Goal: Task Accomplishment & Management: Manage account settings

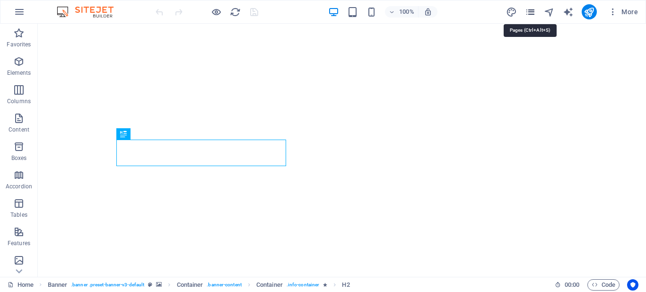
click at [533, 13] on icon "pages" at bounding box center [530, 12] width 11 height 11
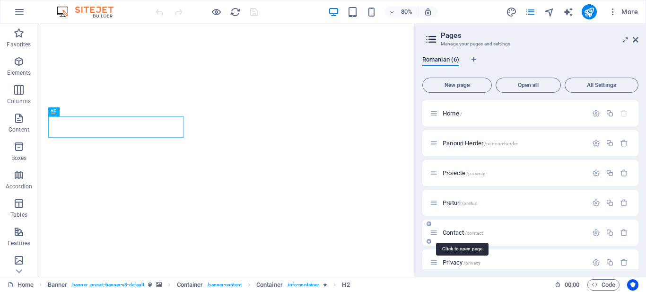
click at [459, 231] on span "Contact /contact" at bounding box center [463, 232] width 40 height 7
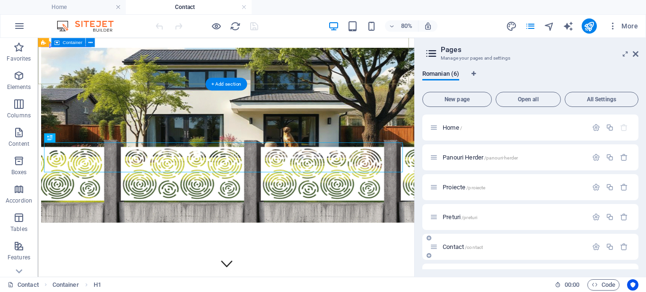
scroll to position [283, 0]
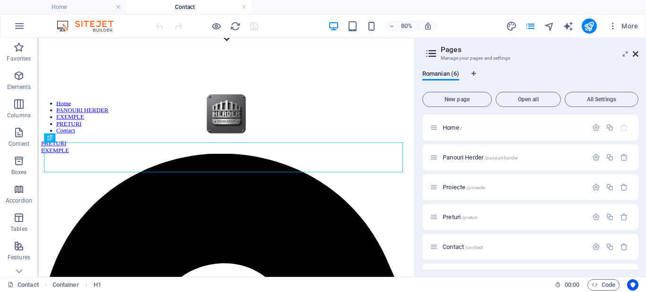
click at [636, 53] on icon at bounding box center [636, 54] width 6 height 8
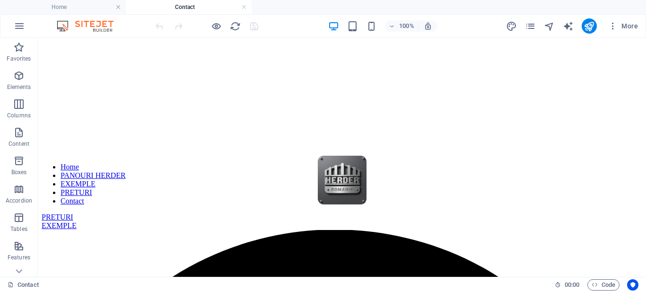
scroll to position [226, 0]
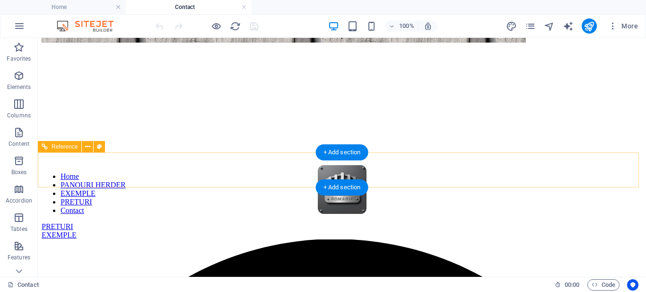
click at [523, 222] on div "PRETURI" at bounding box center [342, 226] width 601 height 9
click at [421, 222] on div "PRETURI" at bounding box center [342, 226] width 601 height 9
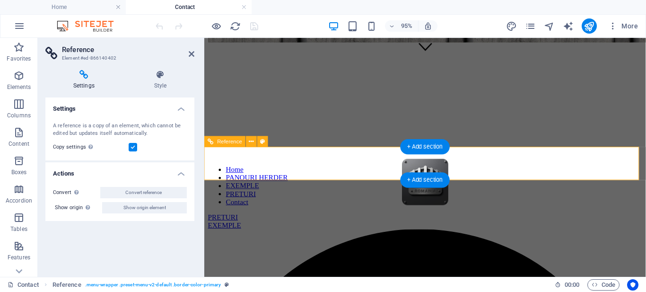
click at [588, 222] on div "PRETURI" at bounding box center [436, 226] width 457 height 9
click at [618, 231] on div "EXEMPLE" at bounding box center [436, 235] width 457 height 9
click at [630, 231] on div "EXEMPLE" at bounding box center [436, 235] width 457 height 9
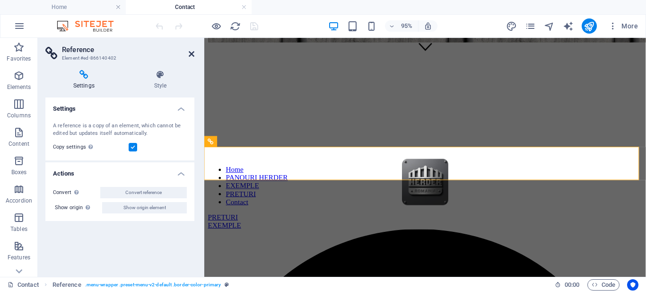
click at [193, 55] on icon at bounding box center [192, 54] width 6 height 8
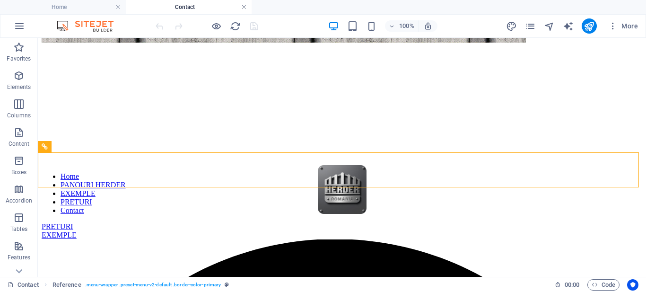
click at [242, 9] on link at bounding box center [244, 7] width 6 height 9
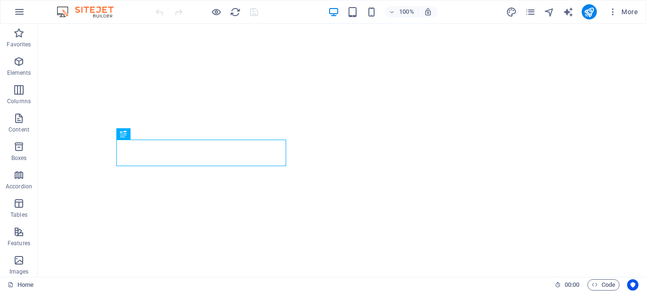
scroll to position [221, 0]
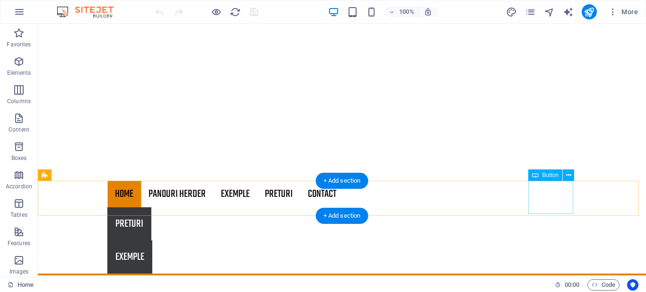
click at [542, 240] on div "EXEMPLE" at bounding box center [341, 256] width 469 height 33
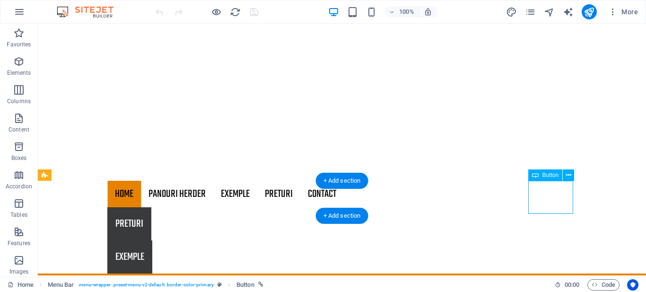
click at [542, 240] on div "EXEMPLE" at bounding box center [341, 256] width 469 height 33
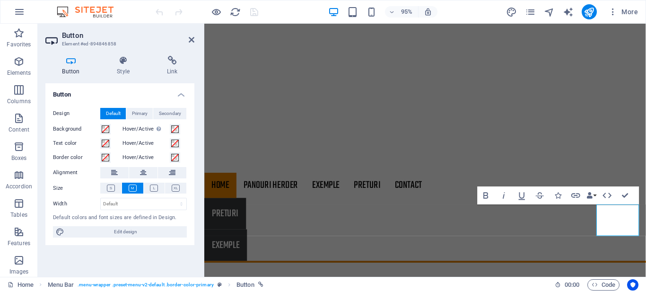
scroll to position [188, 0]
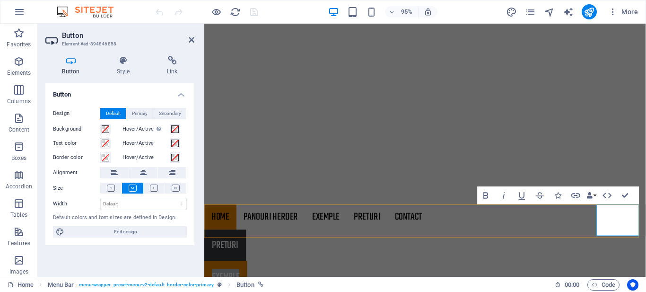
click at [249, 273] on link "EXEMPLE" at bounding box center [226, 289] width 45 height 33
click at [122, 64] on icon at bounding box center [123, 60] width 46 height 9
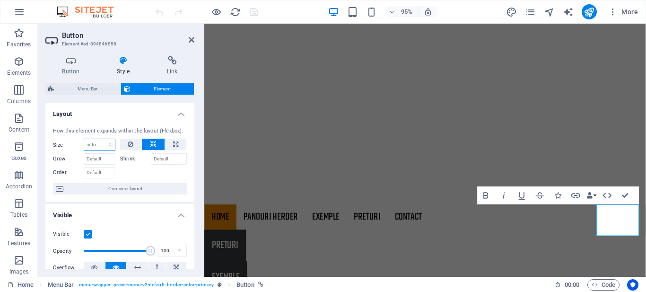
click at [101, 146] on select "Default auto px % 1/1 1/2 1/3 1/4 1/5 1/6 1/7 1/8 1/9 1/10" at bounding box center [99, 144] width 31 height 11
select select "1/2"
click at [100, 139] on select "Default auto px % 1/1 1/2 1/3 1/4 1/5 1/6 1/7 1/8 1/9 1/10" at bounding box center [99, 144] width 31 height 11
type input "50"
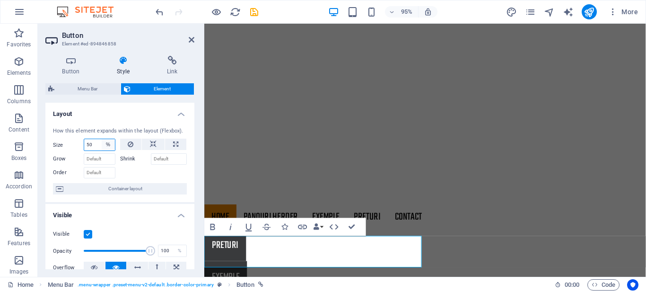
click at [109, 145] on select "Default auto px % 1/1 1/2 1/3 1/4 1/5 1/6 1/7 1/8 1/9 1/10" at bounding box center [108, 144] width 13 height 11
select select "1/10"
click at [102, 139] on select "Default auto px % 1/1 1/2 1/3 1/4 1/5 1/6 1/7 1/8 1/9 1/10" at bounding box center [108, 144] width 13 height 11
type input "10"
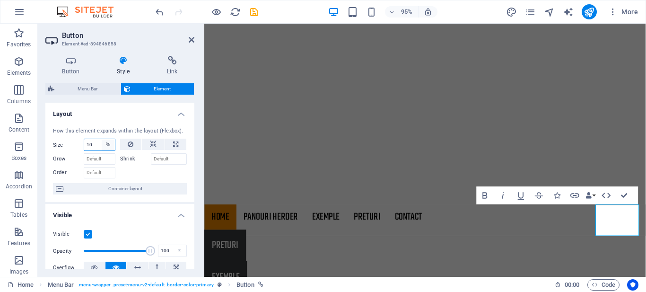
click at [109, 146] on select "Default auto px % 1/1 1/2 1/3 1/4 1/5 1/6 1/7 1/8 1/9 1/10" at bounding box center [108, 144] width 13 height 11
select select "auto"
click at [102, 139] on select "Default auto px % 1/1 1/2 1/3 1/4 1/5 1/6 1/7 1/8 1/9 1/10" at bounding box center [108, 144] width 13 height 11
click at [104, 164] on input "Grow" at bounding box center [100, 158] width 32 height 11
click at [104, 176] on input "Order" at bounding box center [100, 172] width 32 height 11
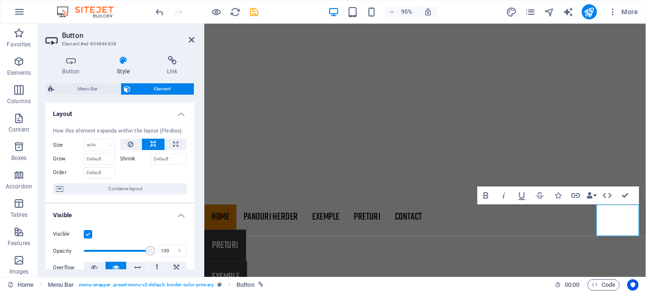
click at [143, 173] on div at bounding box center [153, 172] width 67 height 14
click at [92, 146] on select "Default auto px % 1/1 1/2 1/3 1/4 1/5 1/6 1/7 1/8 1/9 1/10" at bounding box center [99, 144] width 31 height 11
select select "%"
click at [100, 139] on select "Default auto px % 1/1 1/2 1/3 1/4 1/5 1/6 1/7 1/8 1/9 1/10" at bounding box center [99, 144] width 31 height 11
click at [98, 147] on input "2" at bounding box center [99, 144] width 31 height 11
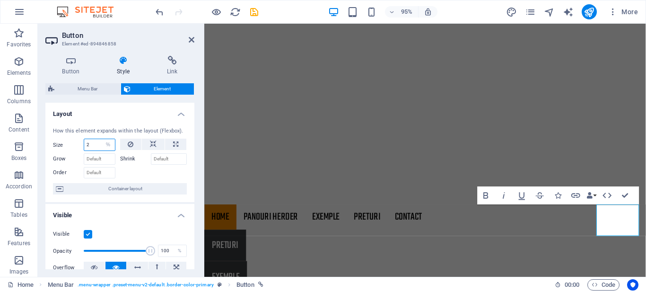
click at [98, 147] on input "2" at bounding box center [99, 144] width 31 height 11
type input "1"
click at [143, 172] on div at bounding box center [153, 172] width 67 height 14
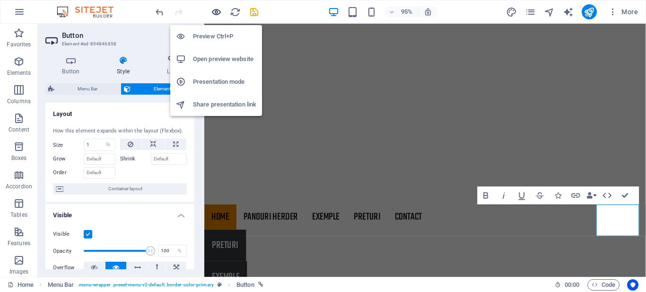
click at [215, 10] on icon "button" at bounding box center [216, 12] width 11 height 11
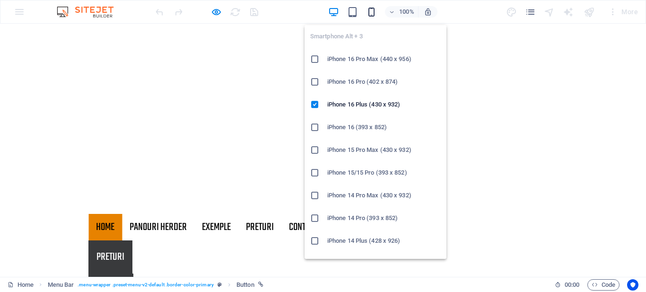
click at [371, 12] on icon "button" at bounding box center [371, 12] width 11 height 11
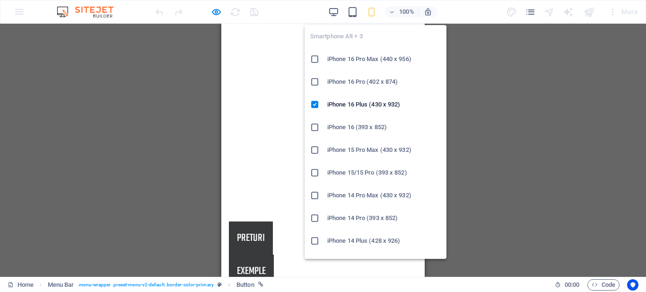
click at [371, 11] on icon "button" at bounding box center [371, 12] width 11 height 11
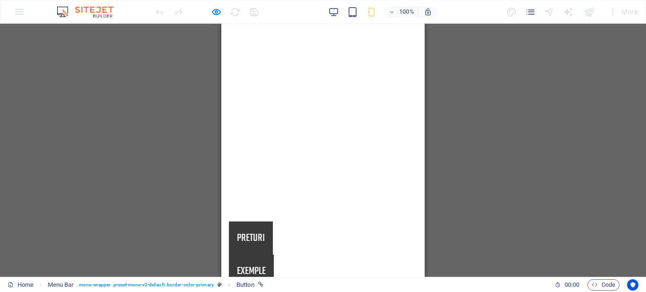
click at [272, 15] on div "100% More" at bounding box center [398, 11] width 488 height 15
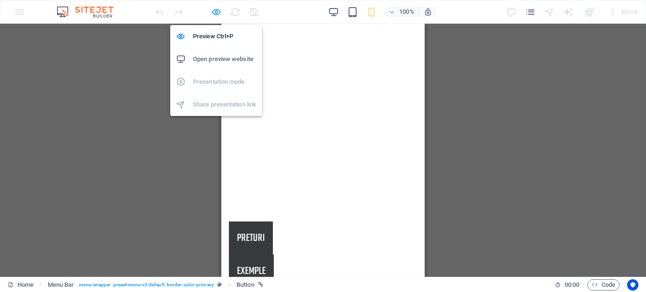
click at [217, 13] on icon "button" at bounding box center [216, 12] width 11 height 11
select select "%"
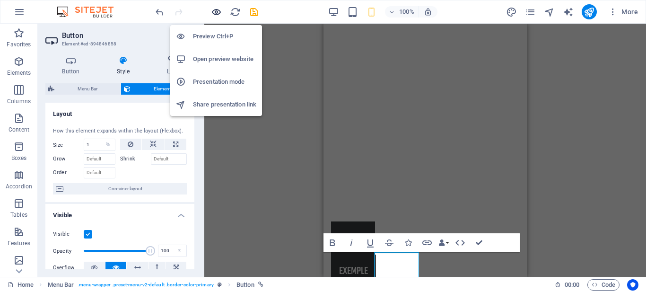
scroll to position [157, 0]
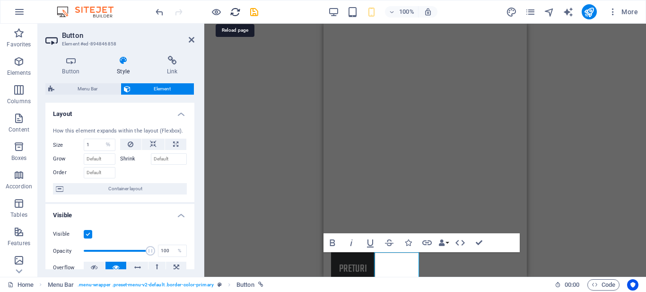
drag, startPoint x: 235, startPoint y: 14, endPoint x: 128, endPoint y: 6, distance: 107.2
click at [235, 14] on icon "reload" at bounding box center [235, 12] width 11 height 11
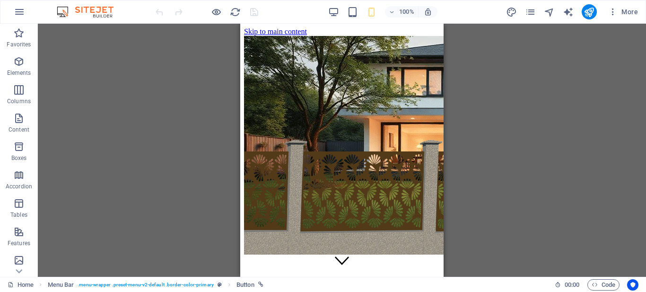
scroll to position [0, 0]
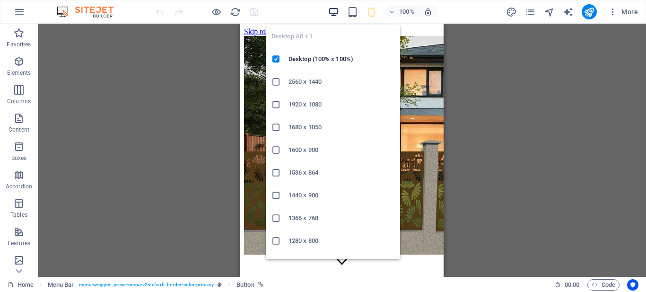
click at [332, 10] on icon "button" at bounding box center [333, 12] width 11 height 11
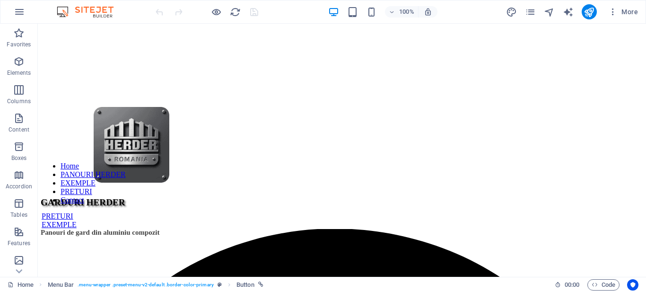
scroll to position [264, 0]
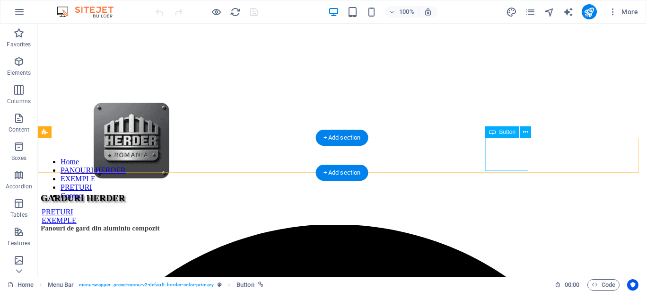
click at [507, 208] on div "PRETURI" at bounding box center [342, 212] width 601 height 9
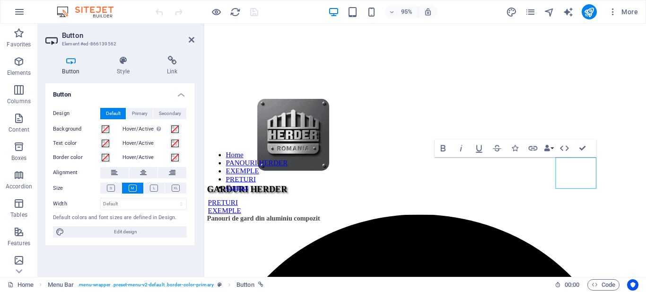
scroll to position [238, 0]
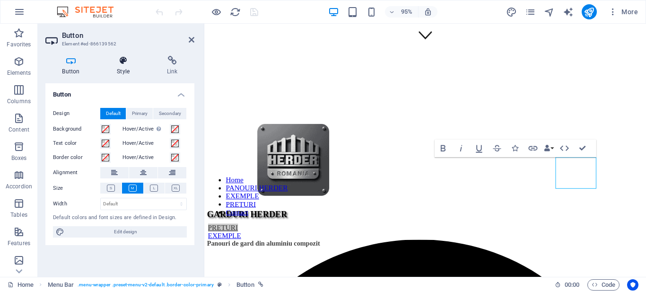
click at [116, 66] on h4 "Style" at bounding box center [125, 66] width 50 height 20
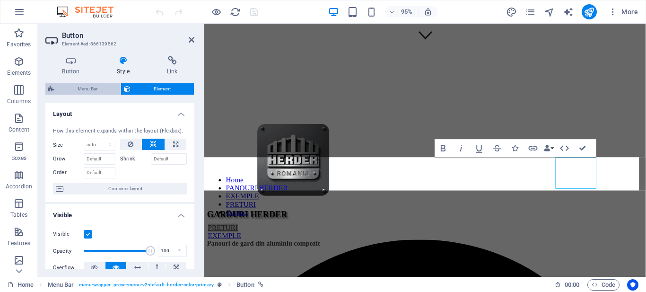
click at [83, 94] on span "Menu Bar" at bounding box center [87, 88] width 61 height 11
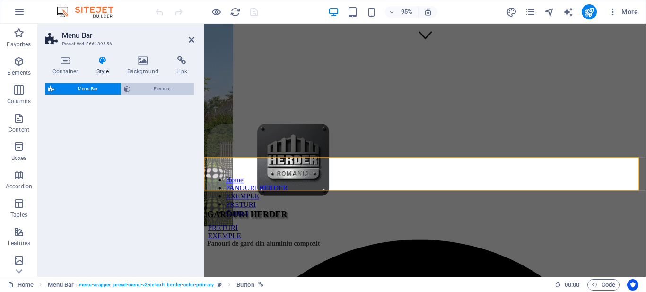
select select "rem"
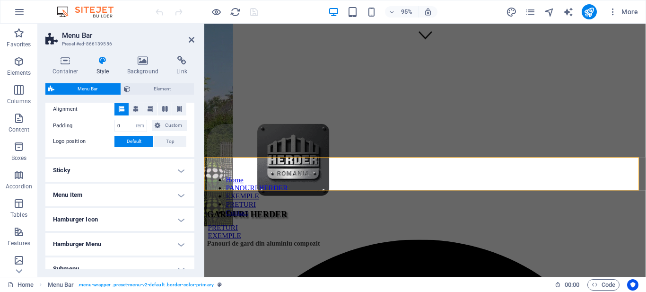
scroll to position [208, 0]
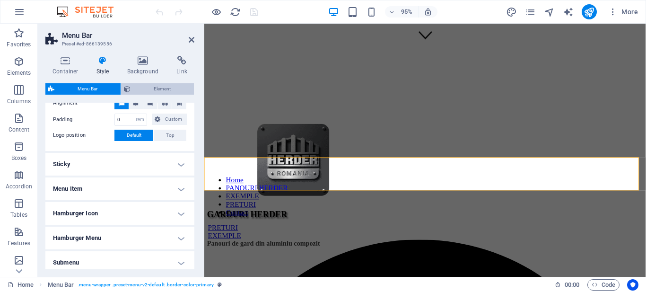
click at [162, 89] on span "Element" at bounding box center [162, 88] width 58 height 11
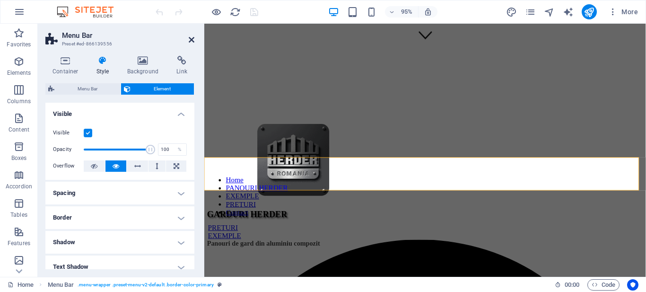
click at [191, 38] on icon at bounding box center [192, 40] width 6 height 8
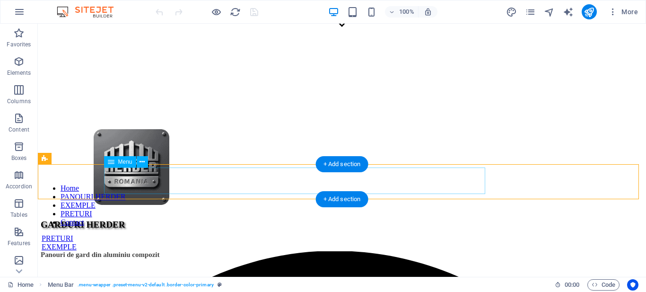
click at [455, 184] on nav "Home PANOURI HERDER EXEMPLE PRETURI Contact" at bounding box center [342, 205] width 601 height 43
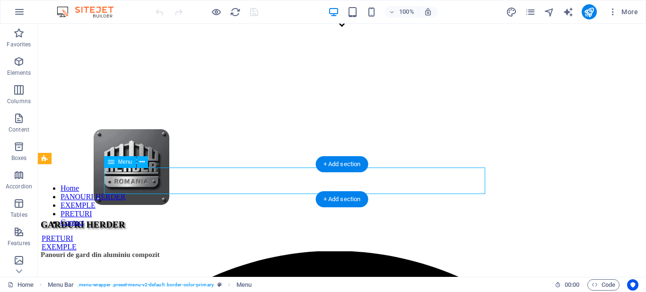
click at [455, 184] on nav "Home PANOURI HERDER EXEMPLE PRETURI Contact" at bounding box center [342, 205] width 601 height 43
select select
select select "1"
select select
select select "2"
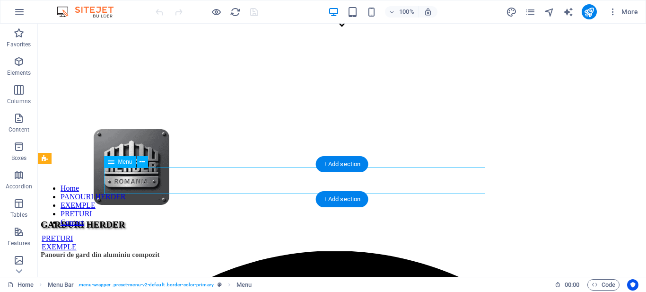
select select
select select "3"
select select
select select "4"
select select
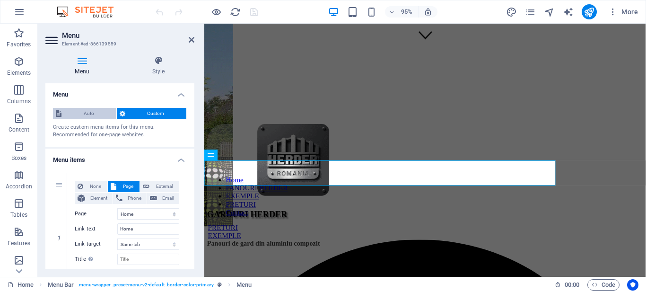
click at [83, 111] on span "Auto" at bounding box center [88, 113] width 49 height 11
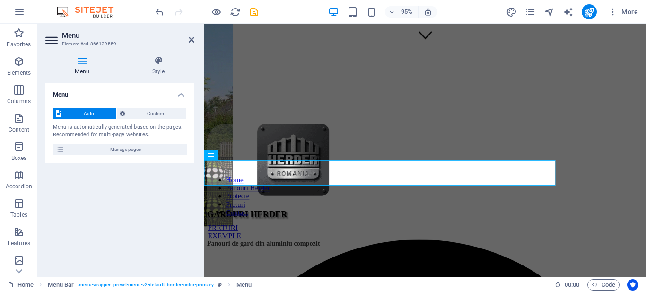
click at [89, 67] on h4 "Menu" at bounding box center [83, 66] width 77 height 20
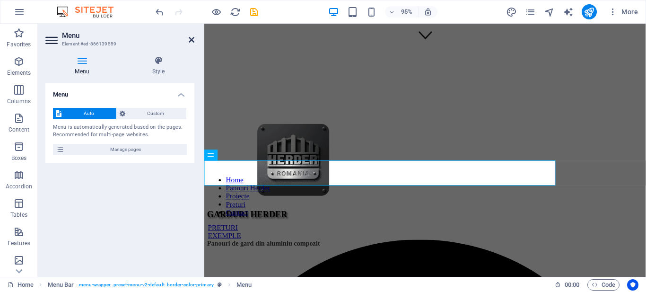
click at [192, 39] on icon at bounding box center [192, 40] width 6 height 8
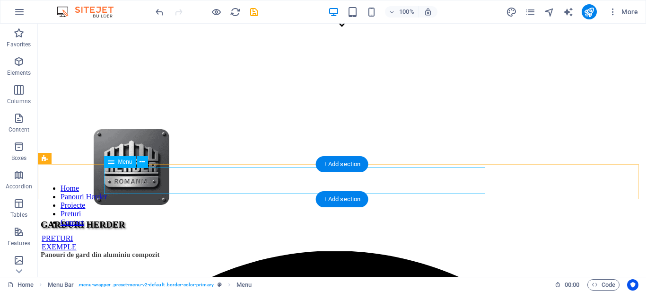
click at [322, 184] on nav "Home Panouri Herder Proiecte Preturi Contact" at bounding box center [342, 205] width 601 height 43
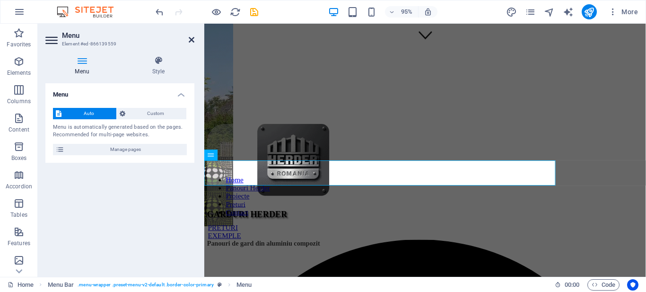
click at [192, 41] on icon at bounding box center [192, 40] width 6 height 8
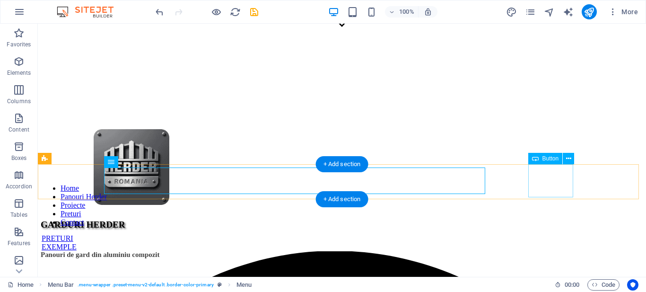
click at [545, 243] on div "EXEMPLE" at bounding box center [342, 247] width 601 height 9
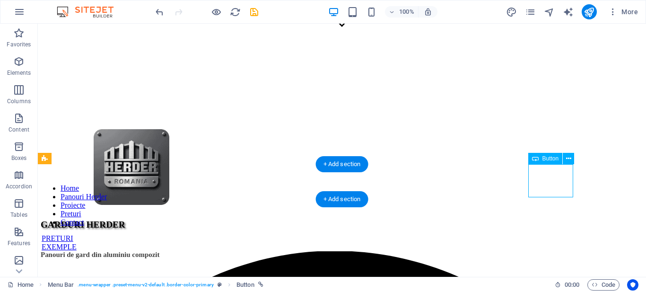
click at [545, 243] on div "EXEMPLE" at bounding box center [342, 247] width 601 height 9
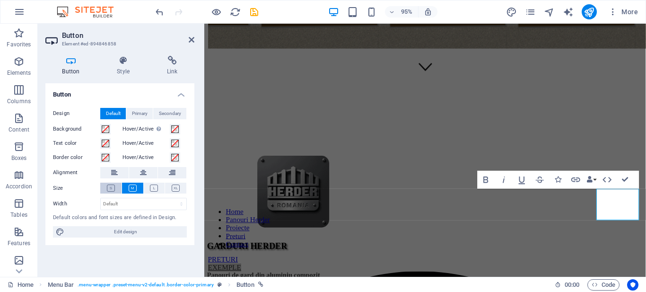
click at [112, 187] on icon at bounding box center [111, 187] width 8 height 7
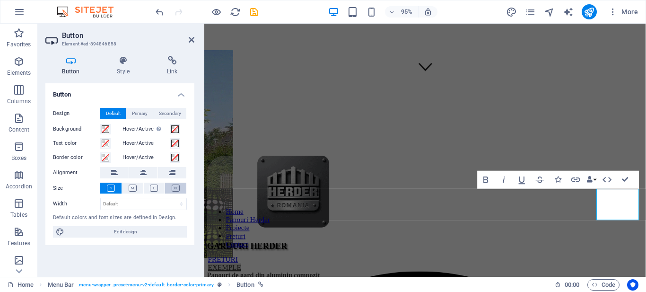
click at [177, 187] on icon at bounding box center [176, 187] width 8 height 7
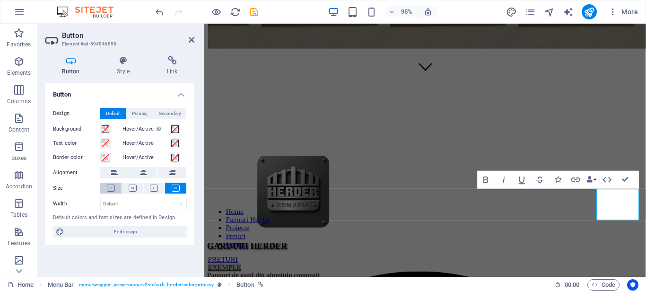
click at [107, 189] on icon at bounding box center [111, 187] width 8 height 7
click at [592, 267] on div "PRETURI" at bounding box center [436, 271] width 457 height 9
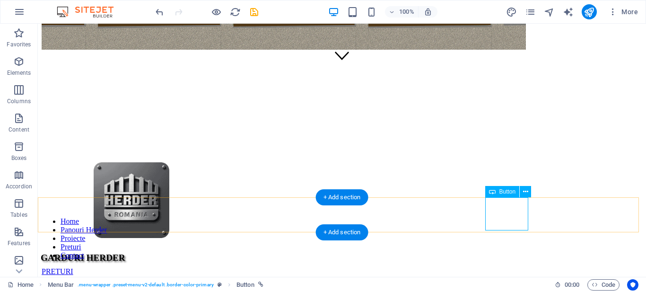
click at [494, 267] on div "PRETURI" at bounding box center [342, 271] width 601 height 9
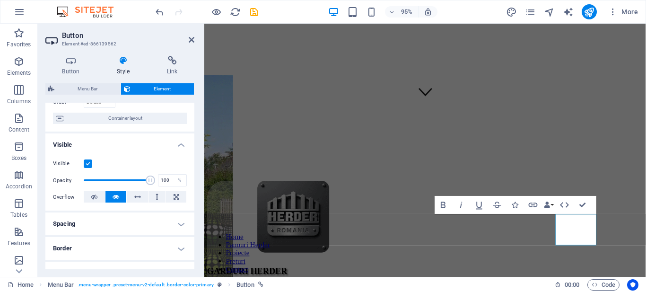
scroll to position [100, 0]
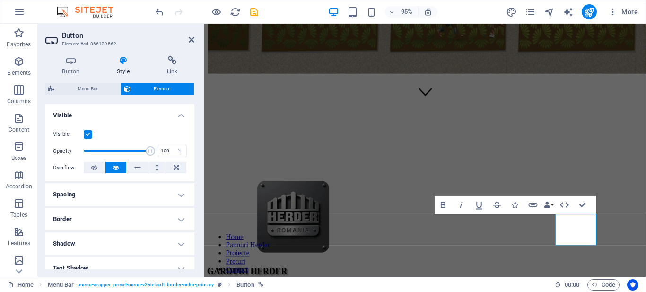
drag, startPoint x: 192, startPoint y: 183, endPoint x: 196, endPoint y: 230, distance: 47.4
click at [196, 230] on div "Button Style Link Button Design Default Primary Secondary Background Hover/Acti…" at bounding box center [120, 162] width 164 height 228
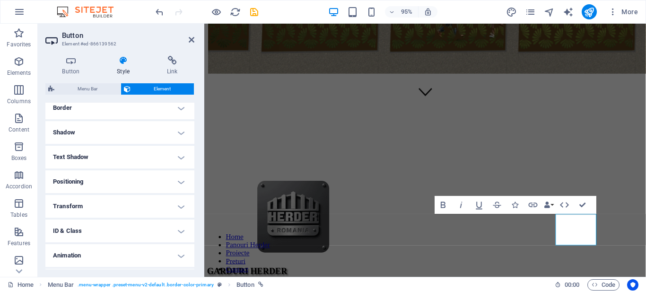
scroll to position [233, 0]
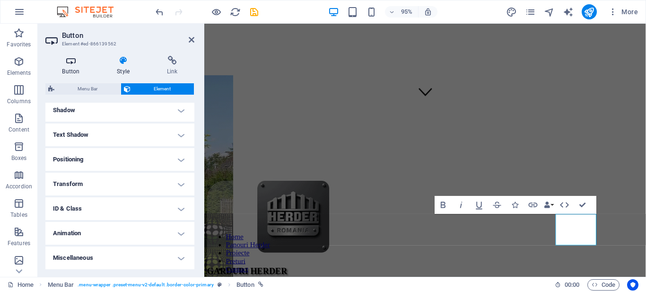
click at [77, 74] on h4 "Button" at bounding box center [72, 66] width 55 height 20
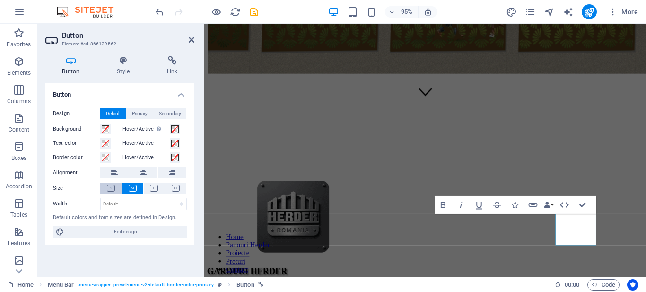
click at [111, 190] on icon at bounding box center [111, 187] width 8 height 7
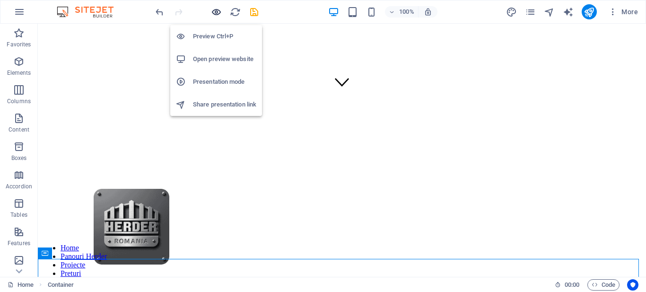
click at [218, 12] on icon "button" at bounding box center [216, 12] width 11 height 11
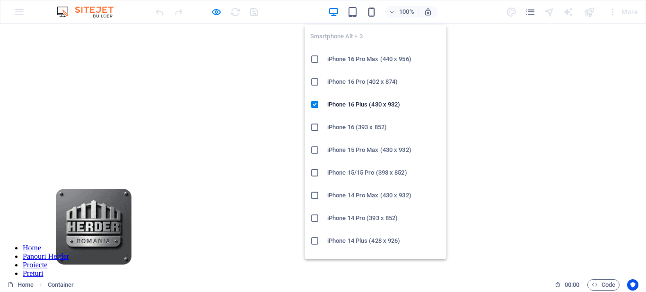
click at [371, 12] on icon "button" at bounding box center [371, 12] width 11 height 11
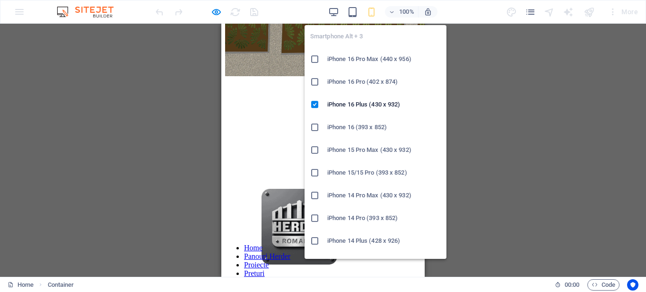
click at [371, 12] on icon "button" at bounding box center [371, 12] width 11 height 11
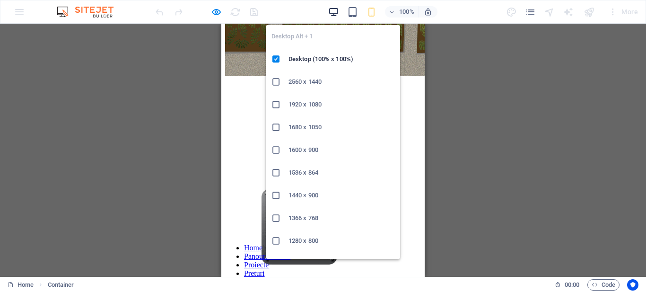
click at [334, 10] on icon "button" at bounding box center [333, 12] width 11 height 11
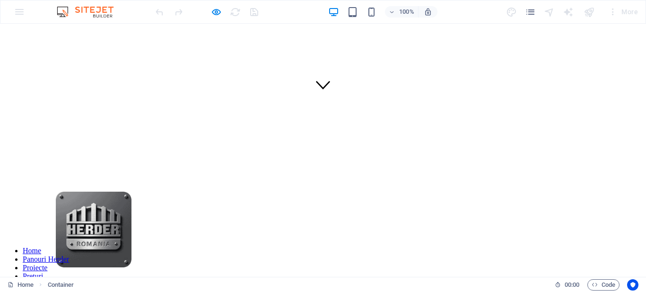
scroll to position [161, 0]
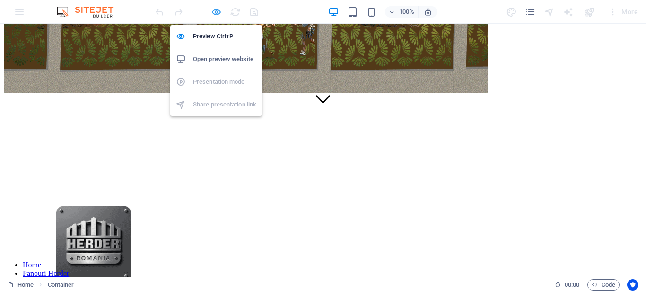
click at [219, 13] on icon "button" at bounding box center [216, 12] width 11 height 11
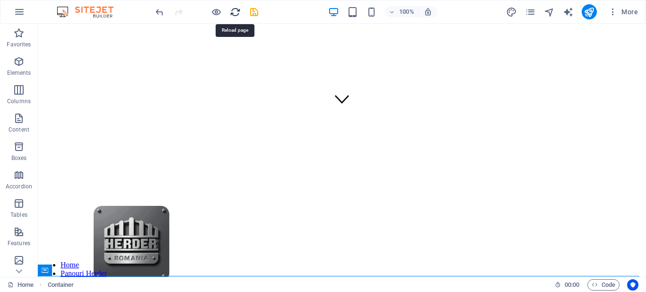
click at [237, 8] on icon "reload" at bounding box center [235, 12] width 11 height 11
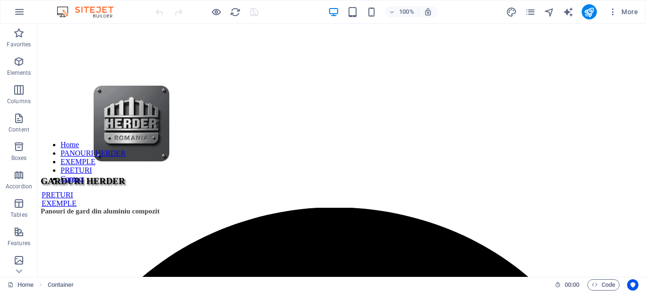
scroll to position [315, 0]
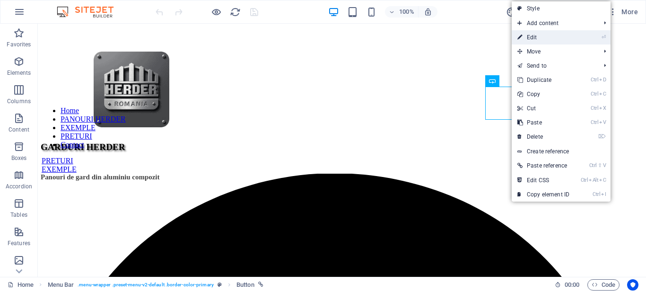
click at [526, 36] on link "⏎ Edit" at bounding box center [543, 37] width 63 height 14
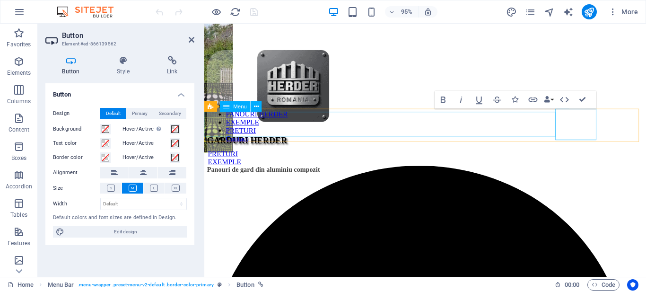
scroll to position [289, 0]
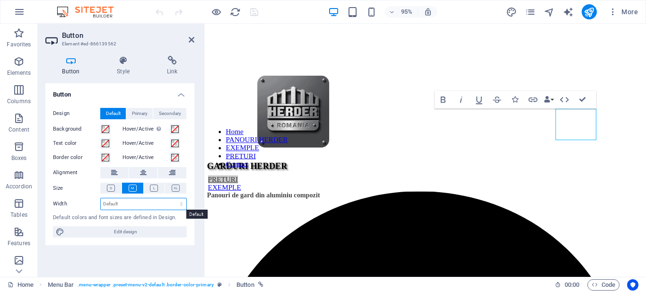
click at [150, 207] on select "Default px rem % em vh vw" at bounding box center [144, 203] width 86 height 11
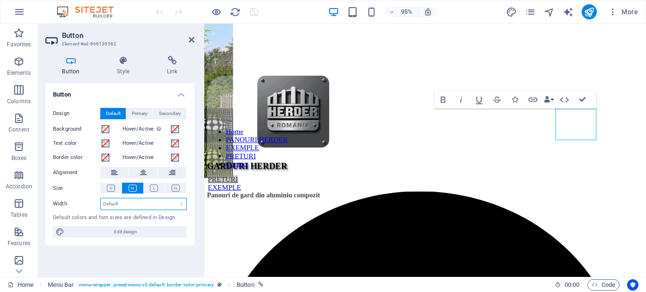
click at [150, 207] on select "Default px rem % em vh vw" at bounding box center [144, 203] width 86 height 11
click at [172, 171] on icon at bounding box center [172, 172] width 7 height 11
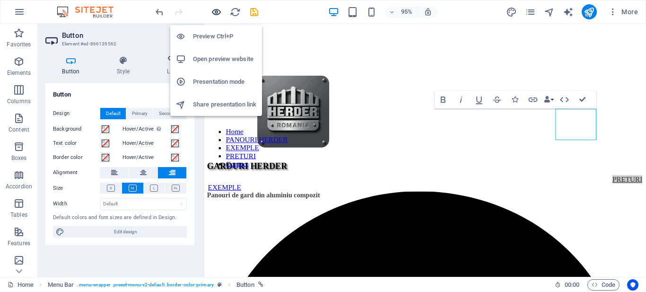
click at [213, 13] on icon "button" at bounding box center [216, 12] width 11 height 11
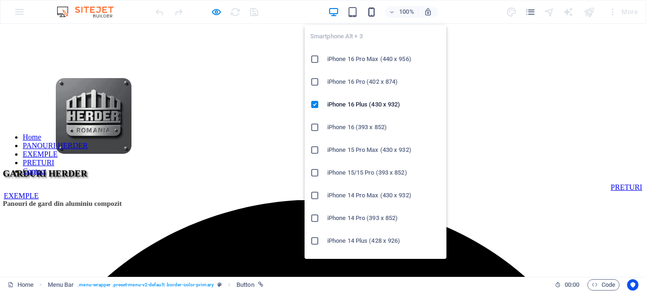
click at [370, 14] on icon "button" at bounding box center [371, 12] width 11 height 11
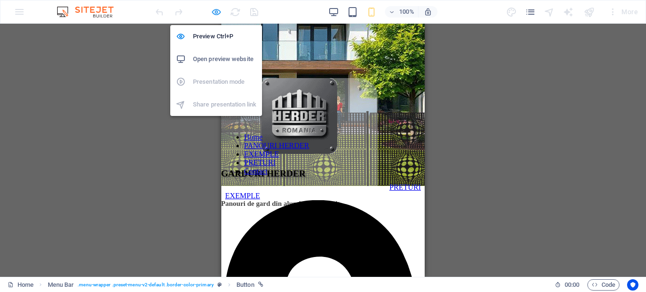
click at [215, 9] on icon "button" at bounding box center [216, 12] width 11 height 11
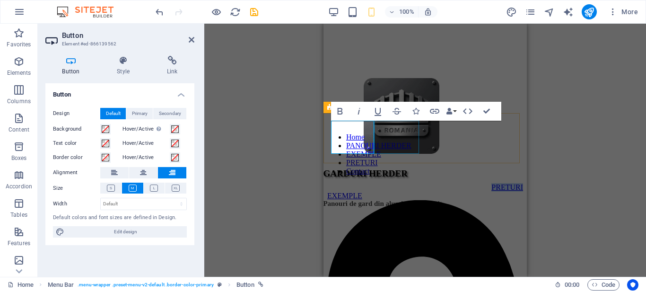
click at [394, 192] on div "EXEMPLE" at bounding box center [425, 196] width 196 height 9
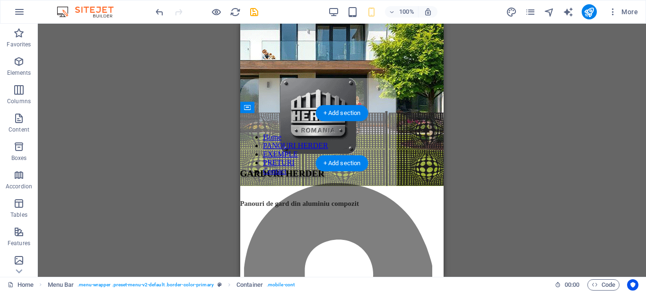
drag, startPoint x: 398, startPoint y: 136, endPoint x: 257, endPoint y: 138, distance: 141.0
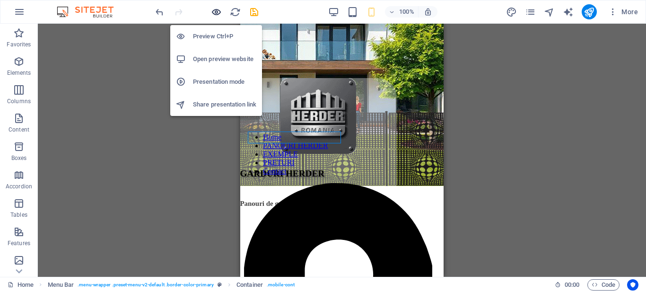
click at [216, 12] on icon "button" at bounding box center [216, 12] width 11 height 11
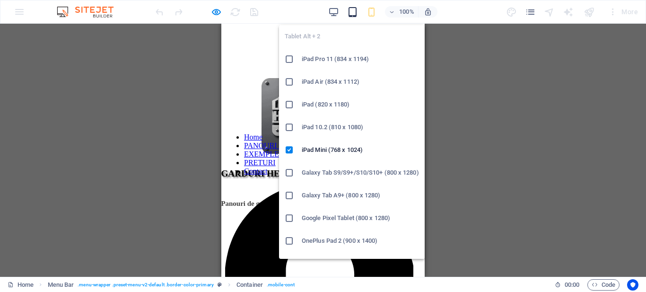
click at [351, 11] on icon "button" at bounding box center [352, 12] width 11 height 11
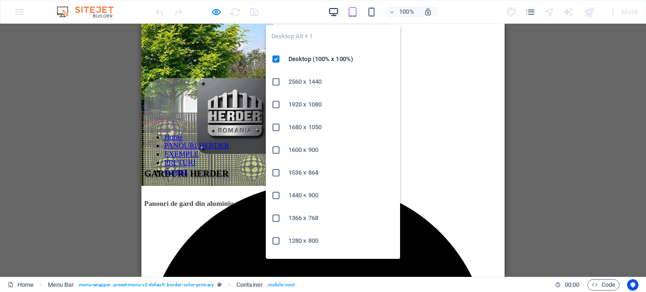
click at [332, 17] on icon "button" at bounding box center [333, 12] width 11 height 11
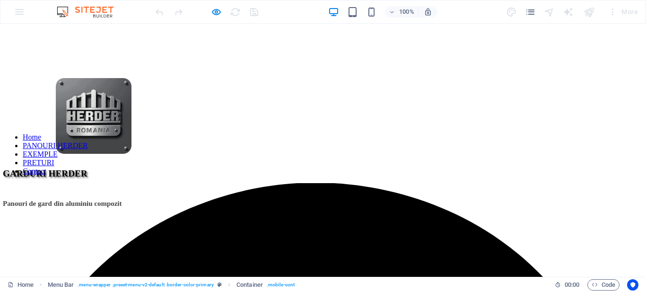
scroll to position [545, 0]
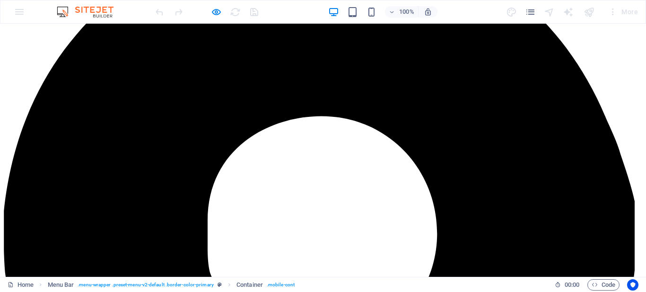
drag, startPoint x: 636, startPoint y: 114, endPoint x: 638, endPoint y: 80, distance: 33.6
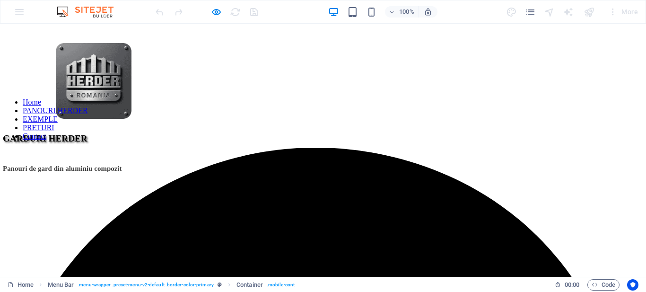
click at [58, 115] on link "EXEMPLE" at bounding box center [40, 119] width 35 height 8
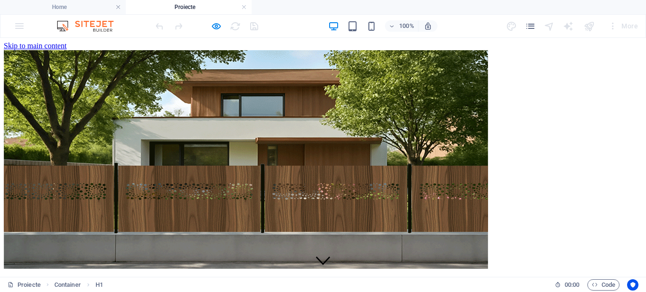
scroll to position [320, 0]
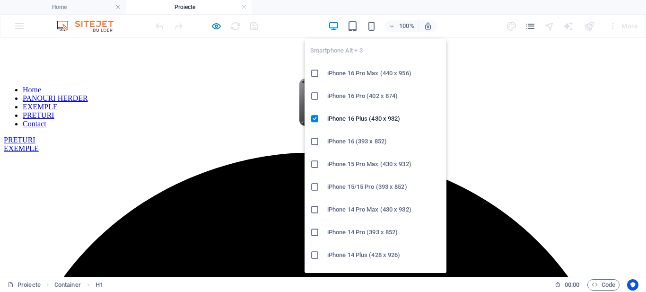
click at [372, 32] on div "Smartphone Alt + 3 iPhone 16 Pro Max (440 x 956) iPhone 16 Pro (402 x 874) iPho…" at bounding box center [376, 152] width 142 height 241
click at [372, 28] on icon "button" at bounding box center [371, 26] width 11 height 11
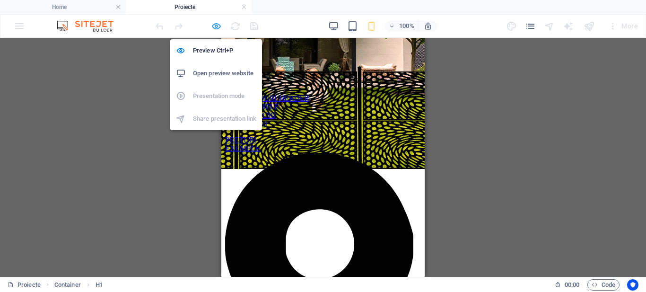
click at [215, 27] on icon "button" at bounding box center [216, 26] width 11 height 11
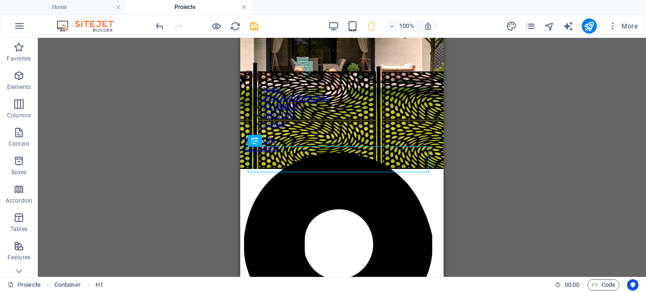
click at [243, 8] on link at bounding box center [244, 7] width 6 height 9
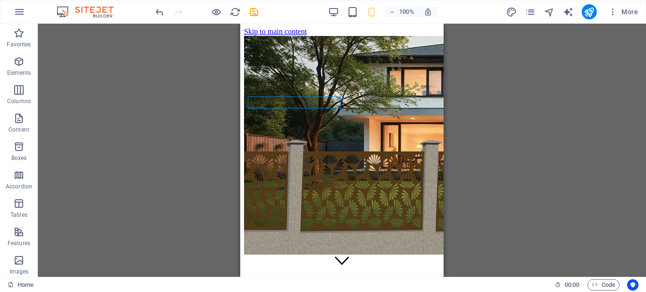
scroll to position [324, 0]
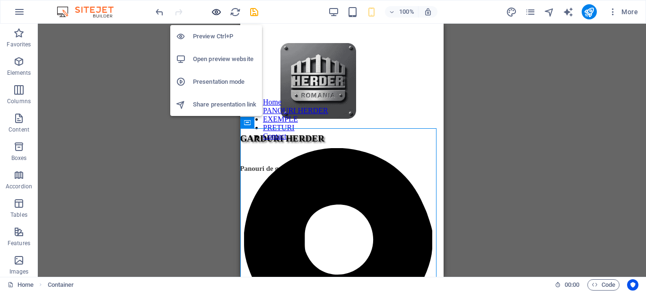
click at [215, 14] on icon "button" at bounding box center [216, 12] width 11 height 11
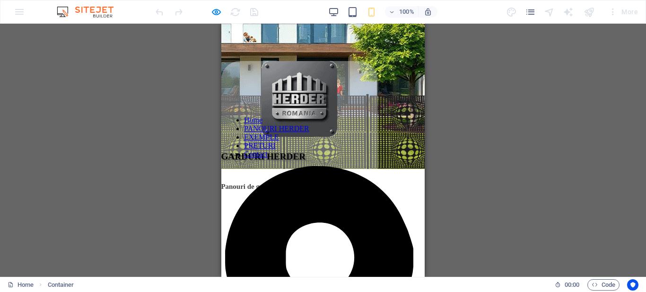
scroll to position [336, 0]
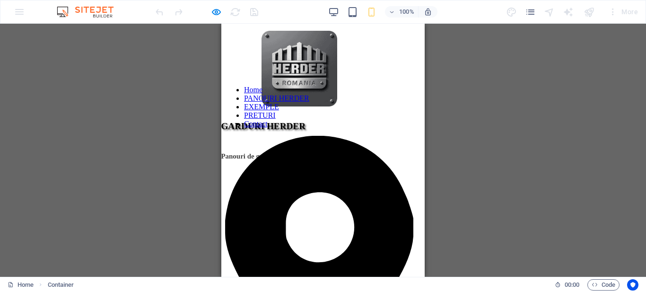
click at [268, 128] on link "Contact" at bounding box center [256, 124] width 24 height 8
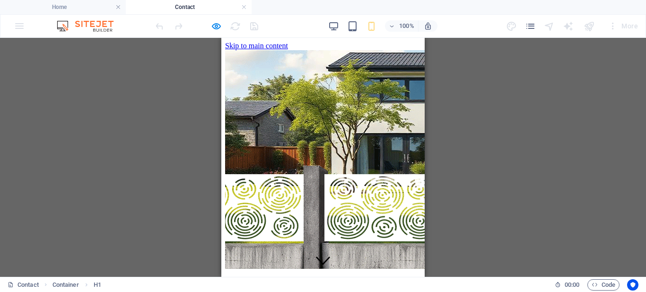
scroll to position [315, 0]
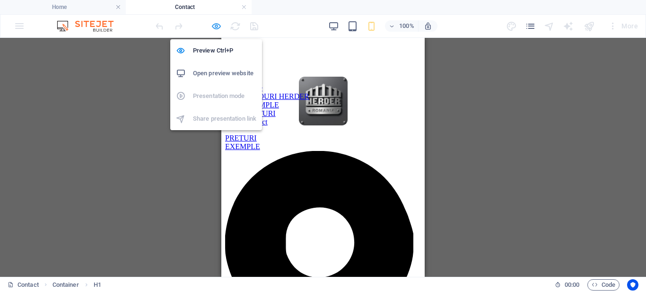
click at [213, 25] on icon "button" at bounding box center [216, 26] width 11 height 11
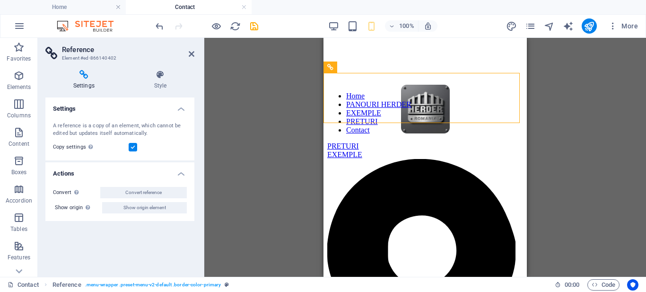
scroll to position [306, 0]
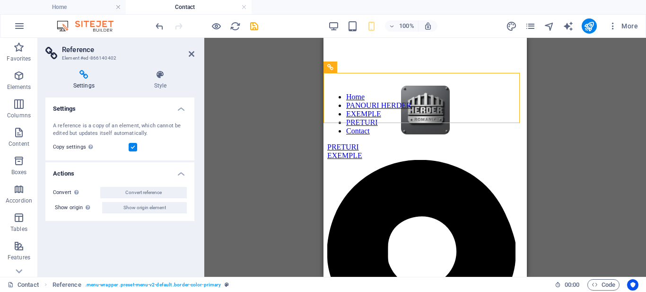
drag, startPoint x: 502, startPoint y: 87, endPoint x: 328, endPoint y: 96, distance: 174.3
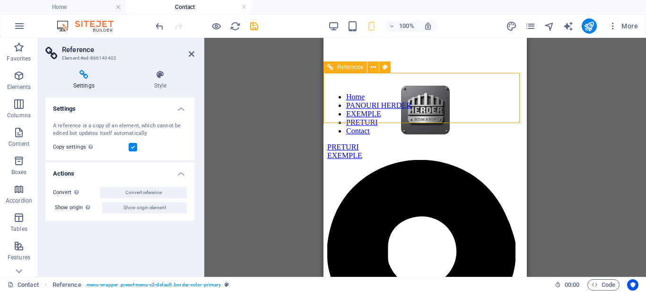
click at [381, 151] on div "EXEMPLE" at bounding box center [425, 155] width 196 height 9
drag, startPoint x: 381, startPoint y: 94, endPoint x: 509, endPoint y: 98, distance: 128.2
click at [528, 24] on icon "pages" at bounding box center [530, 26] width 11 height 11
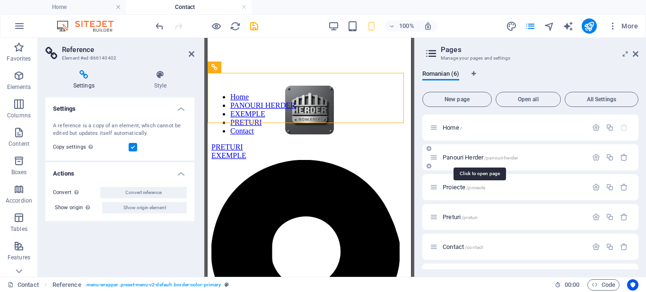
click at [461, 159] on span "Panouri Herder /panouri-herder" at bounding box center [480, 157] width 75 height 7
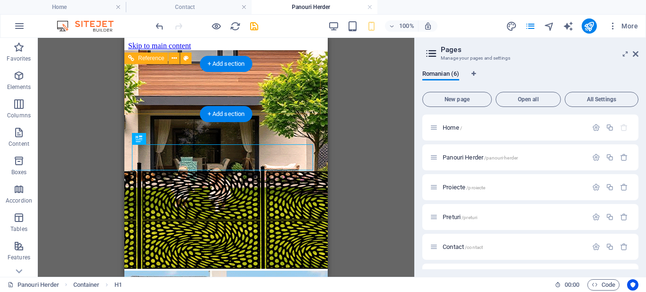
scroll to position [315, 0]
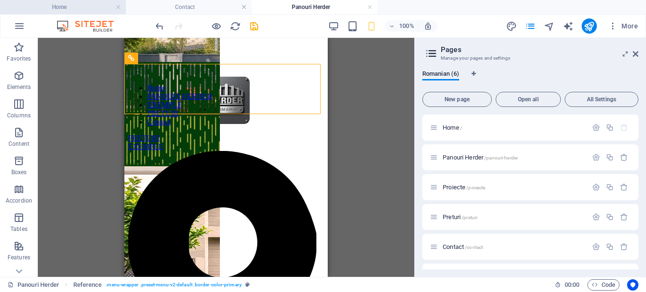
click at [94, 9] on h4 "Home" at bounding box center [63, 7] width 126 height 10
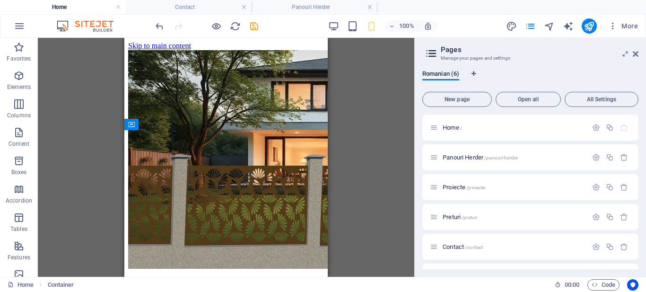
scroll to position [0, 0]
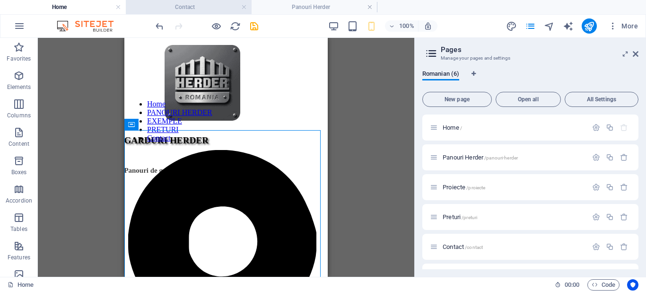
click at [135, 7] on h4 "Contact" at bounding box center [189, 7] width 126 height 10
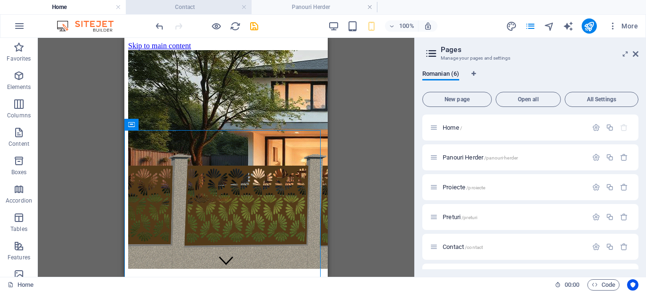
scroll to position [306, 0]
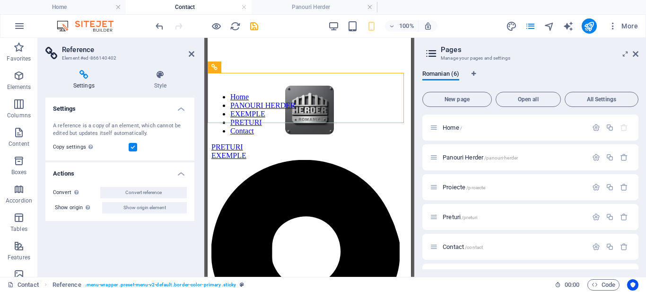
click at [196, 53] on aside "Reference Element #ed-866140402 Settings Style Settings A reference is a copy o…" at bounding box center [121, 157] width 166 height 239
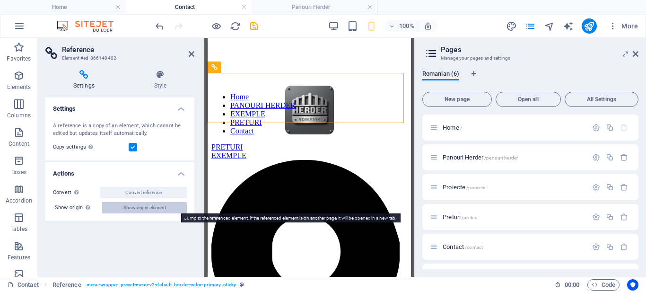
click at [165, 208] on span "Show origin element" at bounding box center [144, 207] width 43 height 11
select select "header"
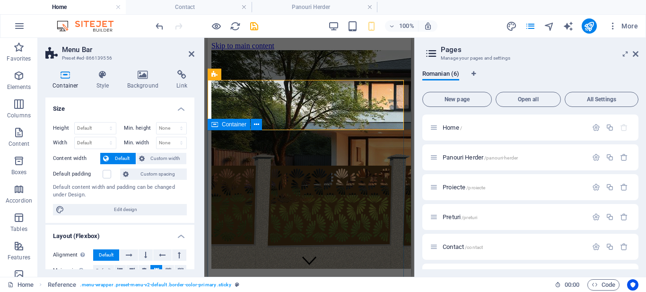
scroll to position [0, 0]
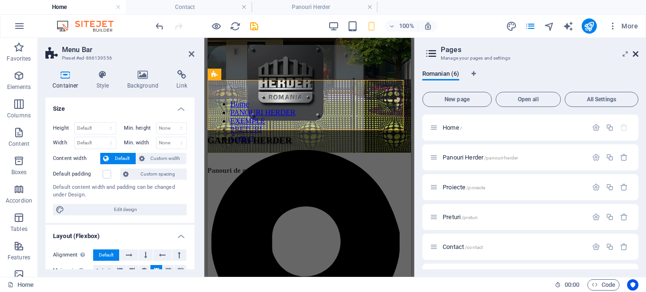
click at [638, 53] on icon at bounding box center [636, 54] width 6 height 8
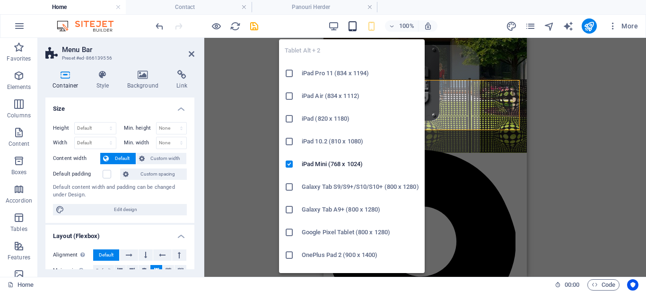
click at [358, 30] on icon "button" at bounding box center [352, 26] width 11 height 11
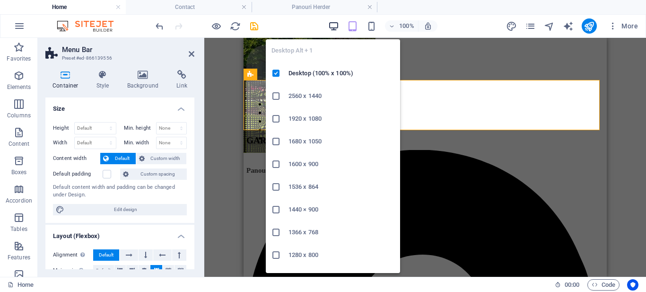
click at [337, 30] on icon "button" at bounding box center [333, 26] width 11 height 11
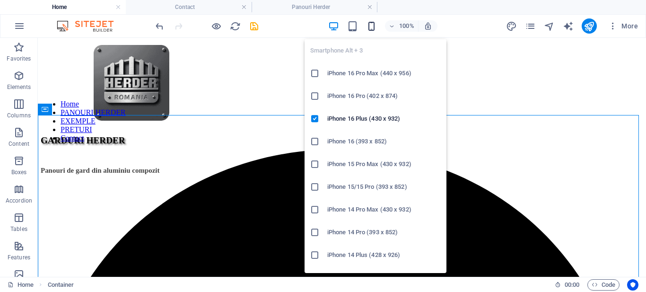
click at [369, 26] on icon "button" at bounding box center [371, 26] width 11 height 11
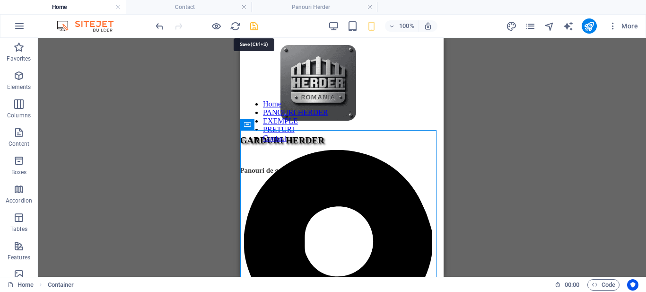
click at [256, 28] on icon "save" at bounding box center [254, 26] width 11 height 11
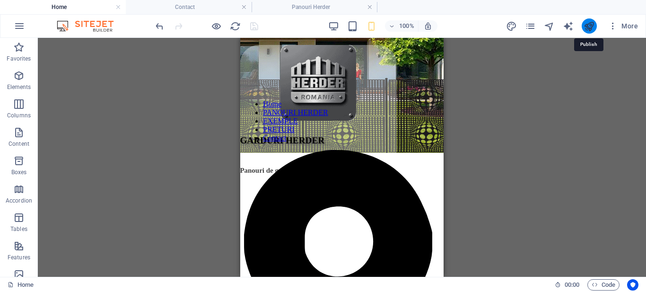
click at [589, 22] on icon "publish" at bounding box center [589, 26] width 11 height 11
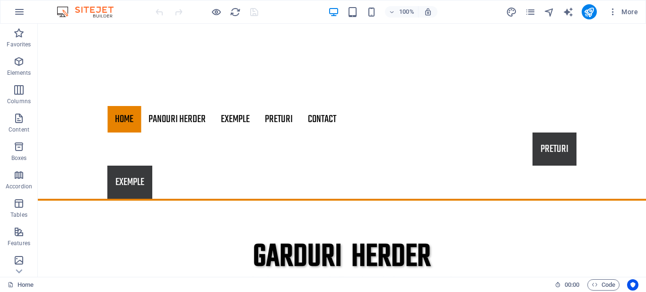
scroll to position [335, 0]
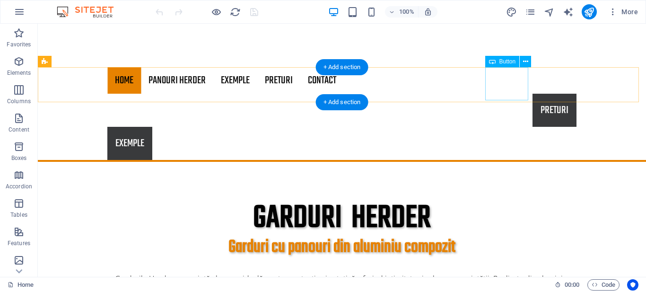
click at [514, 94] on div "PRETURI" at bounding box center [341, 110] width 469 height 33
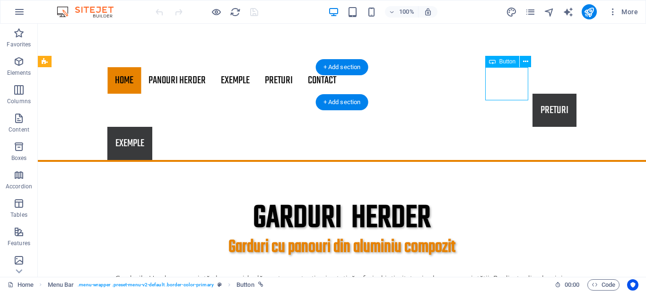
click at [514, 94] on div "PRETURI" at bounding box center [341, 110] width 469 height 33
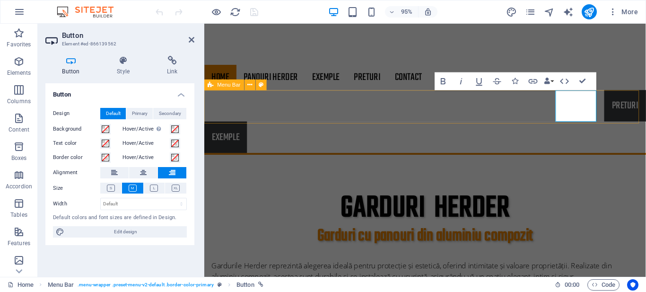
scroll to position [308, 0]
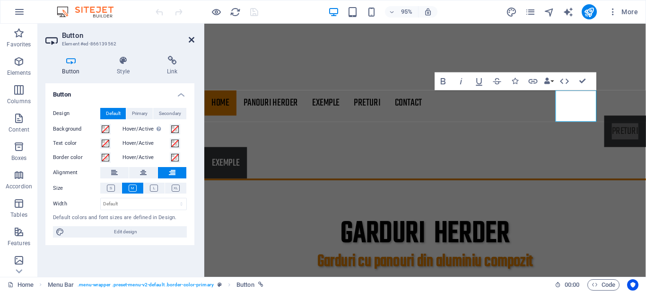
click at [193, 39] on icon at bounding box center [192, 40] width 6 height 8
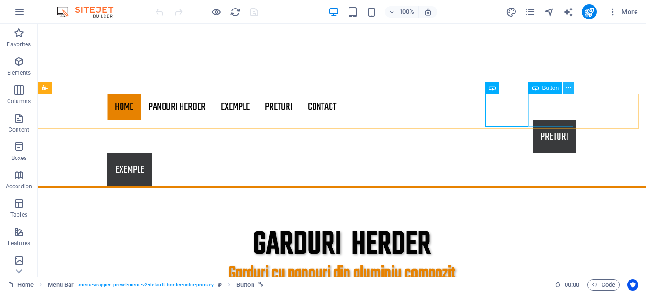
click at [567, 88] on icon at bounding box center [568, 88] width 5 height 10
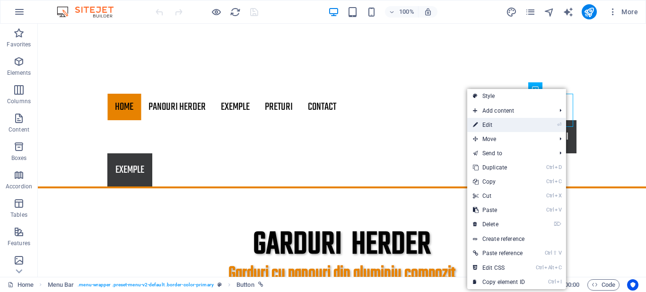
click at [524, 122] on link "⏎ Edit" at bounding box center [498, 125] width 63 height 14
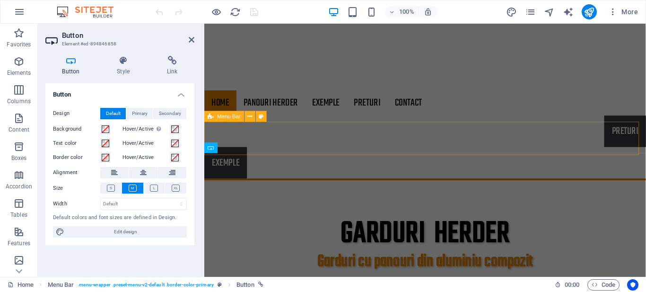
scroll to position [275, 0]
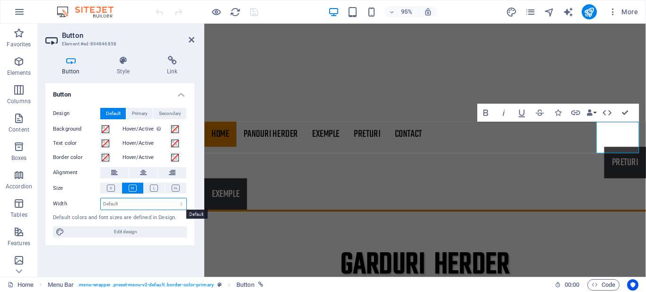
click at [143, 201] on select "Default px rem % em vh vw" at bounding box center [144, 203] width 86 height 11
click at [109, 187] on icon at bounding box center [111, 187] width 8 height 7
click at [584, 153] on div "PRETURI" at bounding box center [436, 169] width 465 height 33
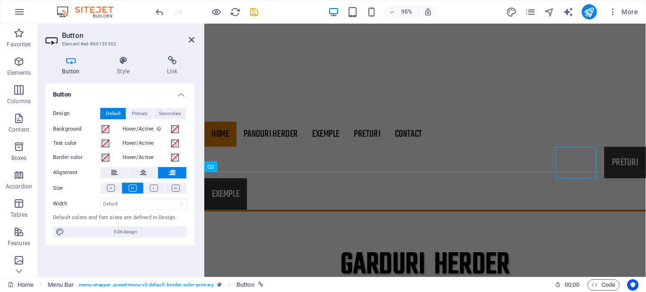
scroll to position [249, 0]
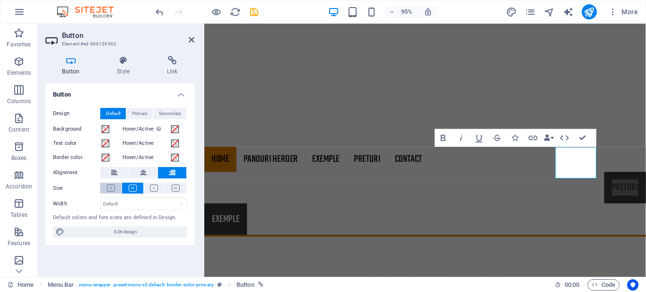
click at [112, 185] on icon at bounding box center [111, 187] width 8 height 7
click at [192, 38] on icon at bounding box center [192, 40] width 6 height 8
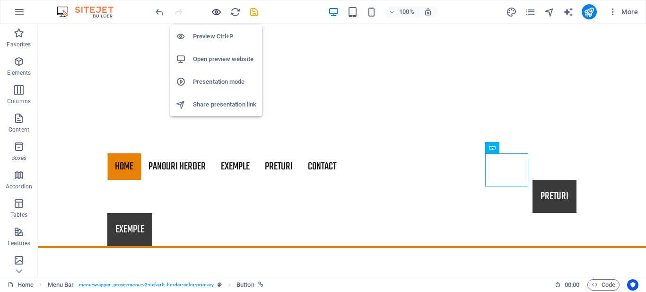
click at [217, 11] on icon "button" at bounding box center [216, 12] width 11 height 11
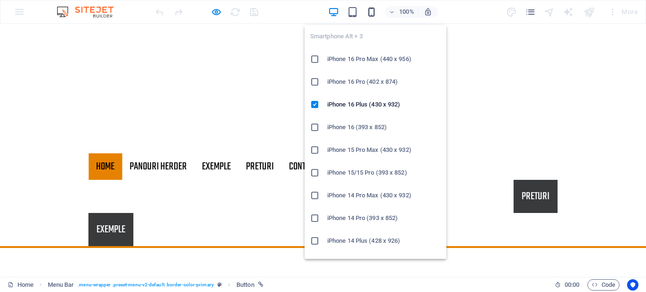
click at [376, 9] on icon "button" at bounding box center [371, 12] width 11 height 11
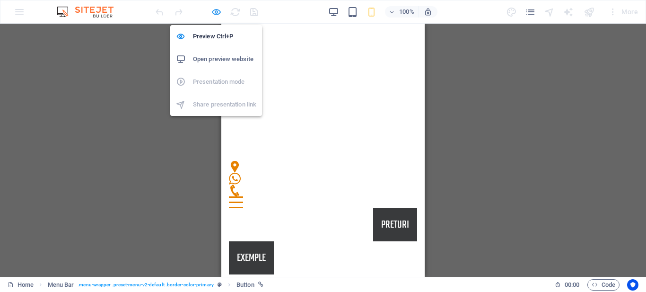
click at [215, 11] on icon "button" at bounding box center [216, 12] width 11 height 11
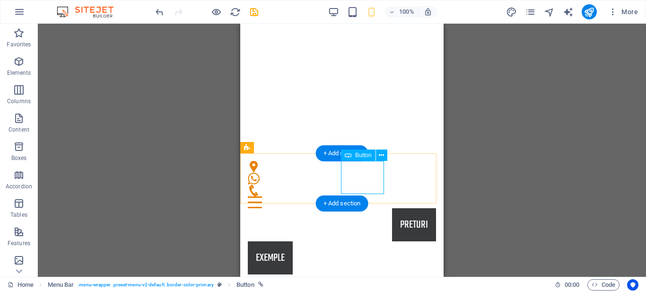
click at [350, 208] on div "PRETURI" at bounding box center [342, 224] width 188 height 33
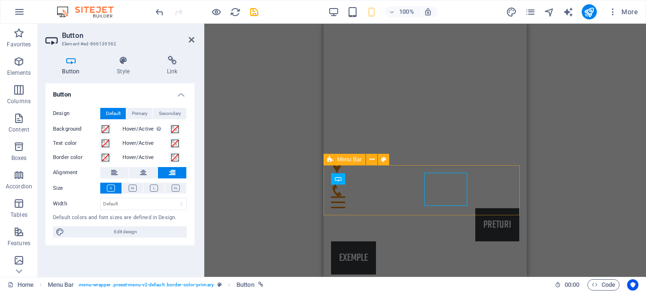
scroll to position [237, 0]
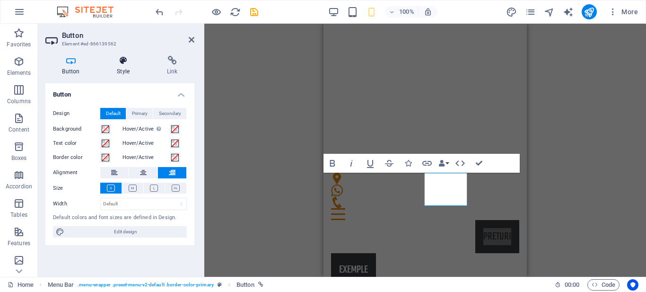
click at [125, 64] on icon at bounding box center [123, 60] width 46 height 9
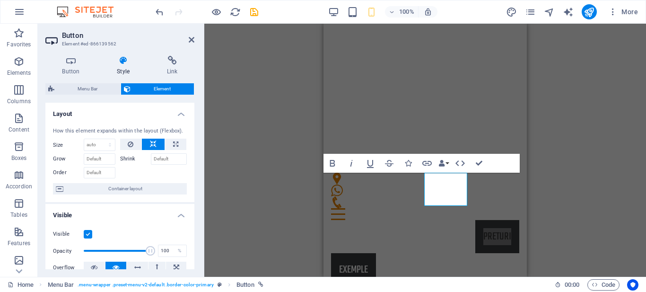
drag, startPoint x: 192, startPoint y: 128, endPoint x: 194, endPoint y: 180, distance: 52.1
click at [194, 180] on div "Layout How this element expands within the layout (Flexbox). Size Default auto …" at bounding box center [119, 186] width 149 height 166
click at [100, 146] on select "Default auto px % 1/1 1/2 1/3 1/4 1/5 1/6 1/7 1/8 1/9 1/10" at bounding box center [99, 144] width 31 height 11
select select "px"
click at [100, 139] on select "Default auto px % 1/1 1/2 1/3 1/4 1/5 1/6 1/7 1/8 1/9 1/10" at bounding box center [99, 144] width 31 height 11
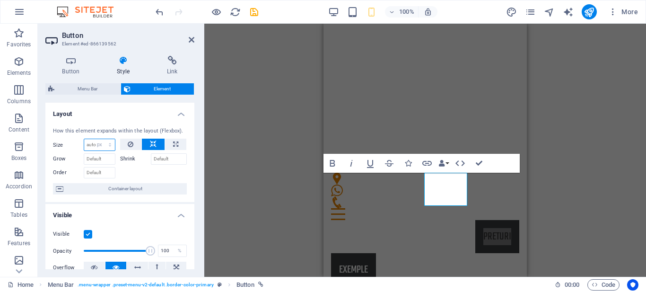
type input "0"
click at [92, 161] on input "Grow" at bounding box center [100, 158] width 32 height 11
click at [93, 141] on input "0" at bounding box center [99, 144] width 31 height 11
type input "30"
click at [122, 114] on h4 "Layout" at bounding box center [119, 111] width 149 height 17
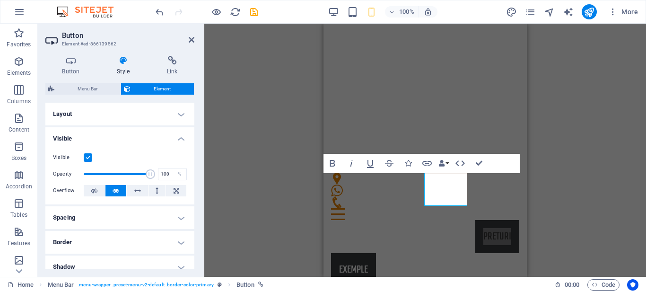
click at [306, 224] on div "H2 Banner Banner Container Container Menu Bar Button Button Menu Container Bold…" at bounding box center [425, 150] width 442 height 253
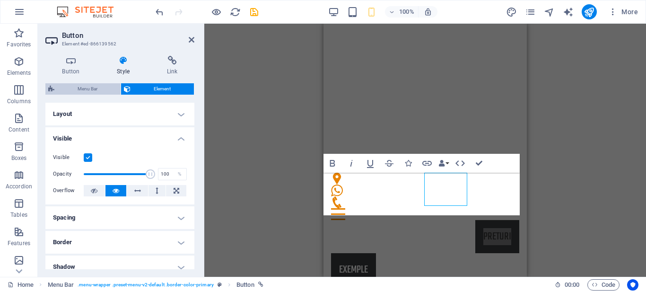
click at [87, 87] on span "Menu Bar" at bounding box center [87, 88] width 61 height 11
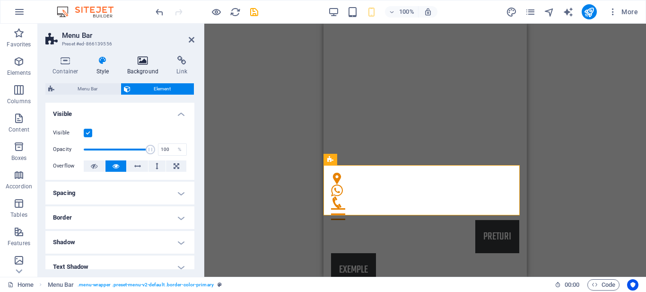
click at [146, 67] on h4 "Background" at bounding box center [145, 66] width 50 height 20
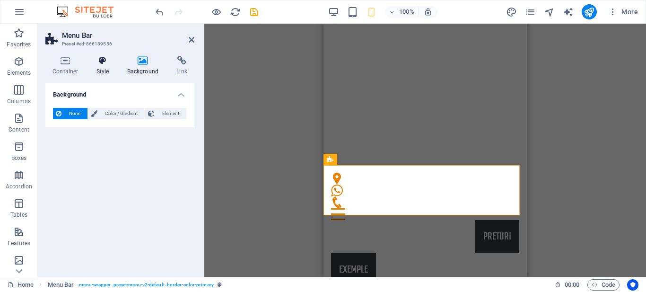
click at [100, 63] on icon at bounding box center [102, 60] width 27 height 9
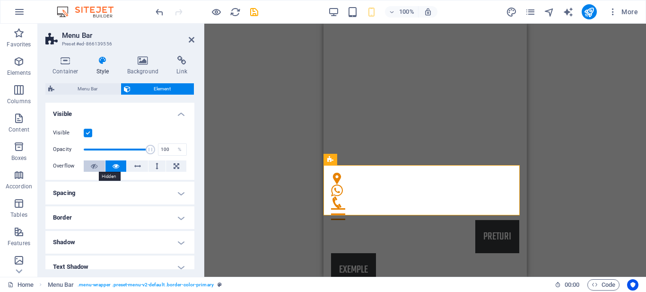
click at [91, 166] on icon at bounding box center [94, 165] width 7 height 11
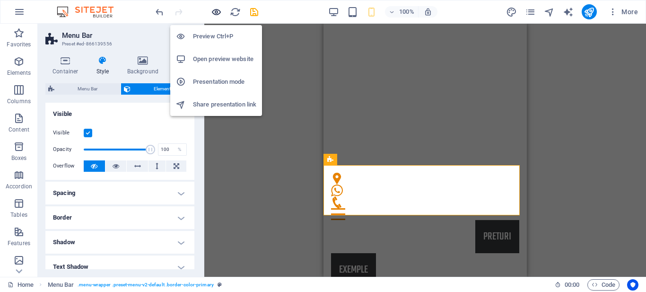
click at [213, 12] on icon "button" at bounding box center [216, 12] width 11 height 11
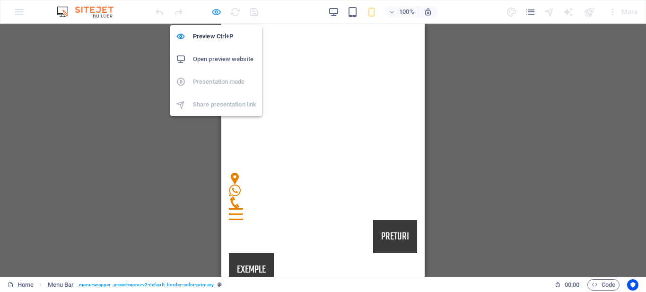
click at [213, 12] on icon "button" at bounding box center [216, 12] width 11 height 11
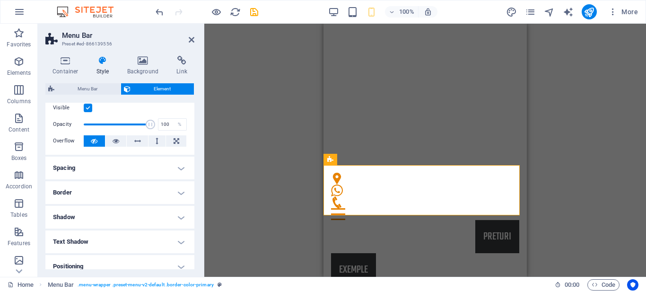
scroll to position [20, 0]
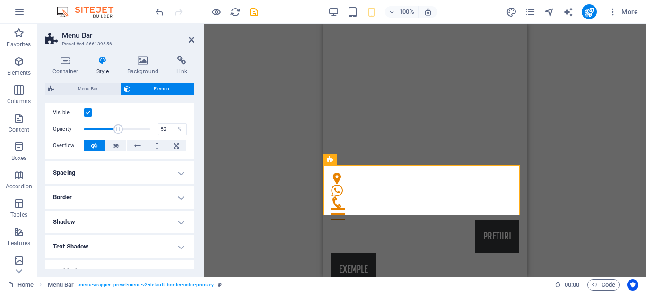
drag, startPoint x: 147, startPoint y: 128, endPoint x: 117, endPoint y: 125, distance: 30.4
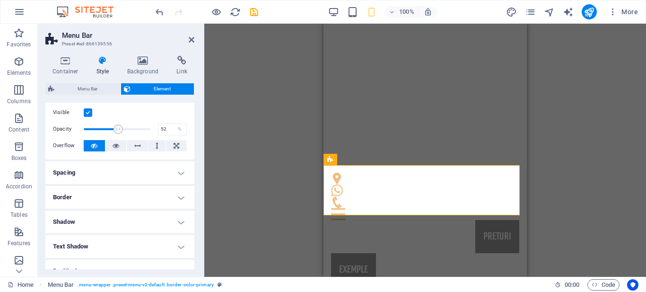
click at [117, 125] on span at bounding box center [118, 128] width 9 height 9
drag, startPoint x: 117, startPoint y: 125, endPoint x: 131, endPoint y: 125, distance: 14.7
click at [131, 125] on span at bounding box center [132, 128] width 9 height 9
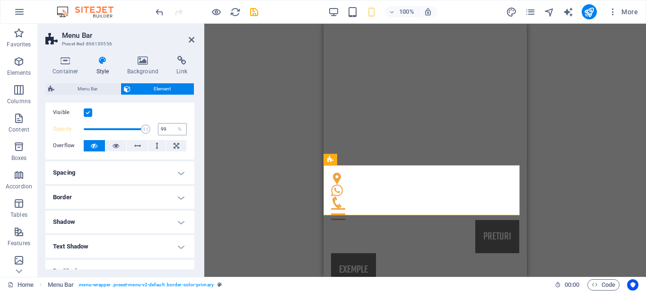
type input "100"
drag, startPoint x: 131, startPoint y: 125, endPoint x: 180, endPoint y: 126, distance: 48.3
click at [180, 126] on div "Opacity 100 %" at bounding box center [120, 129] width 134 height 14
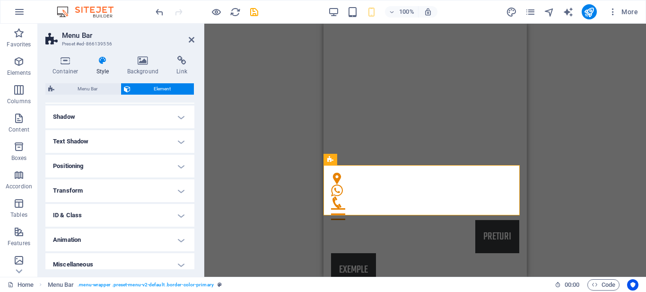
scroll to position [132, 0]
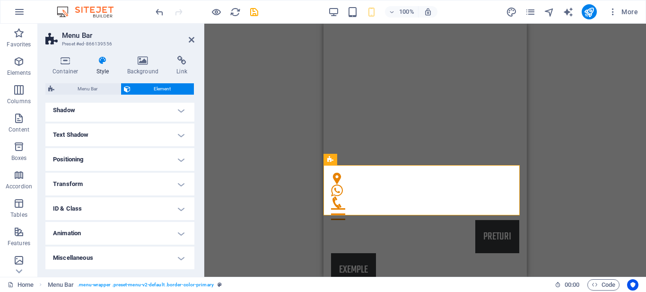
click at [166, 162] on h4 "Positioning" at bounding box center [119, 159] width 149 height 23
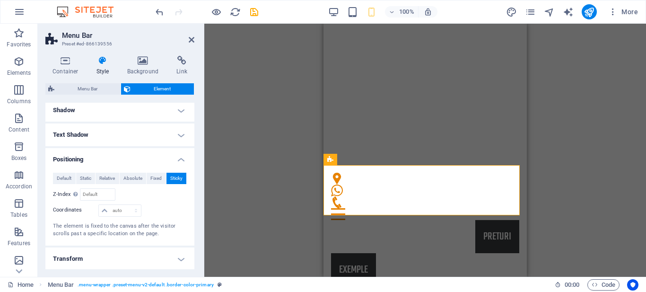
click at [180, 160] on h4 "Positioning" at bounding box center [119, 156] width 149 height 17
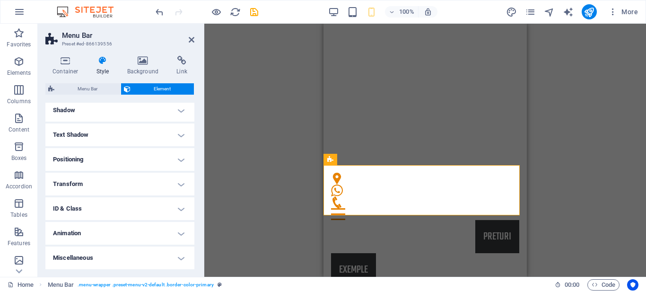
click at [183, 183] on h4 "Transform" at bounding box center [119, 184] width 149 height 23
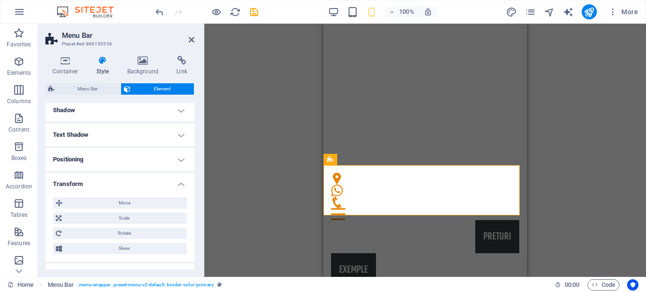
click at [182, 183] on h4 "Transform" at bounding box center [119, 181] width 149 height 17
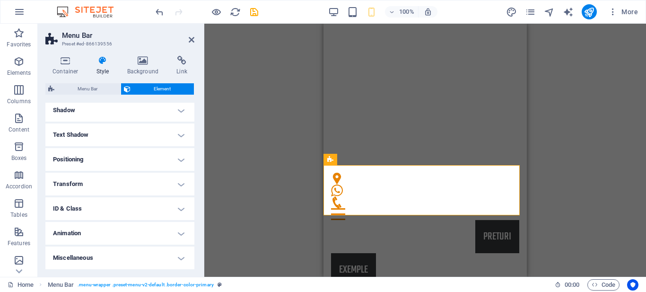
click at [175, 214] on h4 "ID & Class" at bounding box center [119, 208] width 149 height 23
click at [177, 204] on h4 "ID & Class" at bounding box center [119, 205] width 149 height 17
click at [182, 256] on h4 "Miscellaneous" at bounding box center [119, 257] width 149 height 23
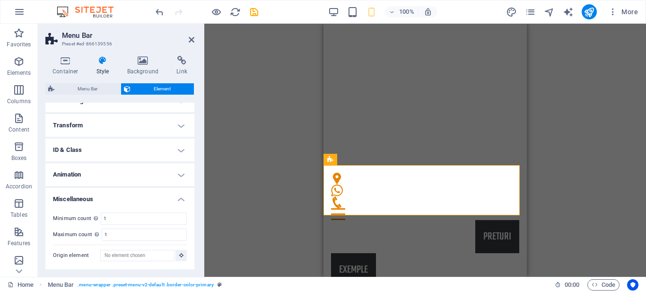
click at [177, 199] on h4 "Miscellaneous" at bounding box center [119, 196] width 149 height 17
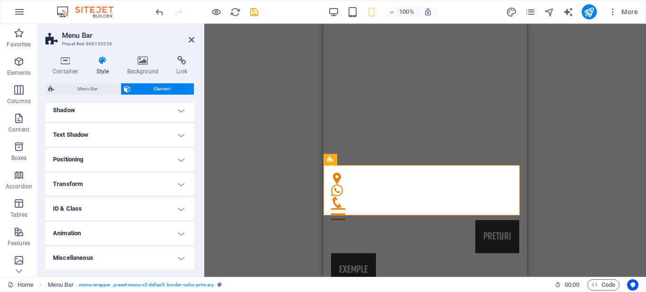
scroll to position [0, 0]
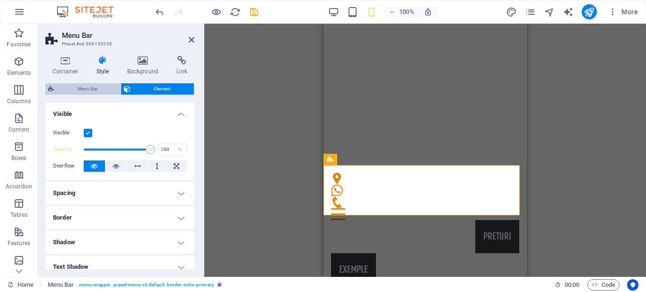
click at [106, 88] on span "Menu Bar" at bounding box center [87, 88] width 61 height 11
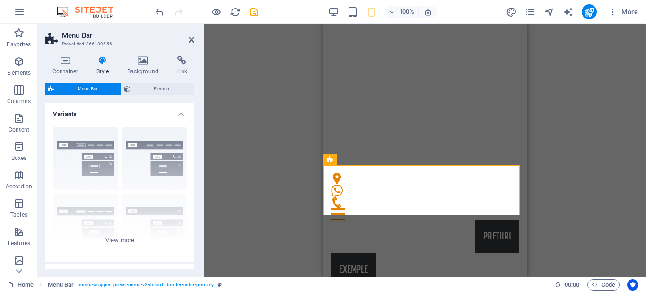
scroll to position [251, 0]
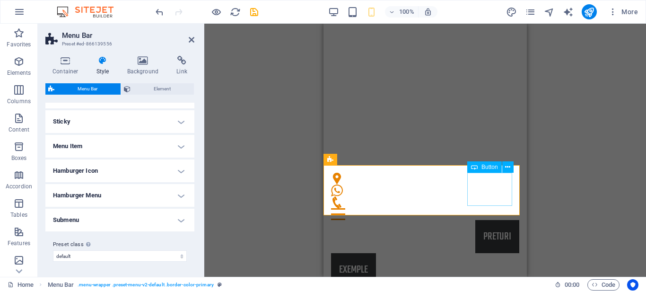
click at [497, 253] on div "EXEMPLE" at bounding box center [425, 269] width 188 height 33
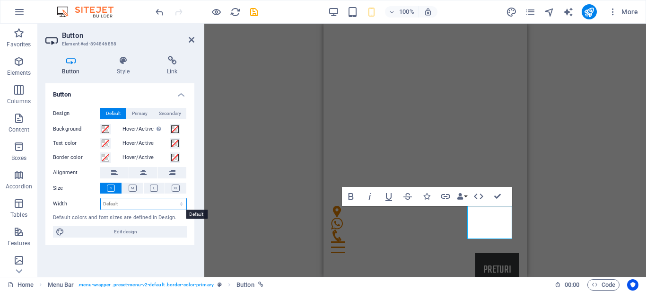
click at [120, 203] on select "Default px rem % em vh vw" at bounding box center [144, 203] width 86 height 11
select select "px"
click at [173, 198] on select "Default px rem % em vh vw" at bounding box center [144, 203] width 86 height 11
click at [141, 200] on input "95" at bounding box center [144, 203] width 86 height 11
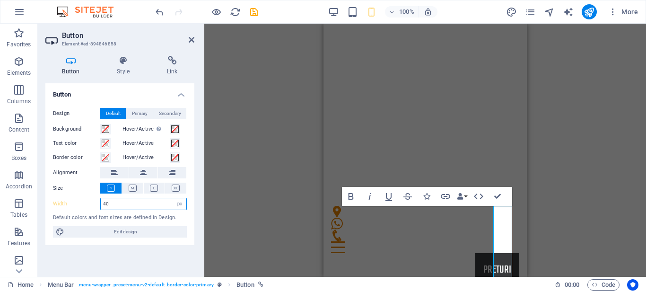
type input "40"
drag, startPoint x: 198, startPoint y: 205, endPoint x: 191, endPoint y: 303, distance: 98.6
click at [191, 291] on html "HERDER PROD INVEST Home Favorites Elements Columns Content Boxes Accordion Tabl…" at bounding box center [323, 146] width 646 height 292
click at [179, 257] on div "Button Design Default Primary Secondary Background Hover/Active Switch to previ…" at bounding box center [119, 176] width 149 height 186
click at [121, 69] on h4 "Style" at bounding box center [125, 66] width 50 height 20
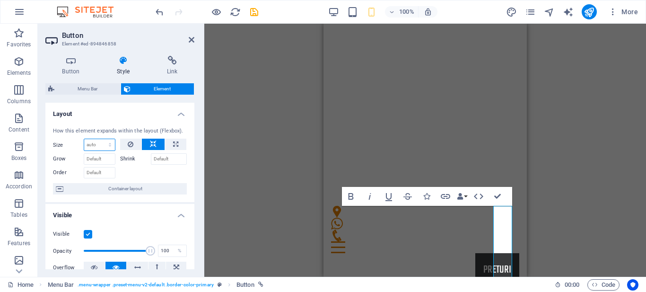
click at [91, 144] on select "Default auto px % 1/1 1/2 1/3 1/4 1/5 1/6 1/7 1/8 1/9 1/10" at bounding box center [99, 144] width 31 height 11
click at [84, 139] on select "Default auto px % 1/1 1/2 1/3 1/4 1/5 1/6 1/7 1/8 1/9 1/10" at bounding box center [99, 144] width 31 height 11
click at [97, 139] on div "Default auto px % 1/1 1/2 1/3 1/4 1/5 1/6 1/7 1/8 1/9 1/10" at bounding box center [100, 145] width 32 height 12
click at [98, 144] on select "Default auto px % 1/1 1/2 1/3 1/4 1/5 1/6 1/7 1/8 1/9 1/10" at bounding box center [99, 144] width 31 height 11
select select "px"
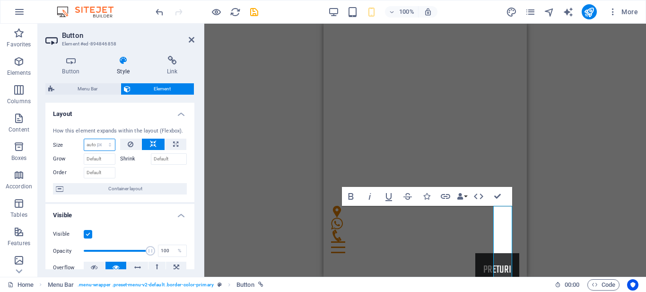
click at [100, 139] on select "Default auto px % 1/1 1/2 1/3 1/4 1/5 1/6 1/7 1/8 1/9 1/10" at bounding box center [99, 144] width 31 height 11
type input "40"
click at [135, 110] on h4 "Layout" at bounding box center [119, 111] width 149 height 17
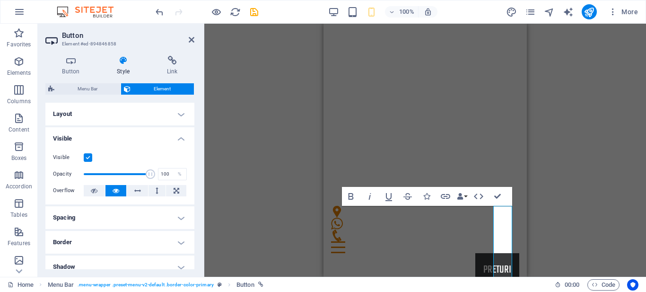
click at [135, 110] on h4 "Layout" at bounding box center [119, 114] width 149 height 23
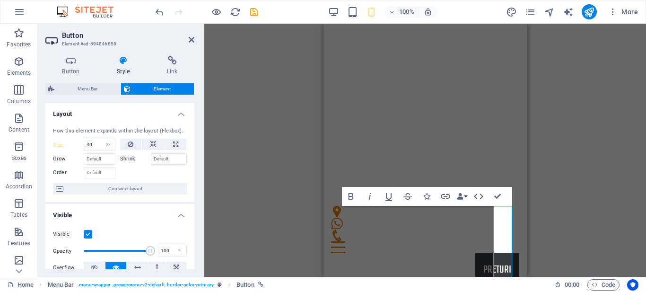
click at [166, 173] on div at bounding box center [153, 172] width 67 height 14
click at [132, 143] on icon at bounding box center [131, 144] width 6 height 11
select select "DISABLED_OPTION_VALUE"
click at [122, 140] on button at bounding box center [131, 144] width 22 height 11
click at [195, 156] on div "Button Style Link Button Design Default Primary Secondary Background Hover/Acti…" at bounding box center [120, 162] width 164 height 228
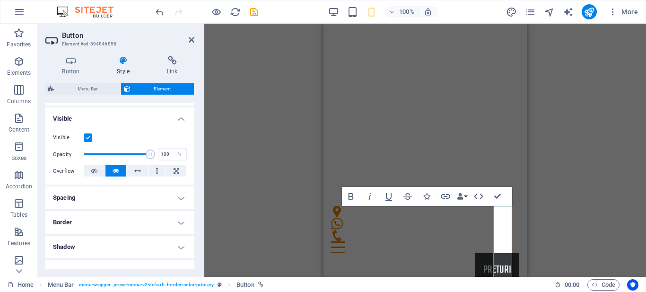
scroll to position [108, 0]
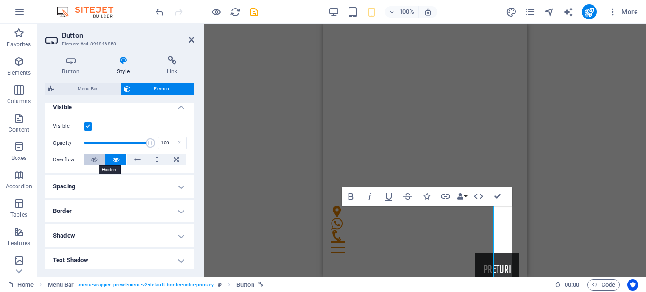
click at [86, 157] on button at bounding box center [94, 159] width 21 height 11
click at [137, 117] on div "Visible Opacity 100 % Overflow" at bounding box center [119, 143] width 149 height 60
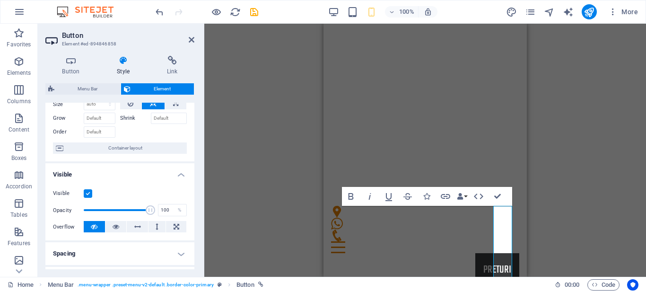
scroll to position [0, 0]
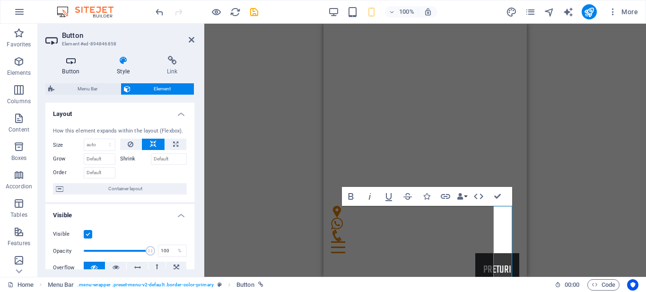
click at [69, 61] on icon at bounding box center [70, 60] width 51 height 9
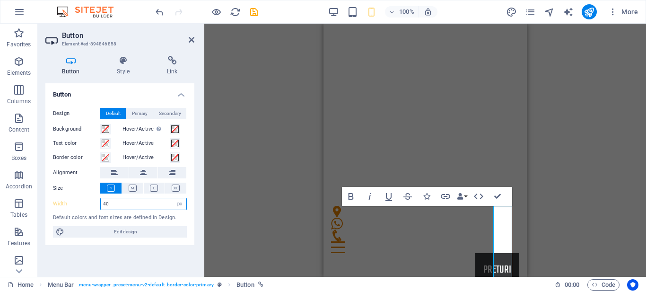
click at [135, 207] on input "40" at bounding box center [144, 203] width 86 height 11
click at [156, 186] on icon at bounding box center [154, 187] width 8 height 7
click at [168, 219] on div "Default colors and font sizes are defined in Design." at bounding box center [120, 218] width 134 height 8
click at [110, 184] on icon at bounding box center [111, 187] width 8 height 7
click at [143, 112] on span "Primary" at bounding box center [140, 113] width 16 height 11
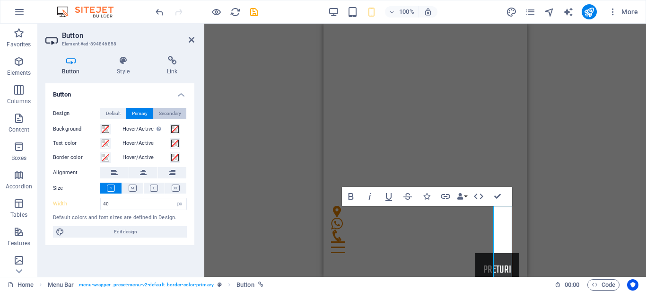
click at [162, 111] on span "Secondary" at bounding box center [170, 113] width 22 height 11
click at [114, 111] on span "Default" at bounding box center [113, 113] width 15 height 11
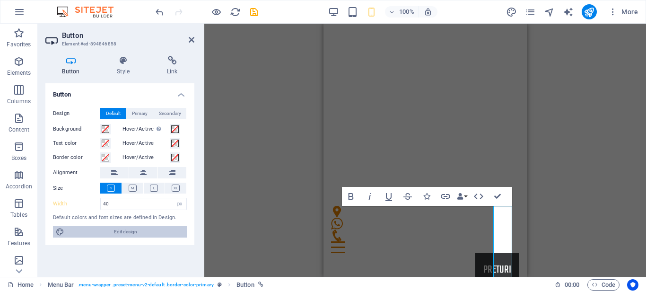
click at [157, 232] on span "Edit design" at bounding box center [125, 231] width 117 height 11
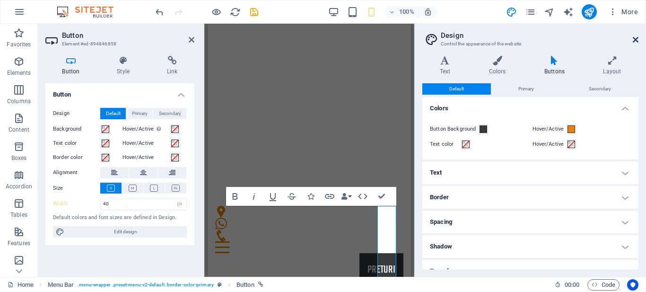
click at [635, 40] on icon at bounding box center [636, 40] width 6 height 8
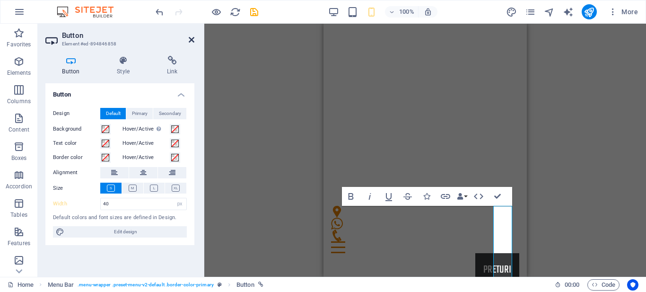
click at [192, 38] on icon at bounding box center [192, 40] width 6 height 8
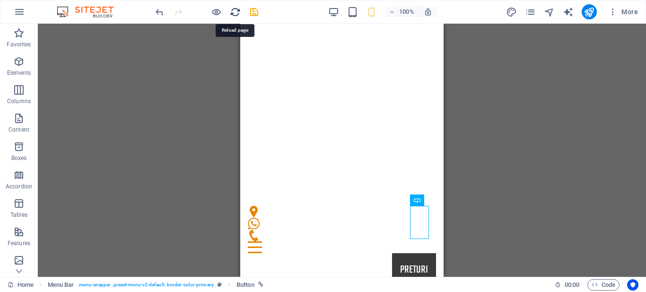
click at [236, 14] on icon "reload" at bounding box center [235, 12] width 11 height 11
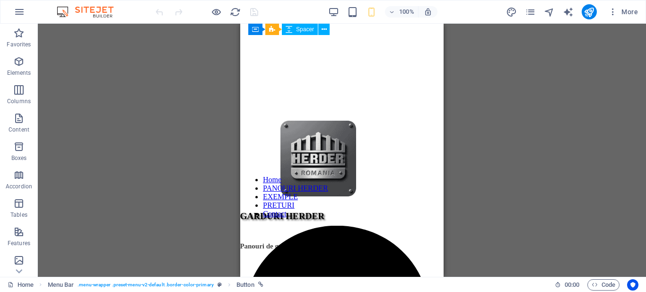
drag, startPoint x: 438, startPoint y: 41, endPoint x: 688, endPoint y: 77, distance: 252.3
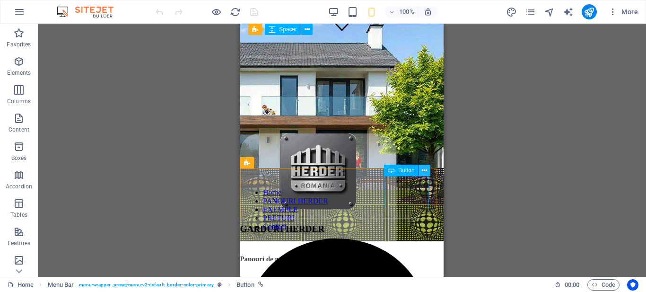
click at [424, 172] on icon at bounding box center [424, 171] width 5 height 10
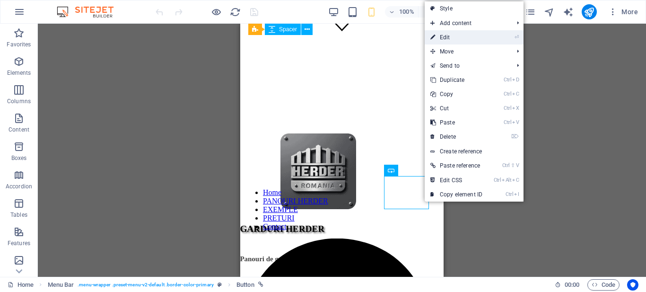
click at [459, 35] on link "⏎ Edit" at bounding box center [456, 37] width 63 height 14
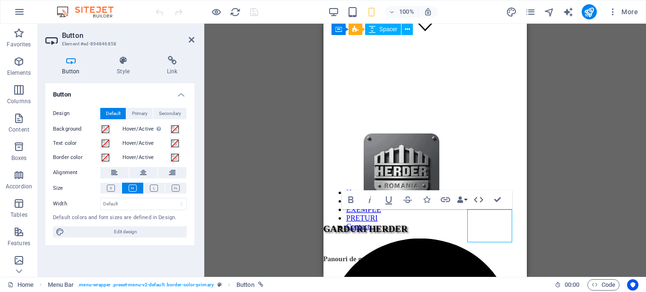
scroll to position [201, 0]
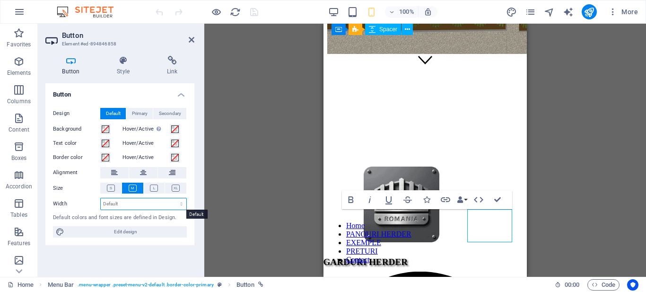
click at [176, 201] on select "Default px rem % em vh vw" at bounding box center [144, 203] width 86 height 11
click at [194, 177] on div "Design Default Primary Secondary Background Hover/Active Switch to preview mode…" at bounding box center [119, 172] width 149 height 145
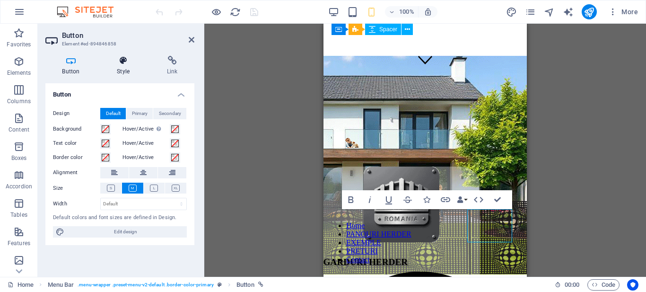
click at [130, 70] on h4 "Style" at bounding box center [125, 66] width 50 height 20
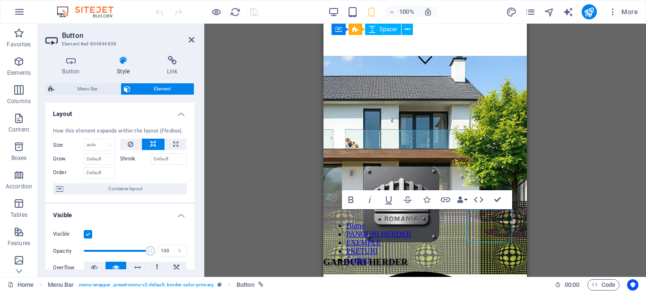
click at [87, 235] on label at bounding box center [88, 234] width 9 height 9
click at [0, 0] on input "Visible" at bounding box center [0, 0] width 0 height 0
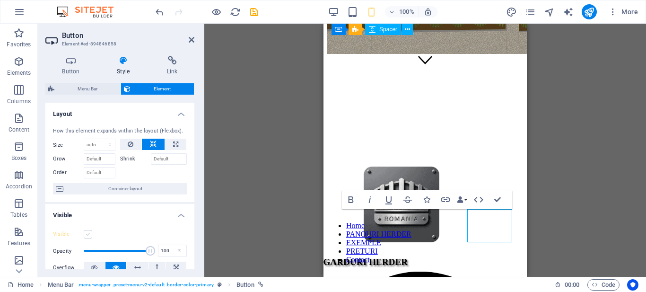
click at [87, 235] on label at bounding box center [88, 234] width 9 height 9
click at [0, 0] on input "Visible" at bounding box center [0, 0] width 0 height 0
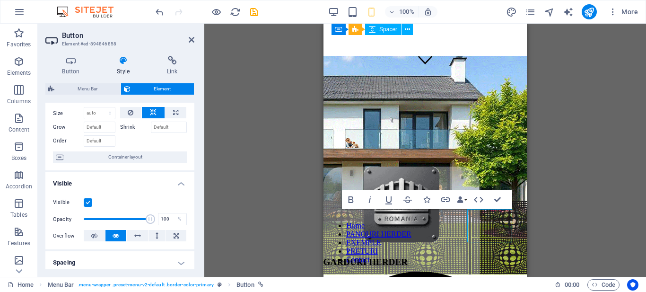
scroll to position [0, 0]
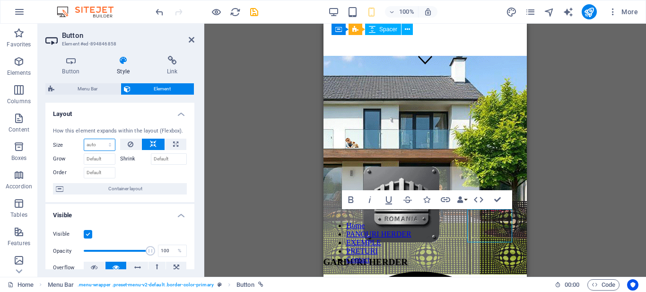
click at [107, 142] on select "Default auto px % 1/1 1/2 1/3 1/4 1/5 1/6 1/7 1/8 1/9 1/10" at bounding box center [99, 144] width 31 height 11
select select "px"
click at [100, 139] on select "Default auto px % 1/1 1/2 1/3 1/4 1/5 1/6 1/7 1/8 1/9 1/10" at bounding box center [99, 144] width 31 height 11
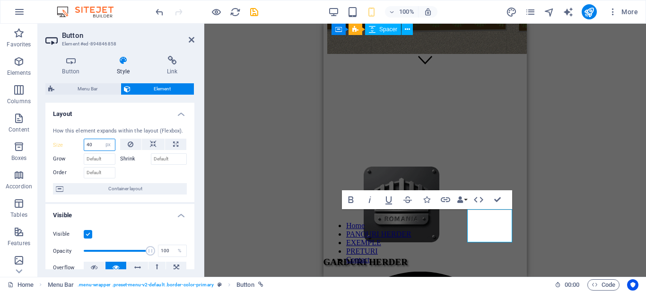
type input "40"
click at [162, 175] on div at bounding box center [153, 172] width 67 height 14
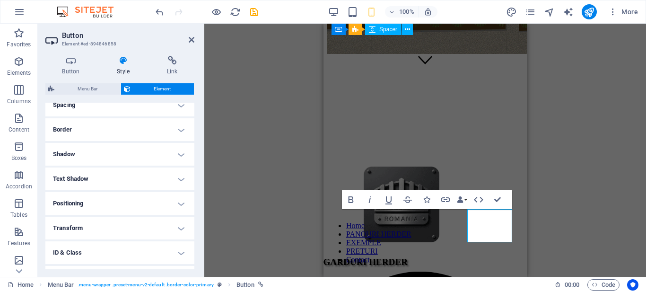
scroll to position [214, 0]
click at [185, 208] on h4 "Transform" at bounding box center [119, 203] width 149 height 23
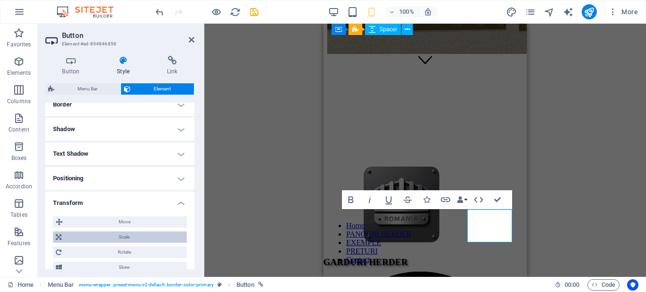
click at [61, 233] on icon at bounding box center [59, 236] width 6 height 11
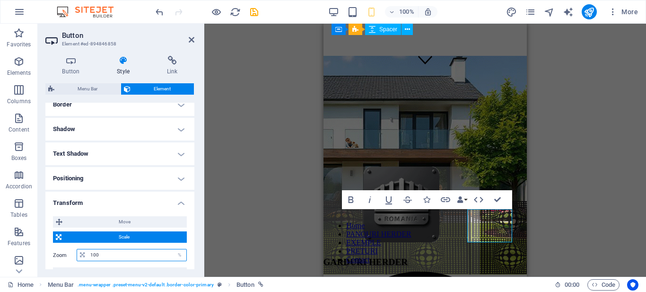
click at [102, 258] on input "100" at bounding box center [137, 254] width 98 height 11
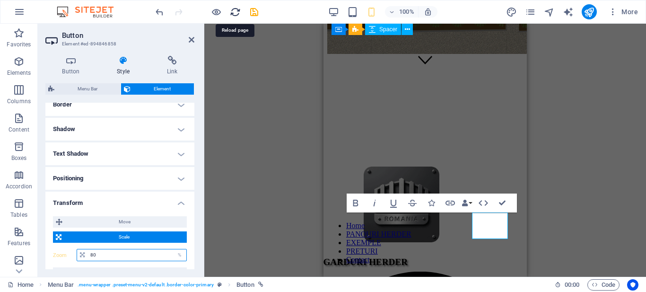
type input "80"
drag, startPoint x: 234, startPoint y: 10, endPoint x: 127, endPoint y: 9, distance: 106.9
click at [234, 10] on icon "reload" at bounding box center [235, 12] width 11 height 11
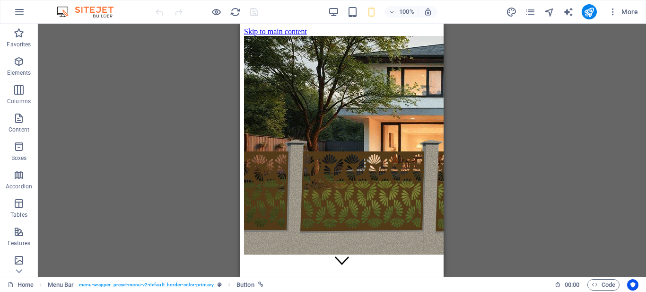
scroll to position [0, 0]
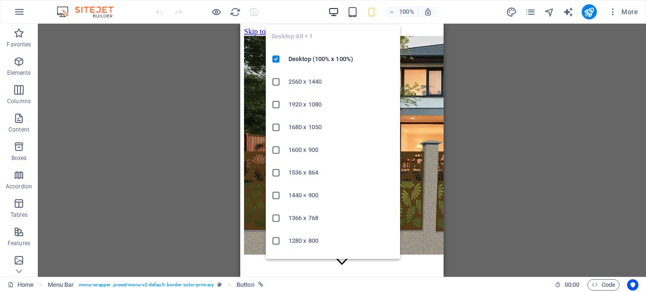
click at [334, 7] on icon "button" at bounding box center [333, 12] width 11 height 11
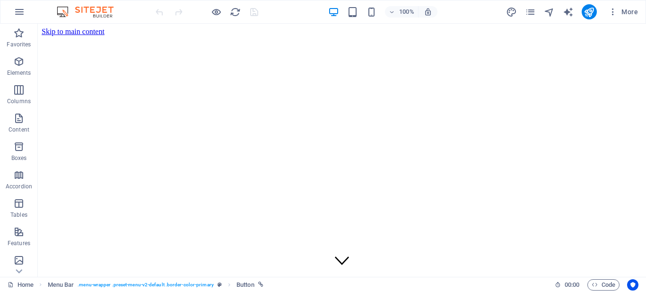
scroll to position [221, 0]
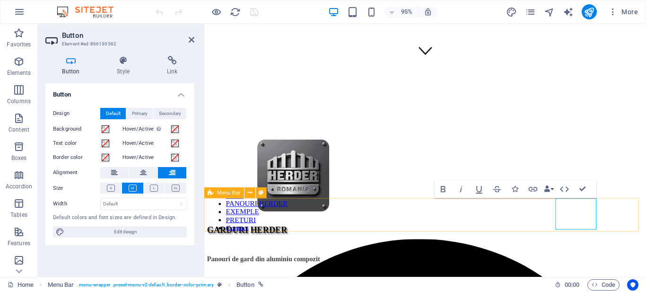
scroll to position [195, 0]
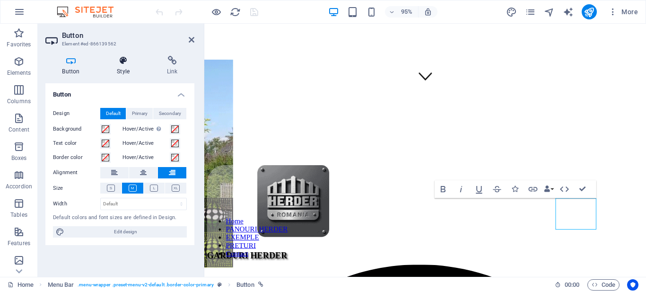
click at [126, 70] on h4 "Style" at bounding box center [125, 66] width 50 height 20
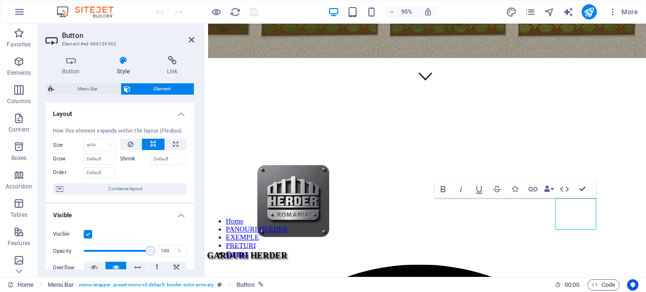
drag, startPoint x: 192, startPoint y: 121, endPoint x: 194, endPoint y: 196, distance: 74.8
click at [194, 196] on div "Layout How this element expands within the layout (Flexbox). Size Default auto …" at bounding box center [119, 186] width 149 height 166
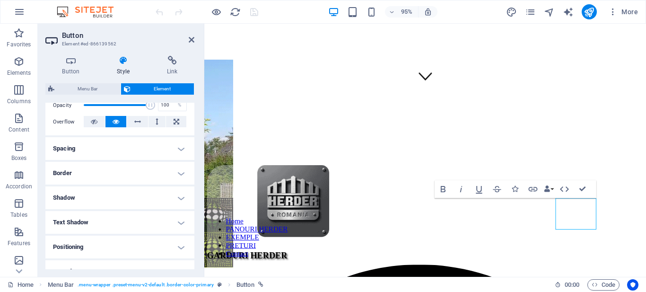
drag, startPoint x: 192, startPoint y: 193, endPoint x: 195, endPoint y: 253, distance: 59.7
click at [195, 253] on div "Button Style Link Button Design Default Primary Secondary Background Hover/Acti…" at bounding box center [120, 162] width 164 height 228
click at [193, 253] on div "Button Style Link Button Design Default Primary Secondary Background Hover/Acti…" at bounding box center [120, 162] width 164 height 228
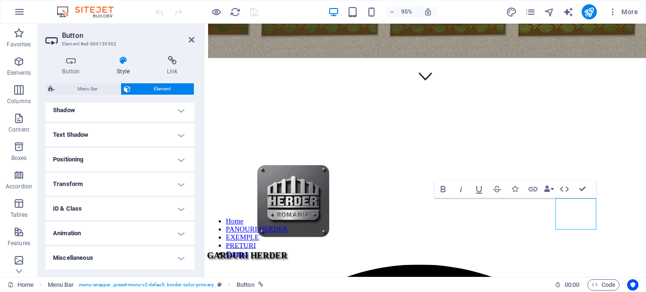
click at [150, 187] on h4 "Transform" at bounding box center [119, 184] width 149 height 23
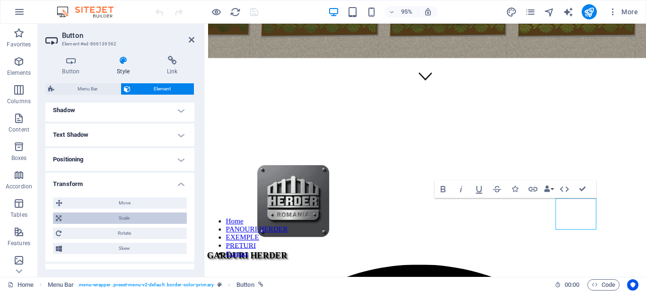
click at [130, 219] on span "Scale" at bounding box center [124, 217] width 120 height 11
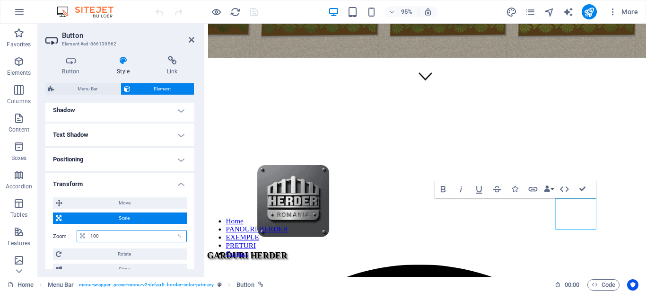
click at [123, 241] on input "100" at bounding box center [137, 235] width 98 height 11
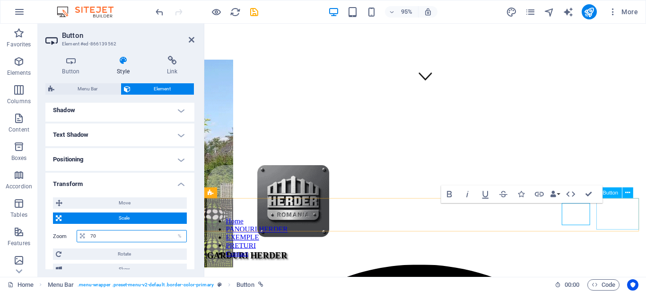
type input "70"
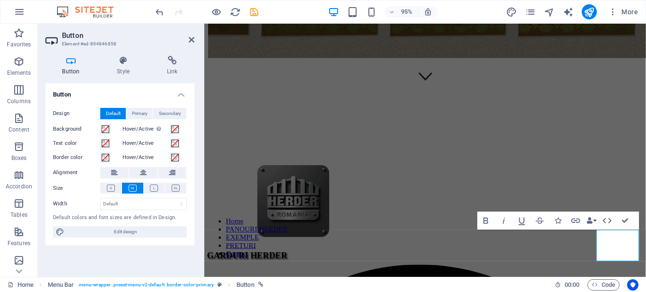
scroll to position [162, 0]
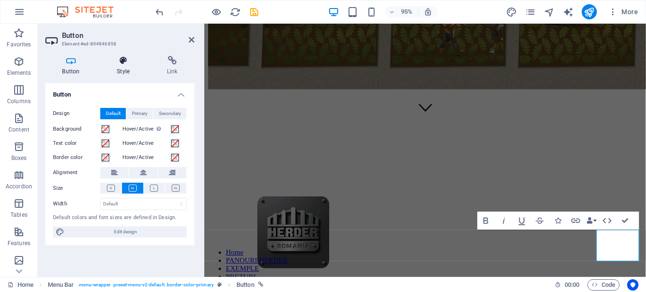
click at [121, 60] on icon at bounding box center [123, 60] width 46 height 9
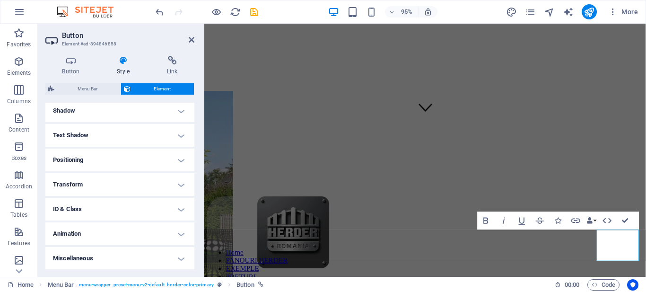
scroll to position [233, 0]
click at [177, 183] on h4 "Transform" at bounding box center [119, 184] width 149 height 23
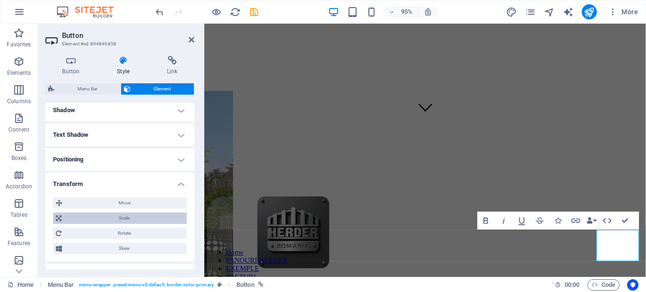
click at [131, 222] on span "Scale" at bounding box center [124, 217] width 120 height 11
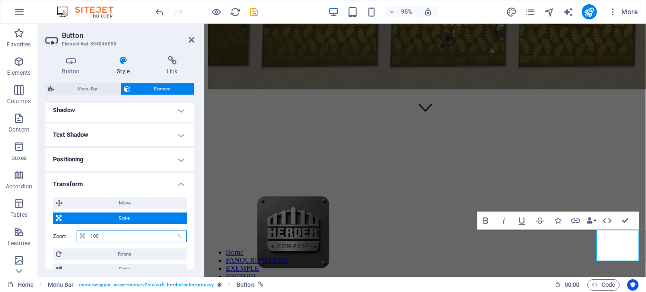
click at [135, 232] on input "100" at bounding box center [137, 235] width 98 height 11
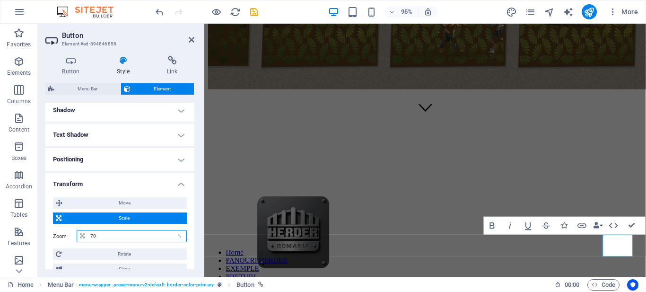
type input "70"
click at [196, 210] on div "Button Style Link Button Design Default Primary Secondary Background Hover/Acti…" at bounding box center [120, 162] width 164 height 228
click at [192, 40] on icon at bounding box center [192, 40] width 6 height 8
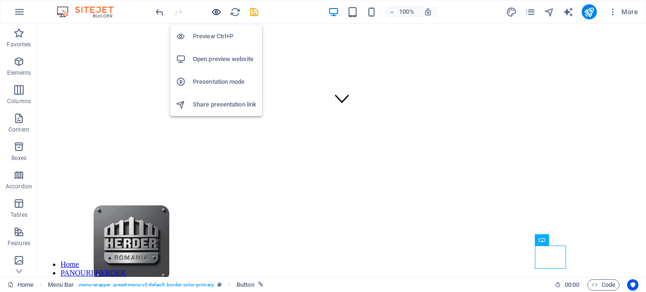
click at [215, 11] on icon "button" at bounding box center [216, 12] width 11 height 11
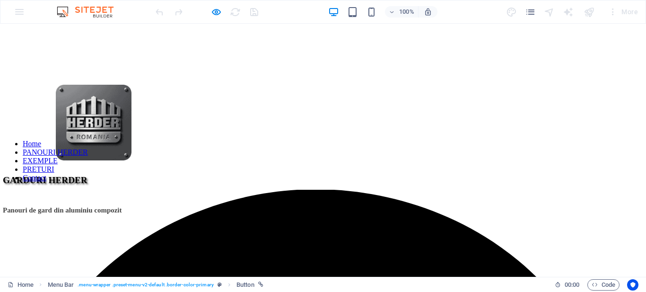
scroll to position [286, 0]
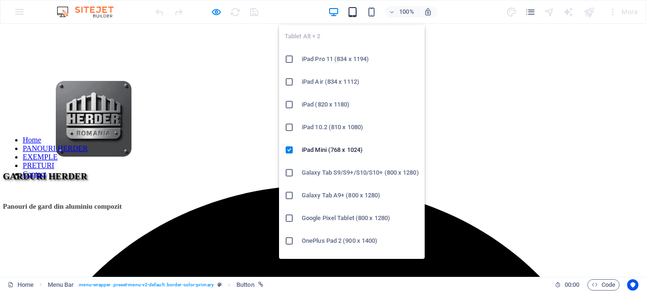
click at [349, 14] on icon "button" at bounding box center [352, 12] width 11 height 11
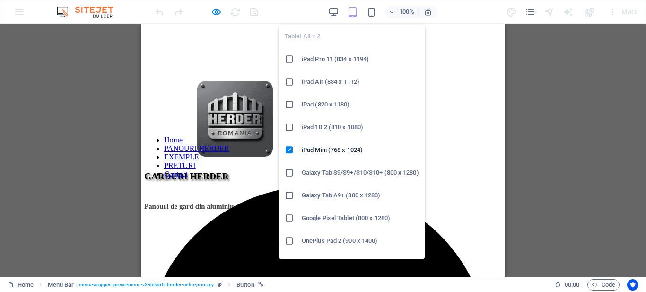
click at [349, 14] on icon "button" at bounding box center [352, 12] width 11 height 11
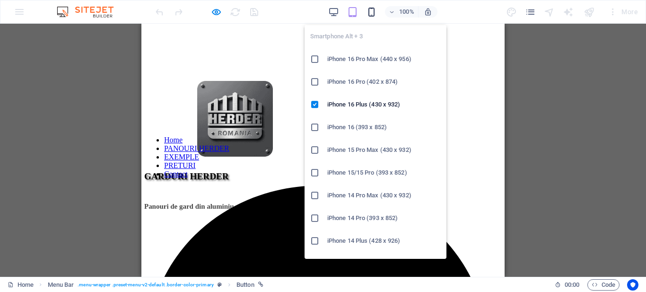
click at [377, 9] on icon "button" at bounding box center [371, 12] width 11 height 11
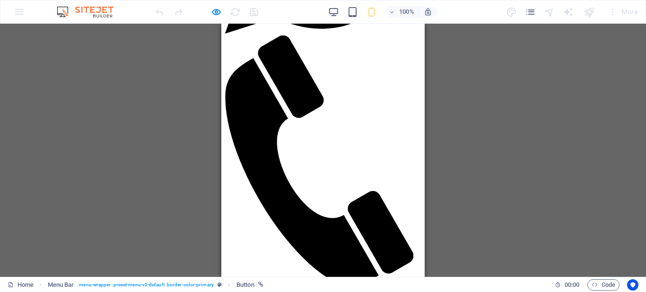
scroll to position [1137, 0]
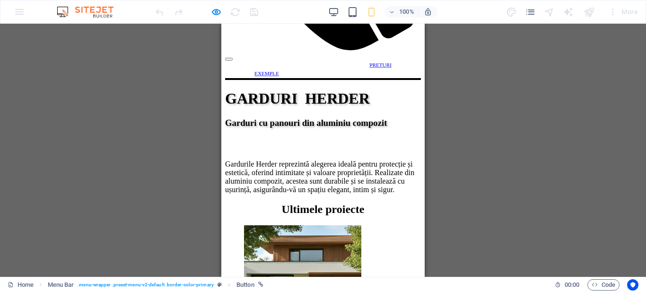
click at [279, 71] on link "EXEMPLE" at bounding box center [266, 74] width 25 height 6
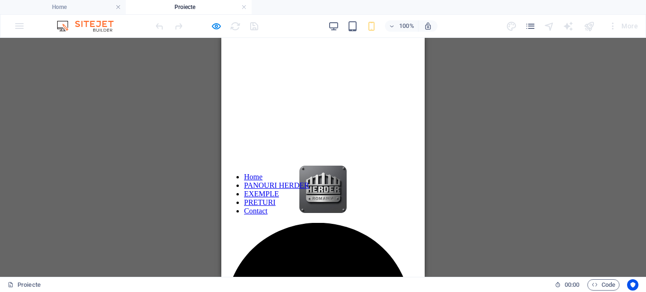
scroll to position [283, 0]
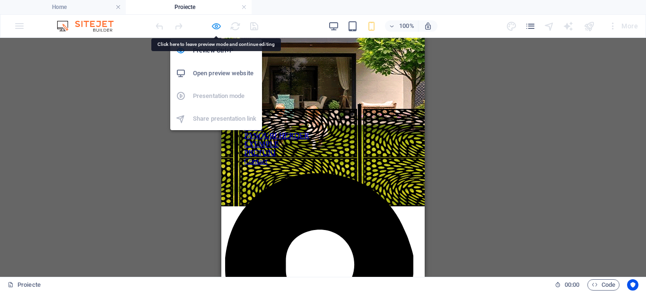
click at [219, 25] on icon "button" at bounding box center [216, 26] width 11 height 11
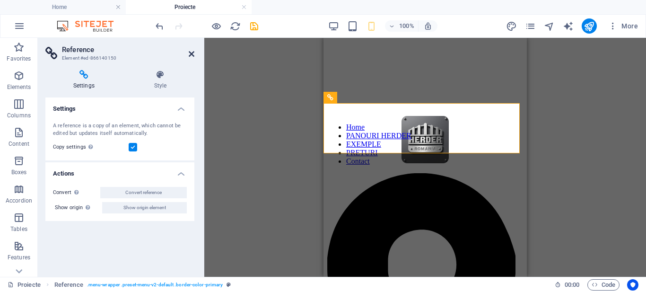
click at [192, 53] on icon at bounding box center [192, 54] width 6 height 8
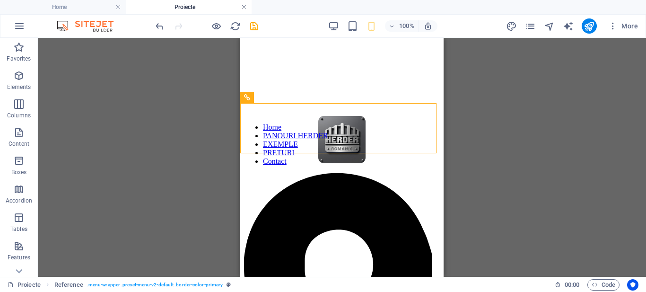
click at [245, 8] on link at bounding box center [244, 7] width 6 height 9
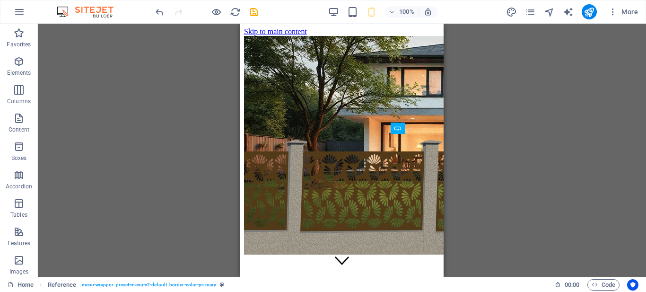
scroll to position [1187, 0]
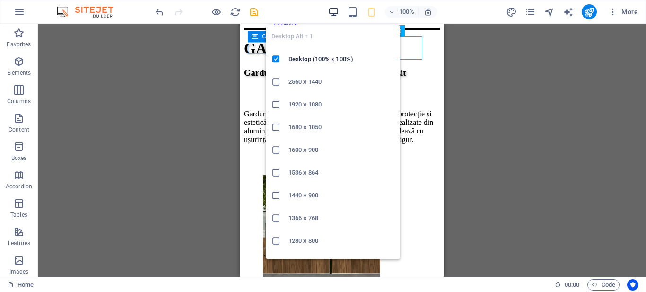
click at [337, 14] on icon "button" at bounding box center [333, 12] width 11 height 11
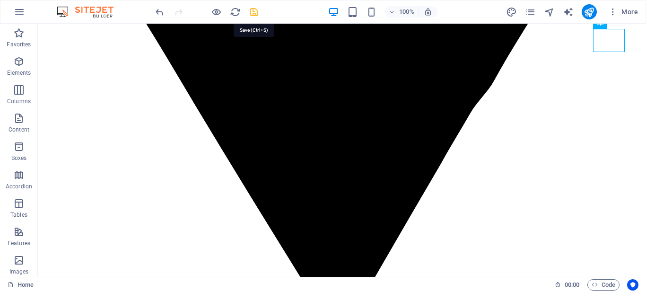
click at [256, 12] on icon "save" at bounding box center [254, 12] width 11 height 11
click at [589, 11] on icon "publish" at bounding box center [589, 12] width 11 height 11
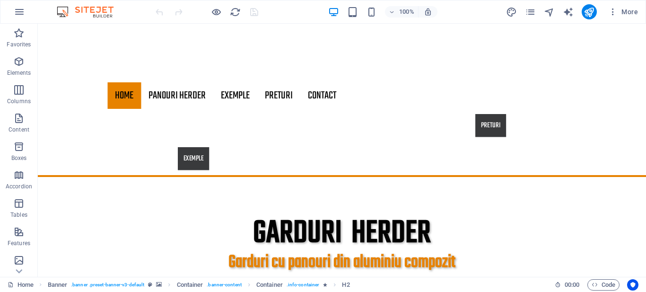
scroll to position [333, 0]
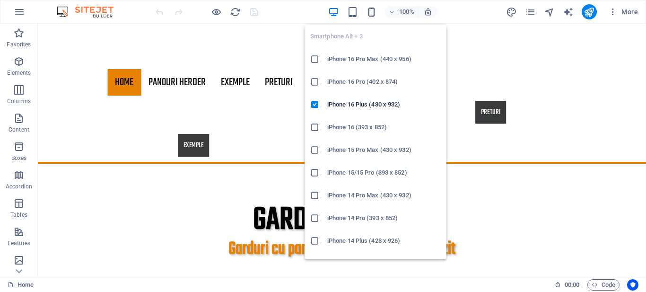
click at [373, 13] on icon "button" at bounding box center [371, 12] width 11 height 11
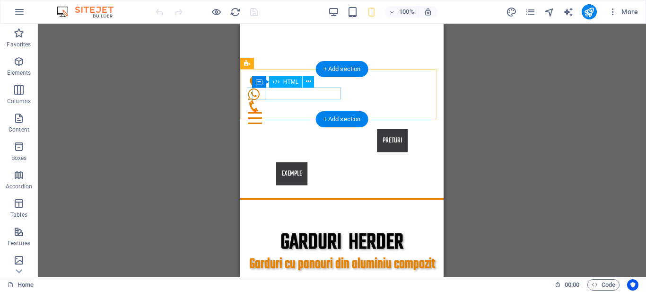
click at [264, 112] on div at bounding box center [342, 118] width 188 height 12
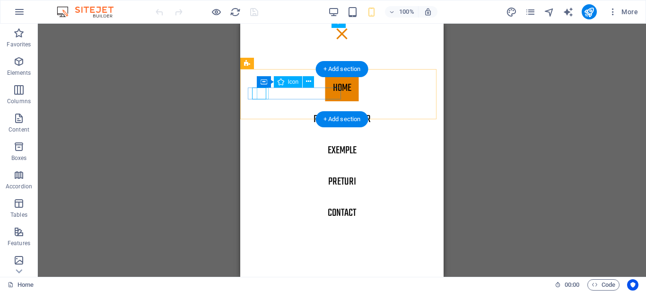
click at [264, 92] on header "Home PANOURI HERDER EXEMPLE PRETURI Contact PRETURI EXEMPLE" at bounding box center [341, 127] width 203 height 117
select select "header"
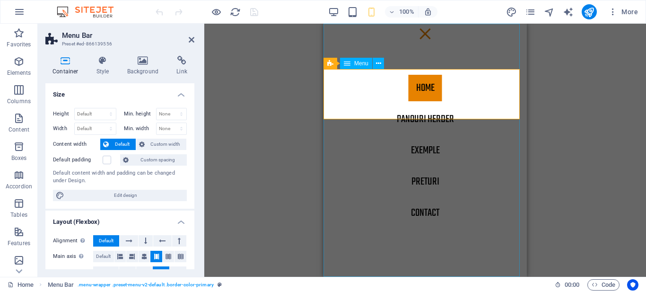
click at [355, 63] on span "Menu" at bounding box center [361, 64] width 14 height 6
click at [243, 69] on div "H2 Banner Banner Container Container Menu Bar Menu Menu Bar HTML Container Cont…" at bounding box center [425, 150] width 442 height 253
click at [192, 37] on icon at bounding box center [192, 40] width 6 height 8
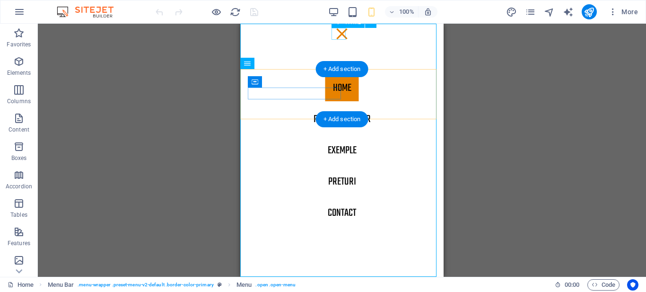
click at [342, 36] on div at bounding box center [342, 34] width 14 height 12
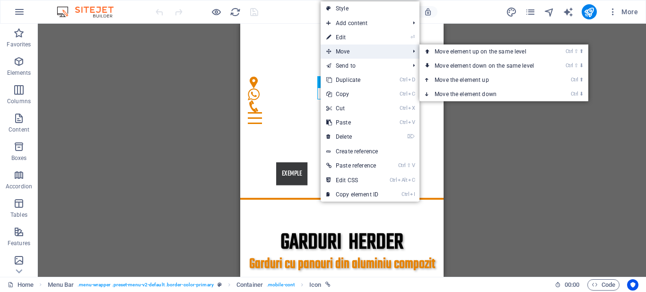
click at [350, 50] on span "Move" at bounding box center [363, 51] width 85 height 14
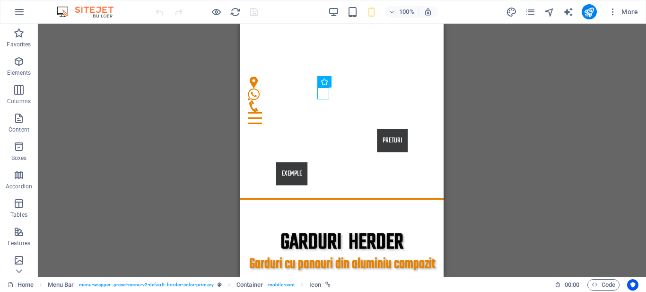
click at [498, 122] on div "H2 Banner Banner Container Container Menu Menu Bar HTML Container Container Ico…" at bounding box center [342, 150] width 608 height 253
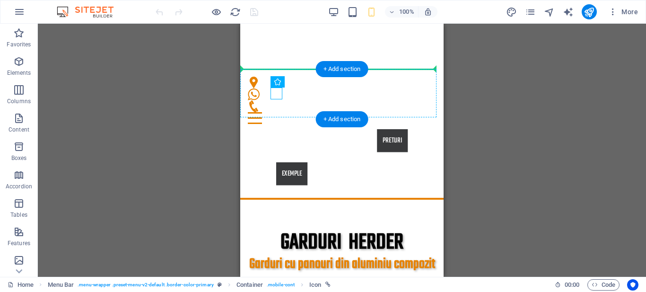
drag, startPoint x: 277, startPoint y: 94, endPoint x: 289, endPoint y: 94, distance: 12.8
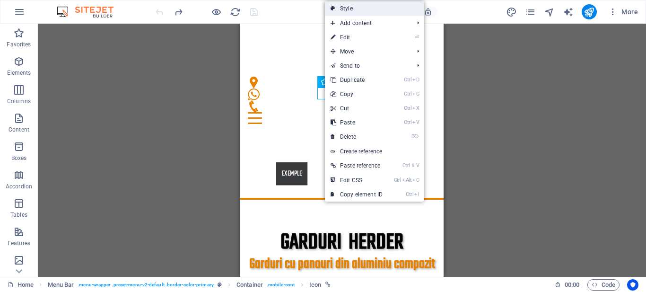
click at [358, 9] on link "Style" at bounding box center [374, 8] width 99 height 14
select select "rem"
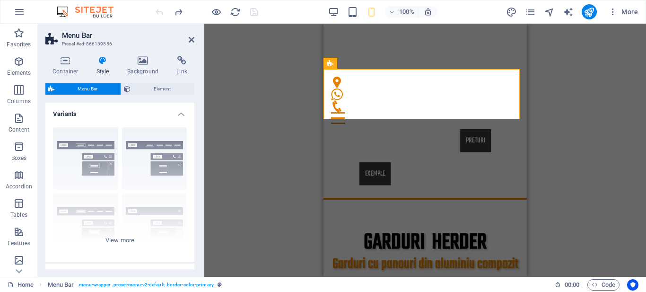
scroll to position [251, 0]
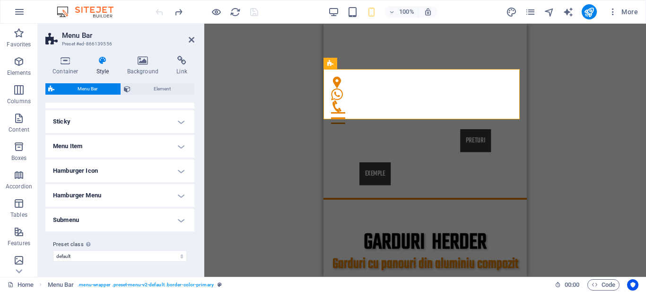
click at [174, 178] on h4 "Hamburger Icon" at bounding box center [119, 170] width 149 height 23
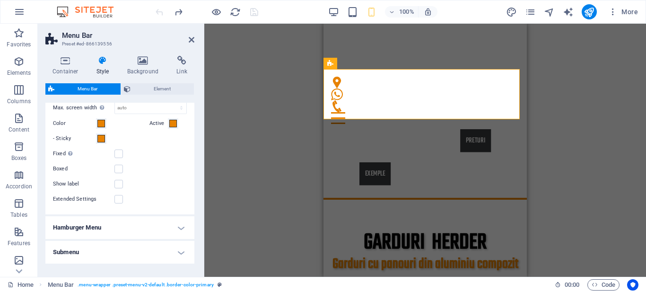
scroll to position [374, 0]
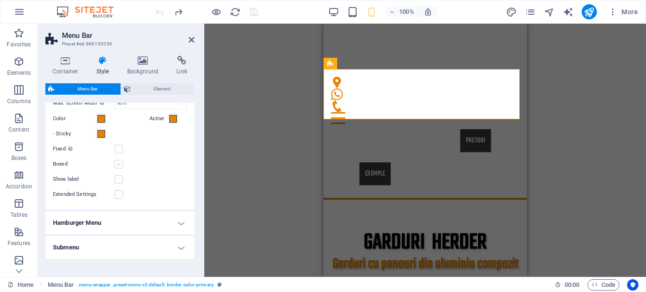
click at [119, 164] on label at bounding box center [118, 164] width 9 height 9
click at [0, 0] on input "Boxed" at bounding box center [0, 0] width 0 height 0
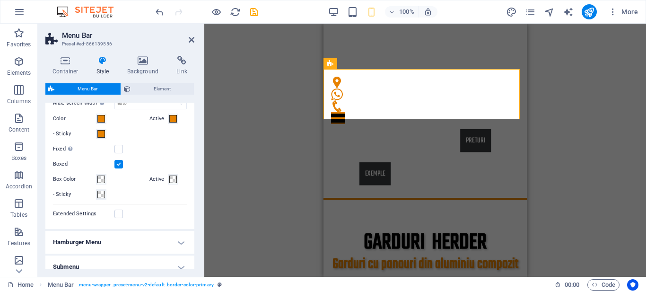
click at [119, 164] on label at bounding box center [118, 164] width 9 height 9
click at [0, 0] on input "Boxed" at bounding box center [0, 0] width 0 height 0
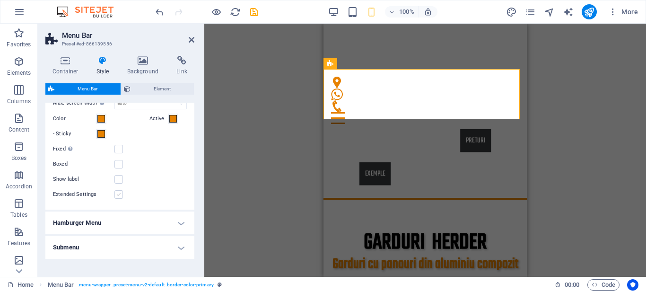
click at [119, 192] on label at bounding box center [118, 194] width 9 height 9
click at [0, 0] on input "Extended Settings" at bounding box center [0, 0] width 0 height 0
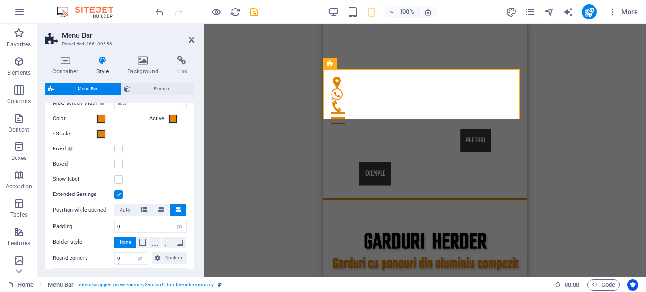
click at [119, 192] on label at bounding box center [118, 194] width 9 height 9
click at [0, 0] on input "Extended Settings" at bounding box center [0, 0] width 0 height 0
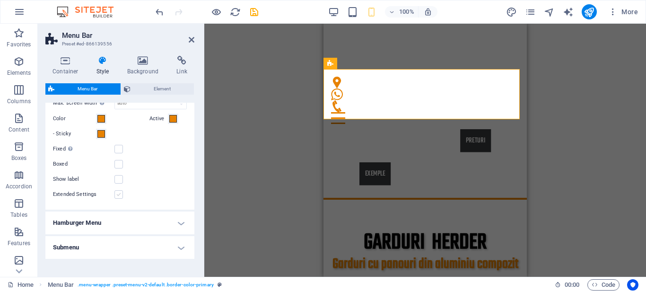
click at [119, 192] on label at bounding box center [118, 194] width 9 height 9
click at [0, 0] on input "Extended Settings" at bounding box center [0, 0] width 0 height 0
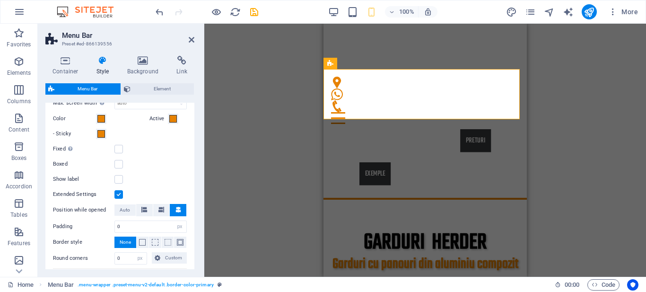
click at [120, 193] on label at bounding box center [118, 194] width 9 height 9
click at [0, 0] on input "Extended Settings" at bounding box center [0, 0] width 0 height 0
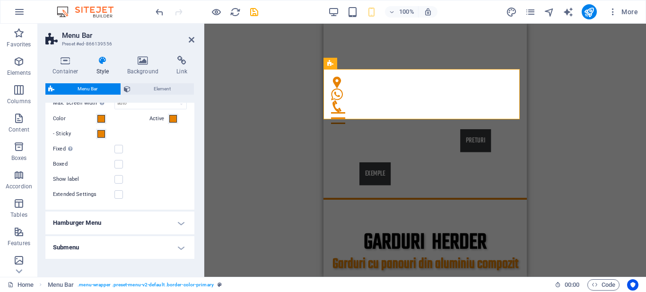
click at [162, 222] on h4 "Hamburger Menu" at bounding box center [119, 222] width 149 height 23
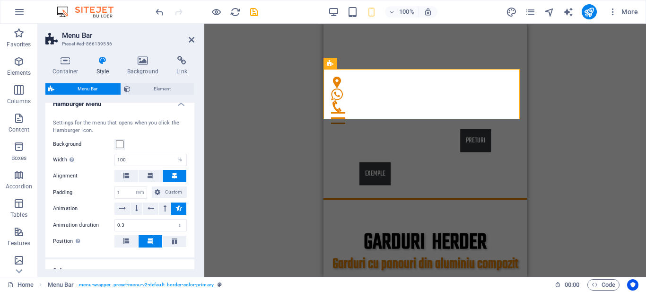
scroll to position [499, 0]
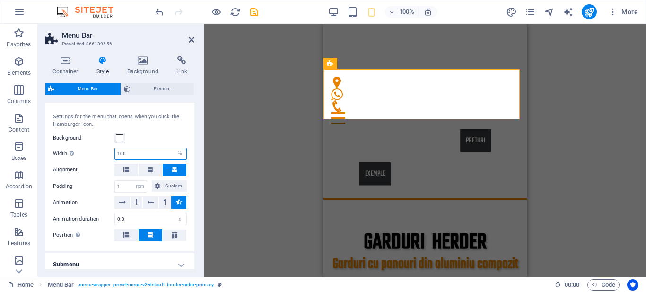
click at [125, 154] on input "100" at bounding box center [150, 153] width 71 height 11
click at [155, 137] on div "Background" at bounding box center [120, 137] width 134 height 11
click at [148, 149] on input "120" at bounding box center [150, 153] width 71 height 11
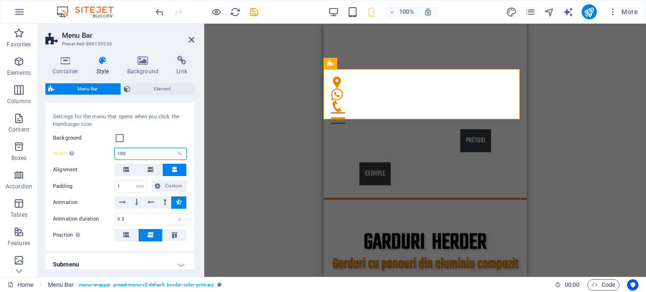
type input "100"
click at [166, 137] on div "Background" at bounding box center [120, 137] width 134 height 11
click at [123, 187] on input "1" at bounding box center [131, 186] width 32 height 11
click at [123, 186] on input "2" at bounding box center [131, 186] width 32 height 11
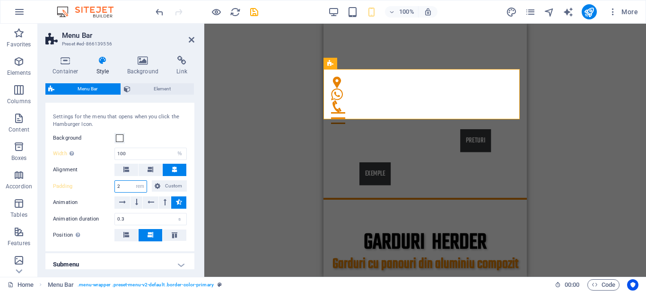
click at [123, 186] on input "2" at bounding box center [131, 186] width 32 height 11
type input "1"
click at [165, 128] on div "Settings for the menu that opens when you click the Hamburger Icon." at bounding box center [120, 121] width 134 height 16
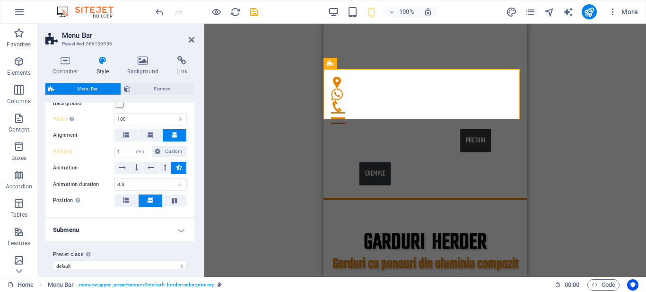
scroll to position [543, 0]
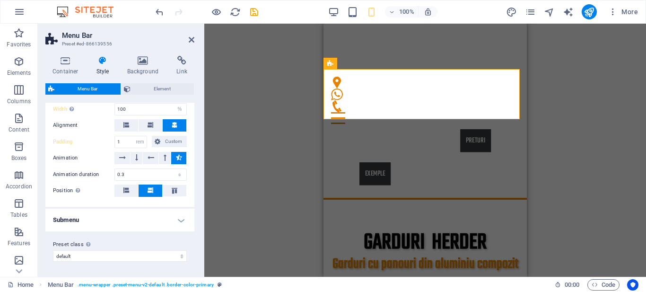
click at [179, 222] on h4 "Submenu" at bounding box center [119, 220] width 149 height 23
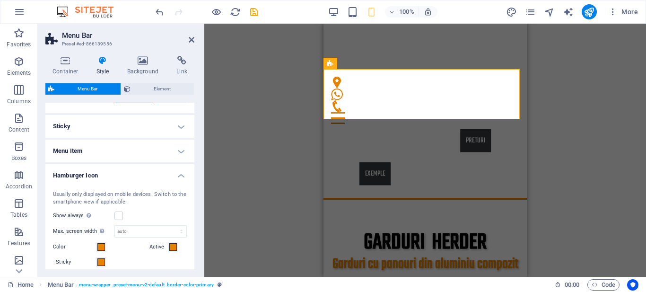
scroll to position [251, 0]
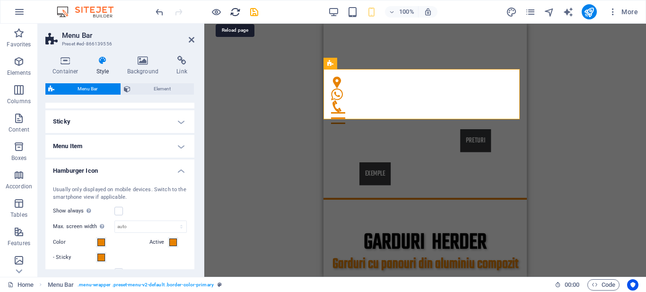
click at [235, 11] on icon "reload" at bounding box center [235, 12] width 11 height 11
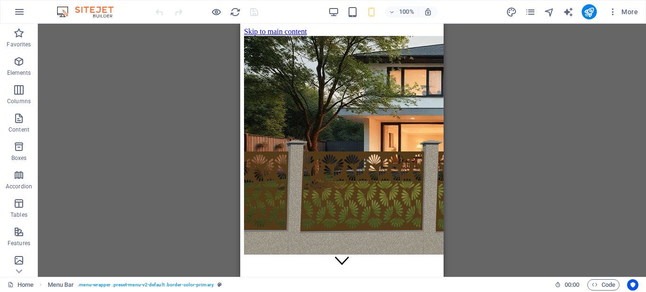
scroll to position [0, 0]
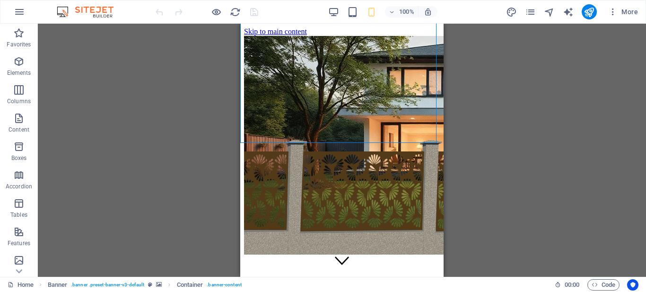
scroll to position [221, 0]
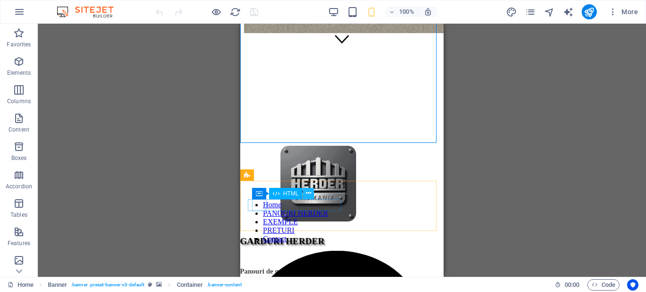
click at [307, 192] on icon at bounding box center [308, 193] width 5 height 10
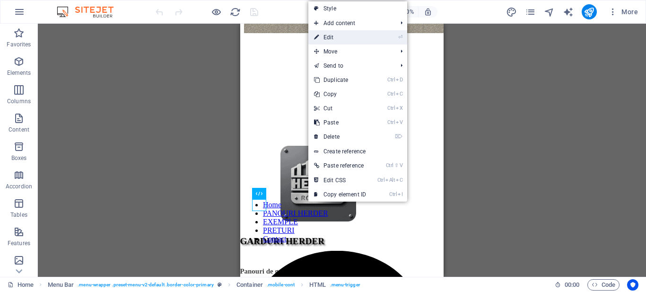
click at [323, 33] on link "⏎ Edit" at bounding box center [339, 37] width 63 height 14
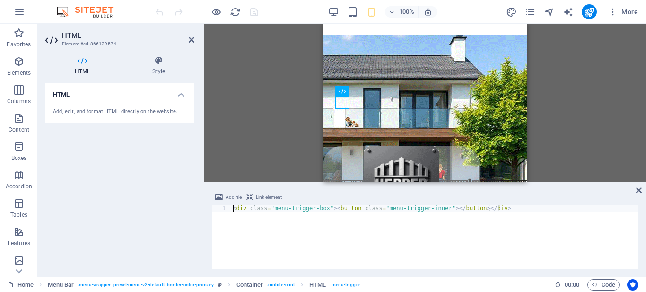
scroll to position [323, 0]
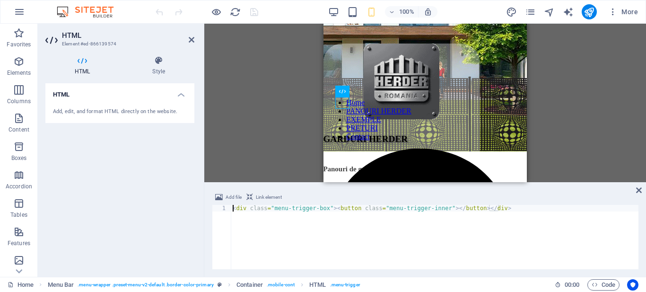
click at [545, 213] on div "< div class = "menu-trigger-box" > < button class = "menu-trigger-inner" > </ b…" at bounding box center [435, 244] width 408 height 78
type textarea "'"
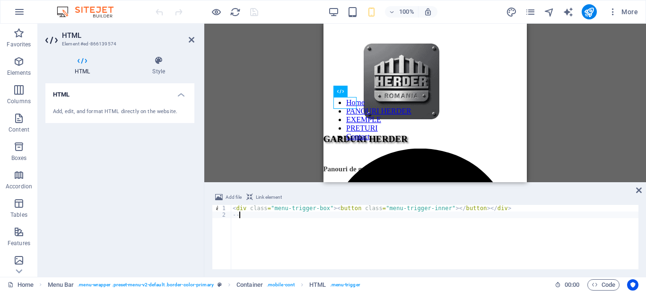
type textarea "-"
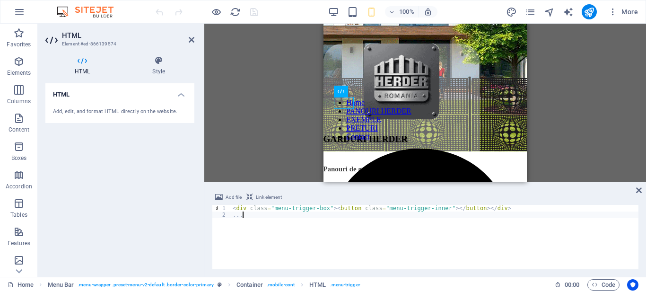
scroll to position [0, 1]
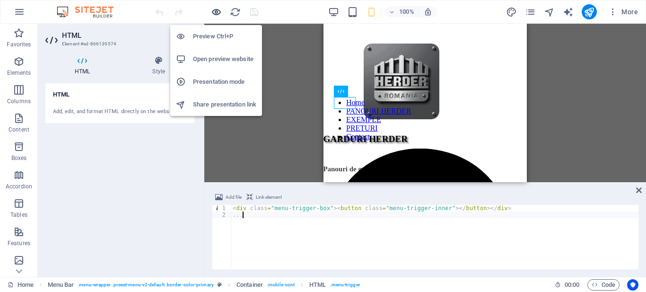
type textarea "..."
click at [217, 12] on icon "button" at bounding box center [216, 12] width 11 height 11
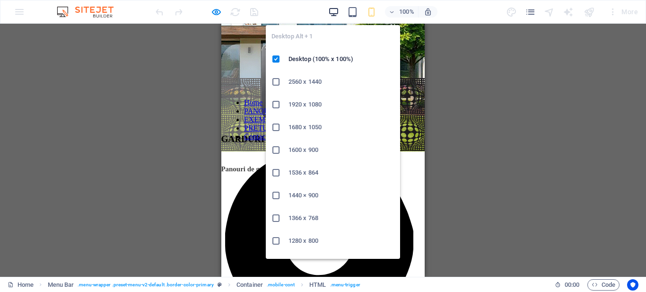
click at [330, 13] on icon "button" at bounding box center [333, 12] width 11 height 11
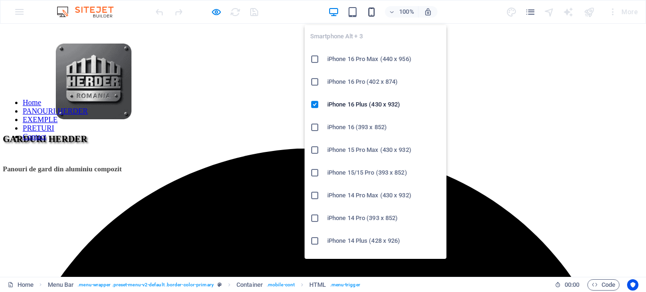
click at [367, 11] on icon "button" at bounding box center [371, 12] width 11 height 11
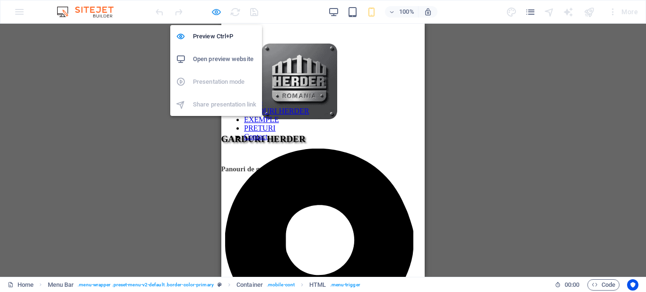
click at [219, 16] on icon "button" at bounding box center [216, 12] width 11 height 11
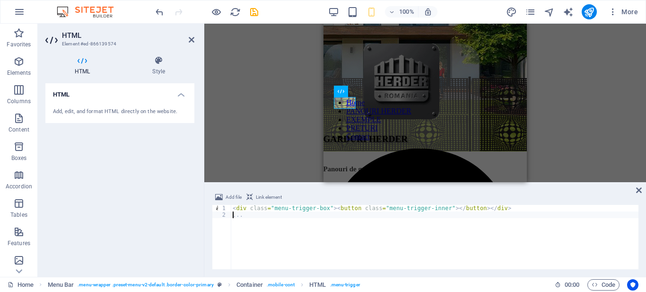
click at [233, 217] on div "< div class = "menu-trigger-box" > < button class = "menu-trigger-inner" > </ b…" at bounding box center [435, 244] width 408 height 78
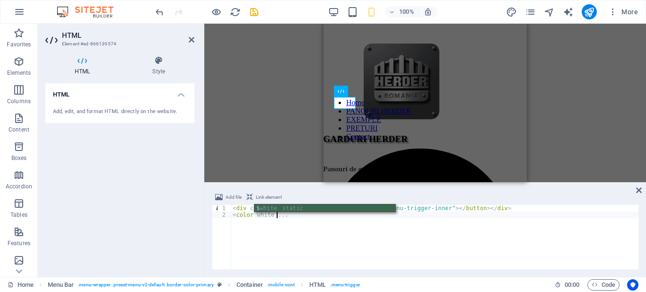
scroll to position [0, 6]
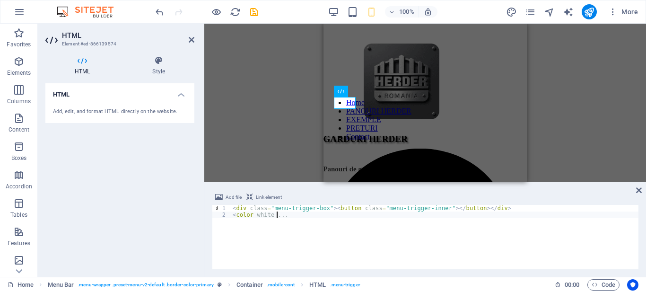
click at [299, 218] on div "< div class = "menu-trigger-box" > < button class = "menu-trigger-inner" > </ b…" at bounding box center [435, 244] width 408 height 78
click at [320, 216] on div "< div class = "menu-trigger-box" > < button class = "menu-trigger-inner" > </ b…" at bounding box center [435, 244] width 408 height 78
type textarea "<color white ></color>..."
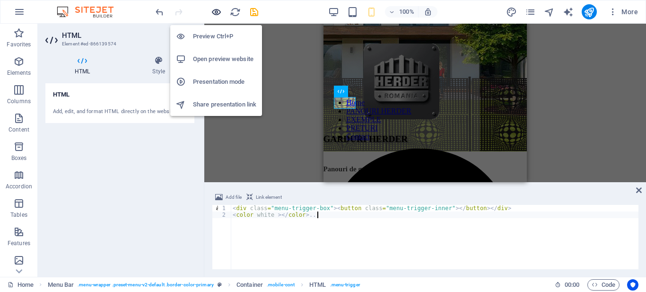
click at [217, 11] on icon "button" at bounding box center [216, 12] width 11 height 11
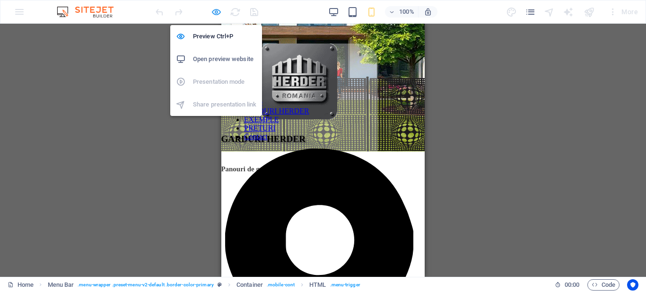
click at [215, 14] on icon "button" at bounding box center [216, 12] width 11 height 11
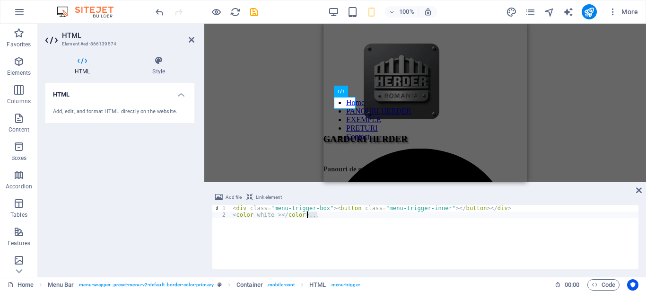
drag, startPoint x: 323, startPoint y: 217, endPoint x: 306, endPoint y: 213, distance: 17.1
click at [306, 213] on div "< div class = "menu-trigger-box" > < button class = "menu-trigger-inner" > </ b…" at bounding box center [435, 244] width 408 height 78
click at [306, 213] on div "< div class = "menu-trigger-box" > < button class = "menu-trigger-inner" > </ b…" at bounding box center [435, 237] width 408 height 64
drag, startPoint x: 306, startPoint y: 215, endPoint x: 232, endPoint y: 215, distance: 73.8
click at [232, 215] on div "< div class = "menu-trigger-box" > < button class = "menu-trigger-inner" > </ b…" at bounding box center [435, 244] width 408 height 78
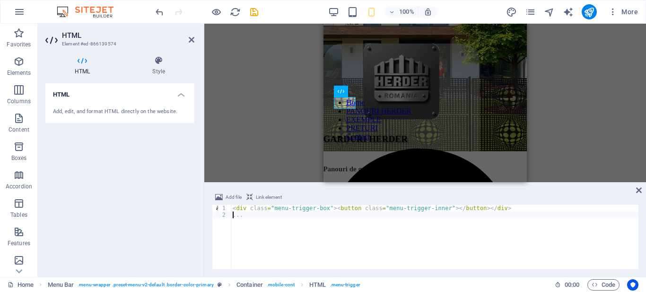
click at [295, 245] on div "< div class = "menu-trigger-box" > < button class = "menu-trigger-inner" > </ b…" at bounding box center [435, 244] width 408 height 78
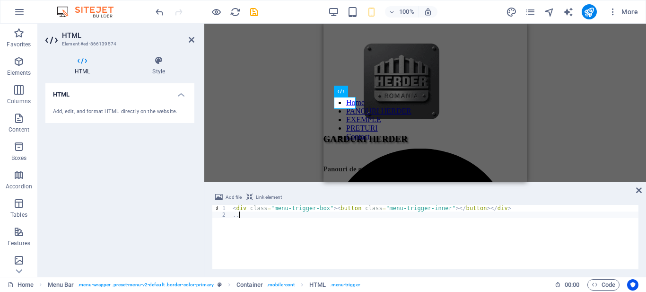
type textarea "."
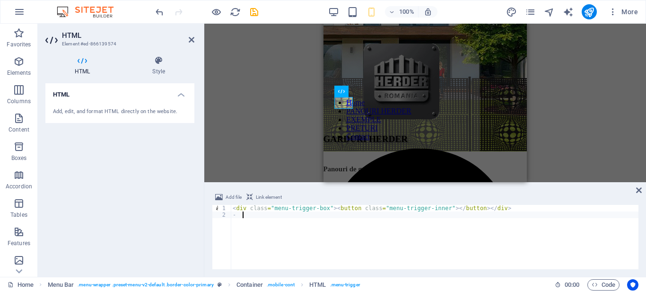
scroll to position [0, 0]
type textarea "-"
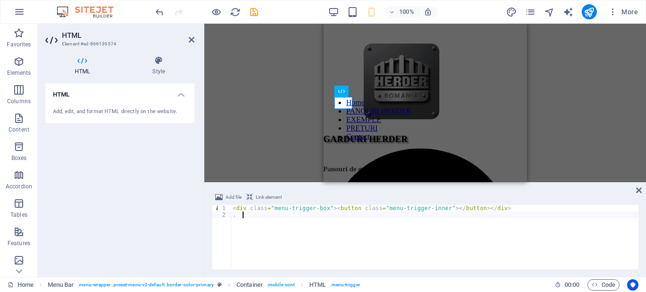
scroll to position [0, 1]
drag, startPoint x: 261, startPoint y: 217, endPoint x: 218, endPoint y: 217, distance: 43.0
click at [218, 217] on div ". . 1 2 < div class = "menu-trigger-box" > < button class = "menu-trigger-inner…" at bounding box center [425, 237] width 427 height 64
type textarea ". ."
drag, startPoint x: 236, startPoint y: 10, endPoint x: 121, endPoint y: 3, distance: 114.7
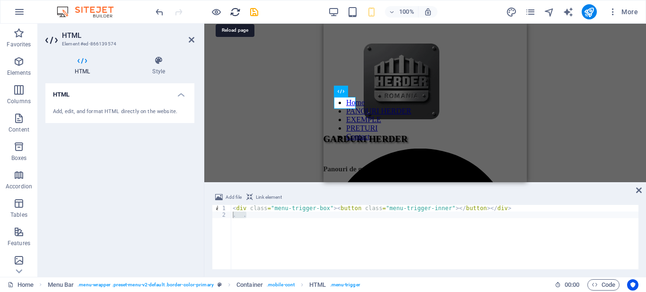
click at [236, 10] on icon "reload" at bounding box center [235, 12] width 11 height 11
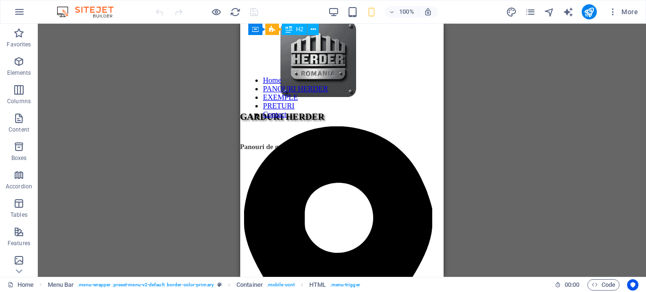
scroll to position [326, 0]
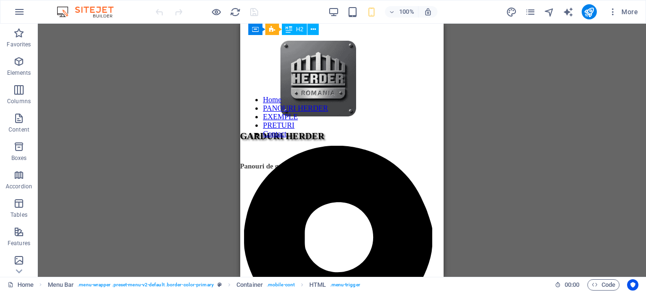
drag, startPoint x: 440, startPoint y: 38, endPoint x: 685, endPoint y: 86, distance: 249.5
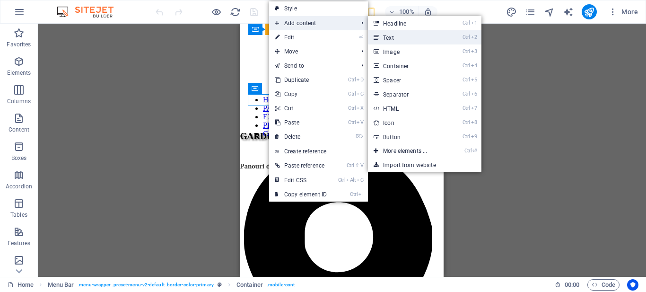
click at [402, 35] on link "Ctrl 2 Text" at bounding box center [407, 37] width 78 height 14
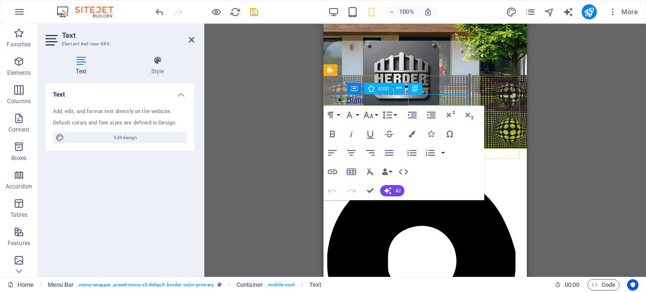
select select "xMidYMid"
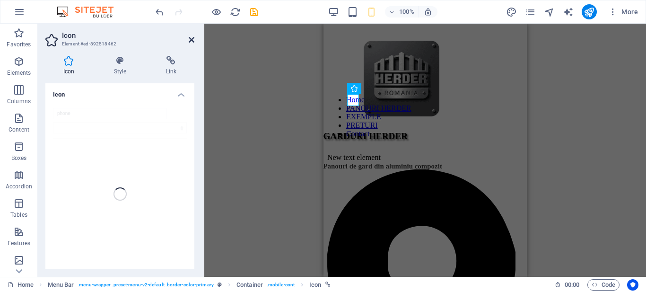
click at [192, 38] on icon at bounding box center [192, 40] width 6 height 8
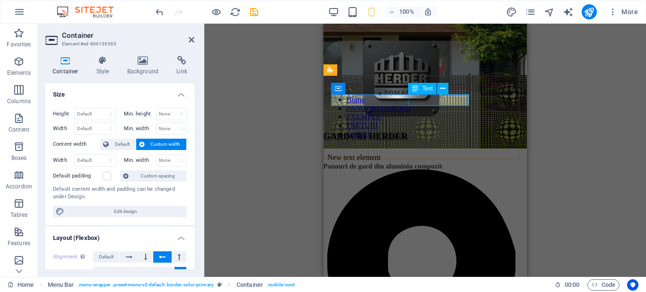
click at [419, 153] on div "New text element" at bounding box center [425, 157] width 196 height 9
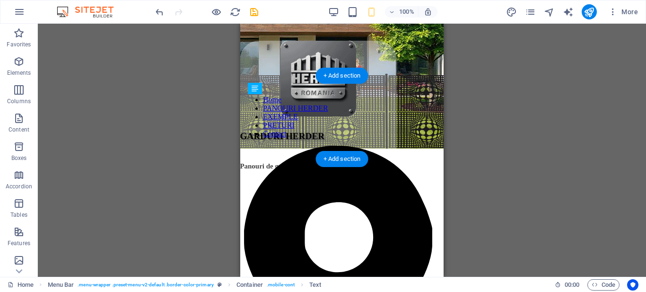
drag, startPoint x: 336, startPoint y: 99, endPoint x: 275, endPoint y: 99, distance: 60.5
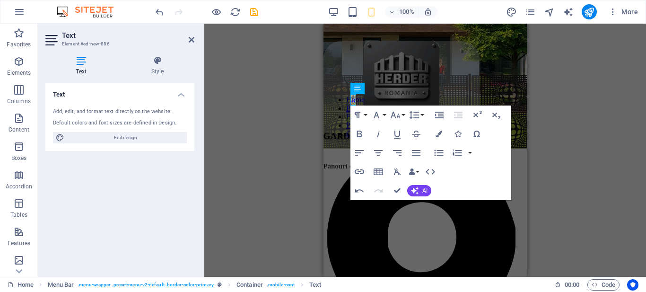
click at [280, 146] on div "Container Container Banner H2 Banner Banner Container Banner Container Containe…" at bounding box center [425, 150] width 442 height 253
click at [193, 43] on icon at bounding box center [192, 40] width 6 height 8
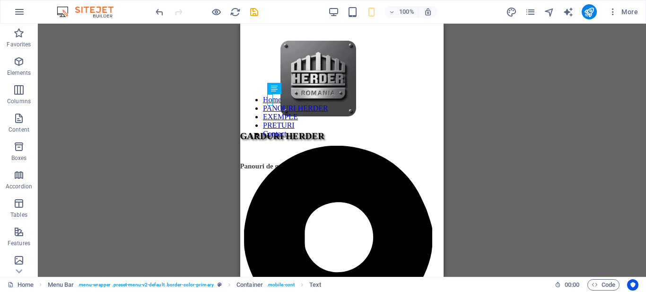
click at [213, 72] on div "Container Container Banner H2 Banner Banner Container Banner Container Containe…" at bounding box center [342, 150] width 608 height 253
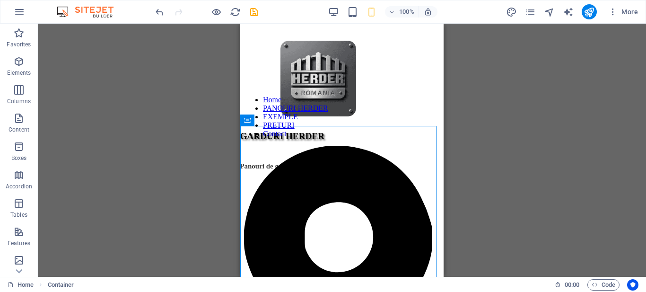
click at [158, 90] on div "Container Container Banner H2 Banner Banner Container Banner Container Containe…" at bounding box center [342, 150] width 608 height 253
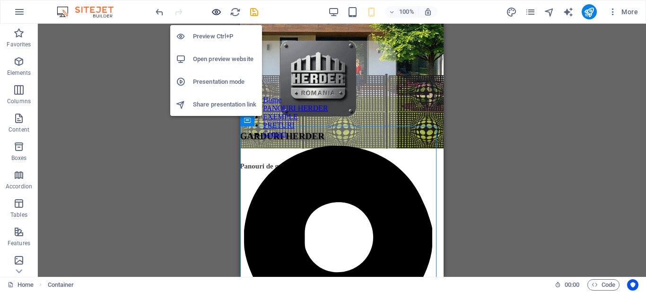
click at [216, 11] on icon "button" at bounding box center [216, 12] width 11 height 11
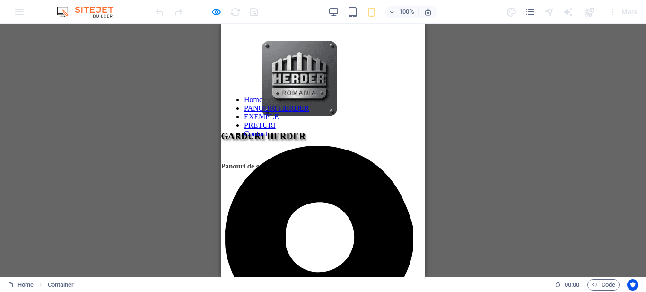
click at [279, 121] on link "EXEMPLE" at bounding box center [261, 117] width 35 height 8
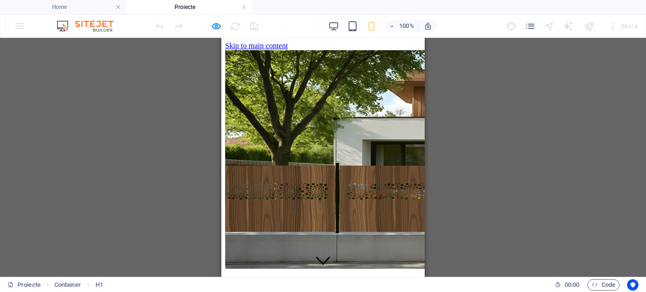
scroll to position [322, 0]
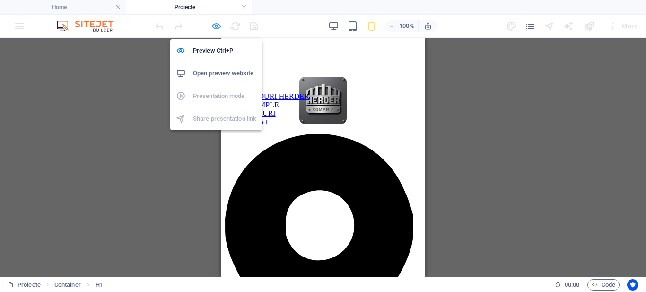
click at [212, 26] on icon "button" at bounding box center [216, 26] width 11 height 11
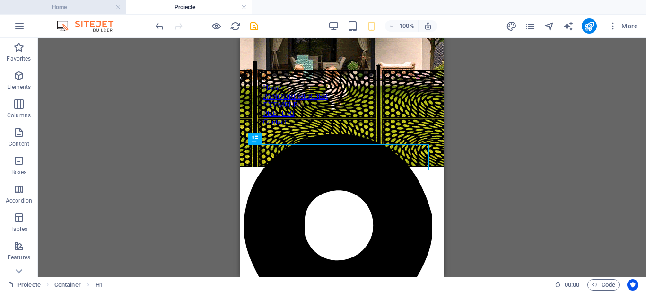
click at [91, 2] on h4 "Home" at bounding box center [63, 7] width 126 height 10
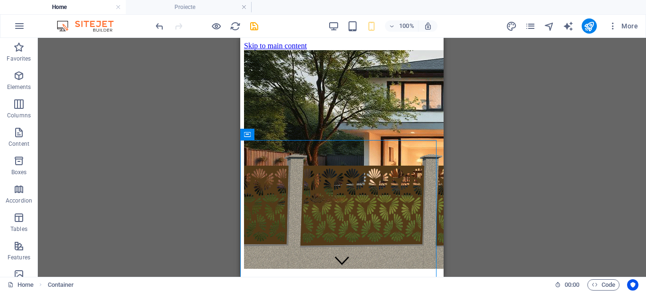
scroll to position [326, 0]
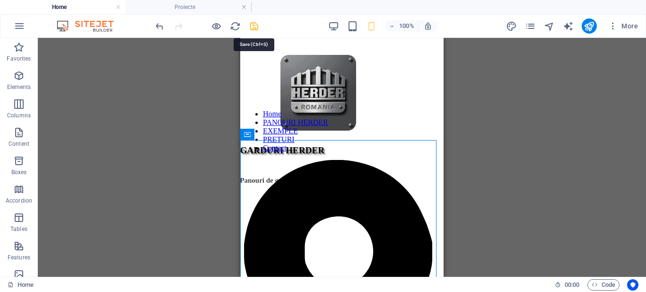
click at [255, 26] on icon "save" at bounding box center [254, 26] width 11 height 11
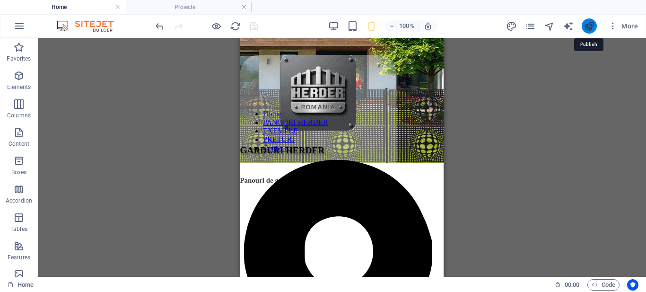
click at [588, 25] on icon "publish" at bounding box center [589, 26] width 11 height 11
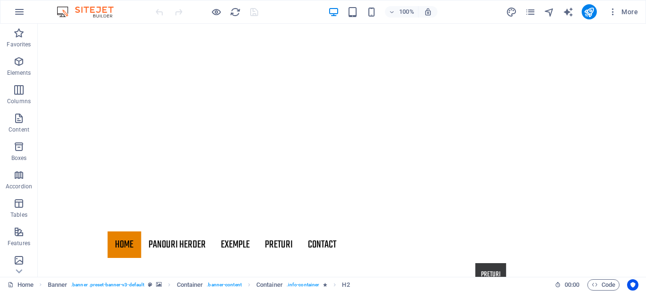
scroll to position [218, 0]
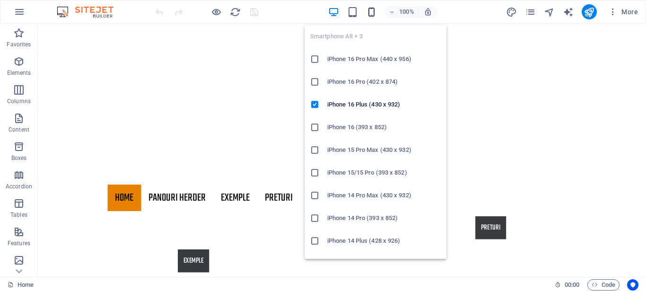
click at [375, 10] on icon "button" at bounding box center [371, 12] width 11 height 11
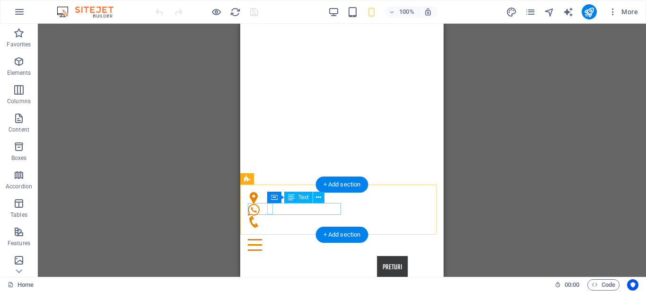
click at [269, 227] on div at bounding box center [342, 232] width 188 height 11
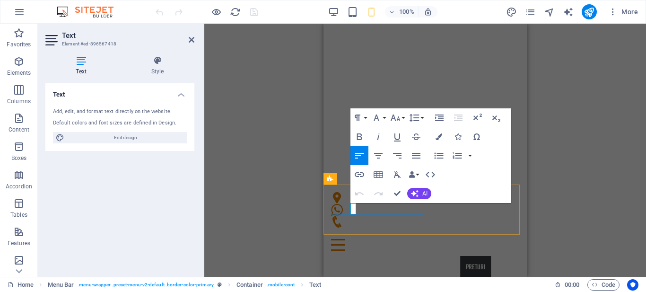
click at [353, 227] on p at bounding box center [425, 232] width 188 height 11
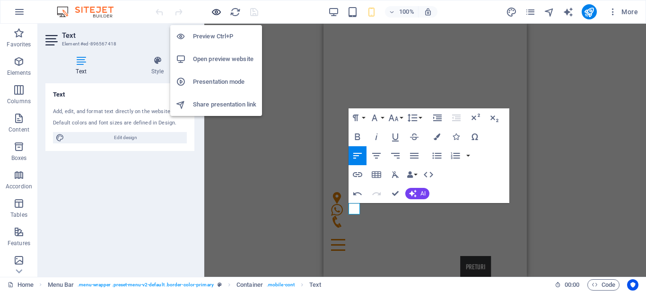
click at [215, 12] on icon "button" at bounding box center [216, 12] width 11 height 11
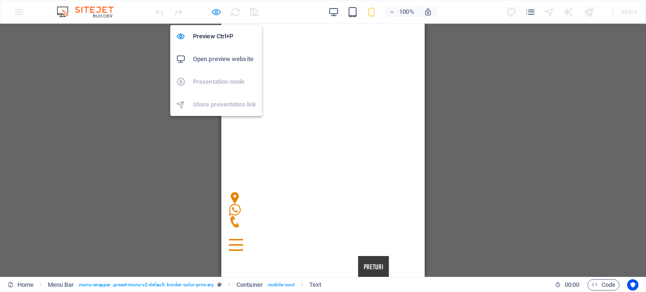
click at [219, 9] on icon "button" at bounding box center [216, 12] width 11 height 11
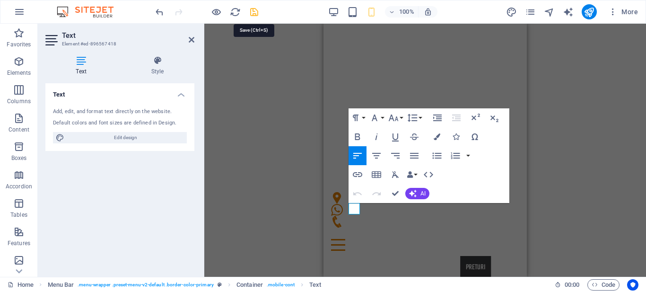
click at [253, 12] on icon "save" at bounding box center [254, 12] width 11 height 11
click at [293, 118] on div "H2 Banner Banner Container Container Container Logo Menu Bar Icon Container Con…" at bounding box center [425, 150] width 442 height 253
click at [190, 40] on icon at bounding box center [192, 40] width 6 height 8
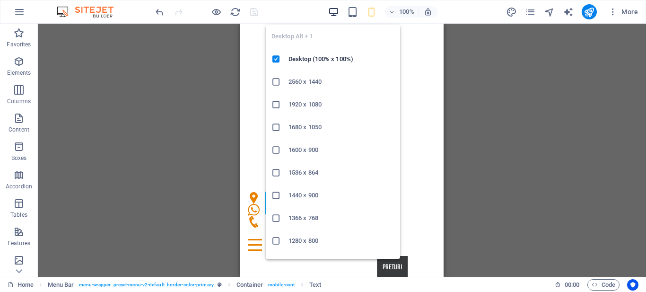
click at [333, 10] on icon "button" at bounding box center [333, 12] width 11 height 11
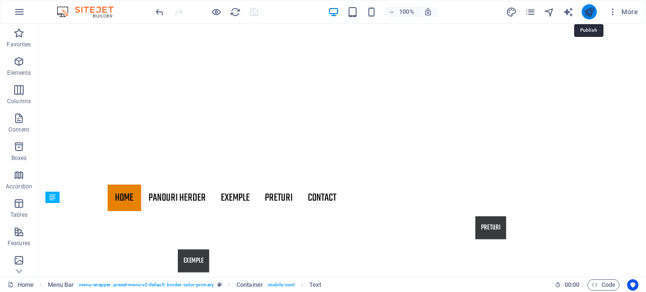
click at [593, 8] on icon "publish" at bounding box center [589, 12] width 11 height 11
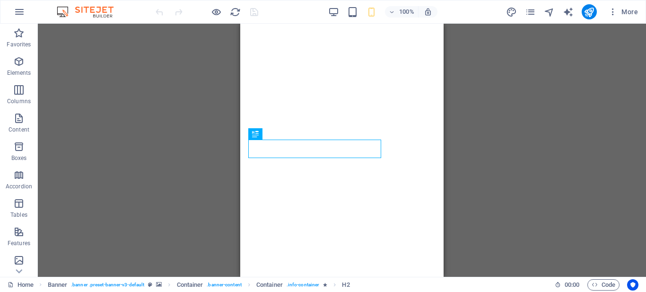
click at [646, 118] on div "Drag here to replace the existing content. Press “Ctrl” if you want to create a…" at bounding box center [342, 150] width 608 height 253
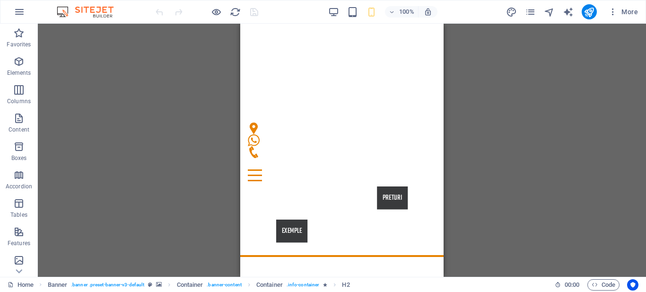
scroll to position [300, 0]
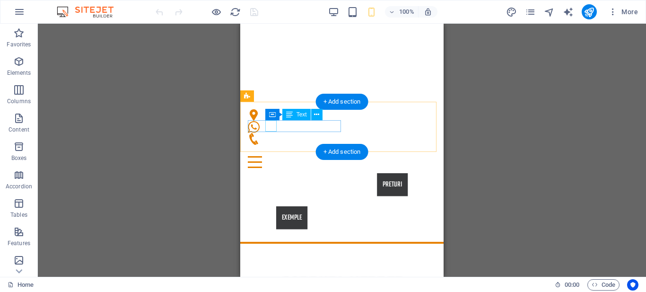
click at [274, 145] on div at bounding box center [342, 150] width 188 height 11
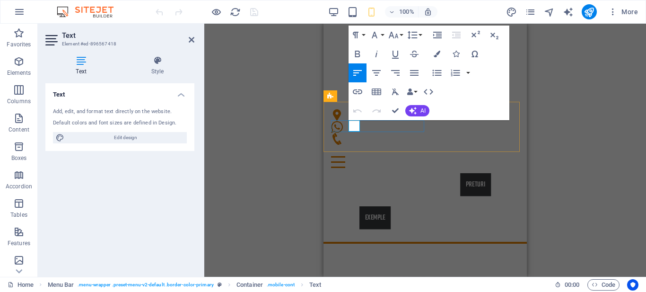
click at [357, 145] on p at bounding box center [425, 150] width 188 height 11
click at [278, 131] on div "H2 Banner Banner Container Container Icon Menu Bar Container Container Text Par…" at bounding box center [425, 150] width 442 height 253
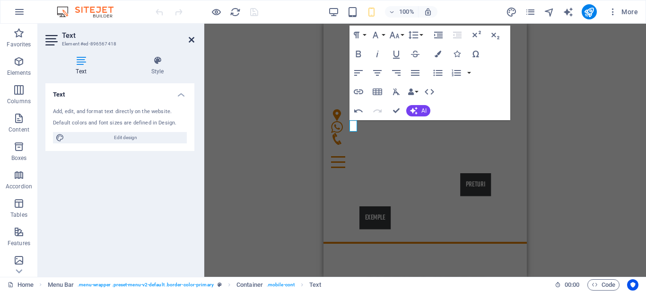
click at [192, 38] on icon at bounding box center [192, 40] width 6 height 8
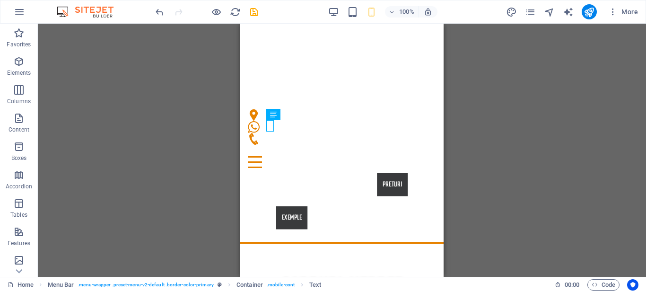
click at [219, 80] on div "H2 Banner Banner Container Container Icon Menu Bar Container Container Text Con…" at bounding box center [342, 150] width 608 height 253
click at [254, 18] on div at bounding box center [207, 11] width 106 height 15
click at [254, 12] on icon "save" at bounding box center [254, 12] width 11 height 11
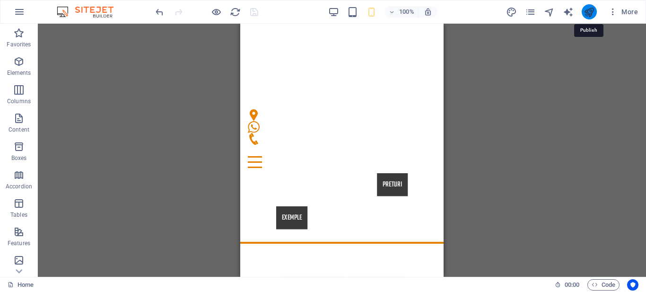
click at [591, 9] on icon "publish" at bounding box center [589, 12] width 11 height 11
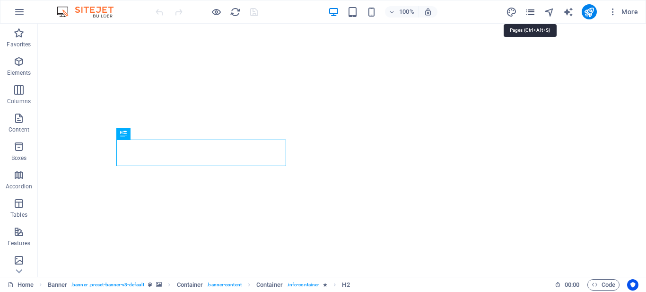
click at [534, 11] on icon "pages" at bounding box center [530, 12] width 11 height 11
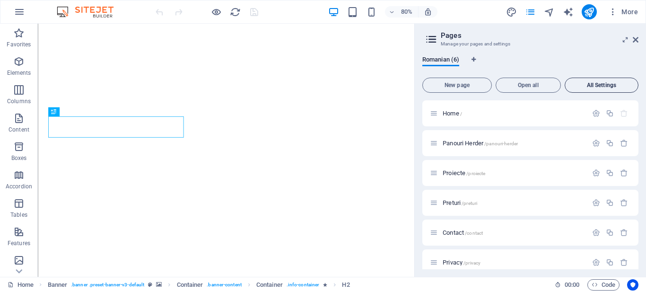
click at [602, 88] on button "All Settings" at bounding box center [602, 85] width 74 height 15
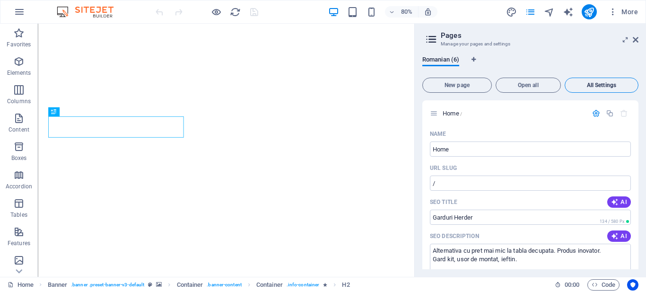
scroll to position [1984, 0]
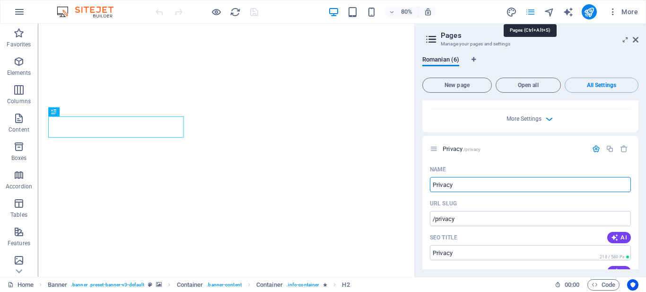
click at [529, 9] on icon "pages" at bounding box center [530, 12] width 11 height 11
click at [447, 60] on span "Romanian (6)" at bounding box center [440, 60] width 37 height 13
click at [636, 39] on icon at bounding box center [636, 40] width 6 height 8
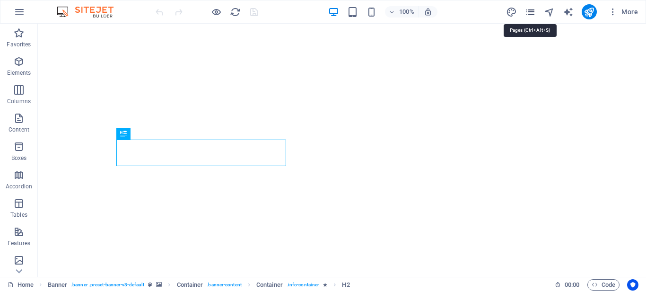
click at [528, 16] on icon "pages" at bounding box center [530, 12] width 11 height 11
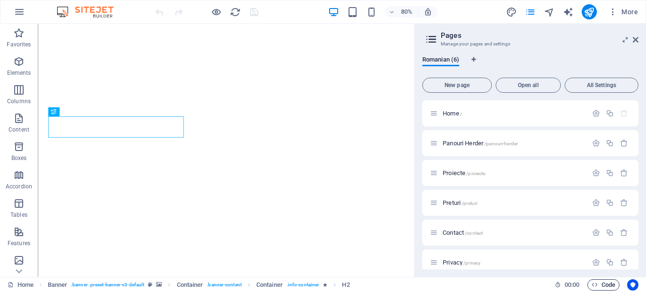
click at [599, 286] on span "Code" at bounding box center [604, 284] width 24 height 11
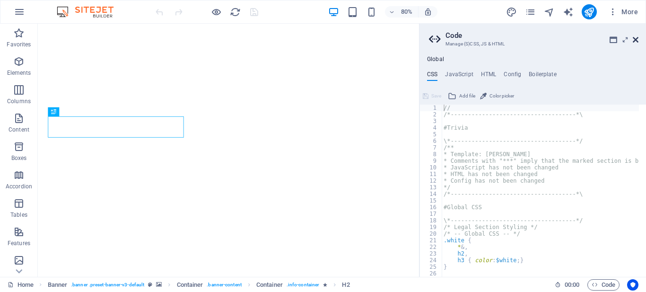
click at [638, 39] on icon at bounding box center [636, 40] width 6 height 8
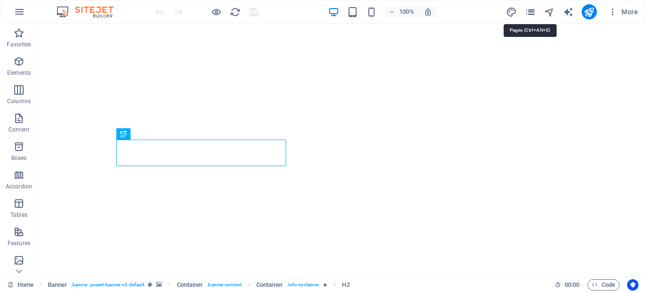
click at [532, 13] on icon "pages" at bounding box center [530, 12] width 11 height 11
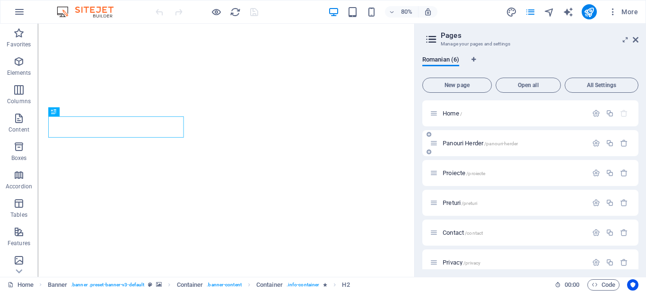
drag, startPoint x: 636, startPoint y: 111, endPoint x: 636, endPoint y: 131, distance: 19.4
click at [636, 131] on div "Home / Panouri Herder /panouri-herder Proiecte /proiecte Preturi /preturi Conta…" at bounding box center [530, 187] width 216 height 175
click at [450, 116] on span "Home /" at bounding box center [452, 113] width 19 height 7
click at [593, 113] on icon "button" at bounding box center [596, 113] width 8 height 8
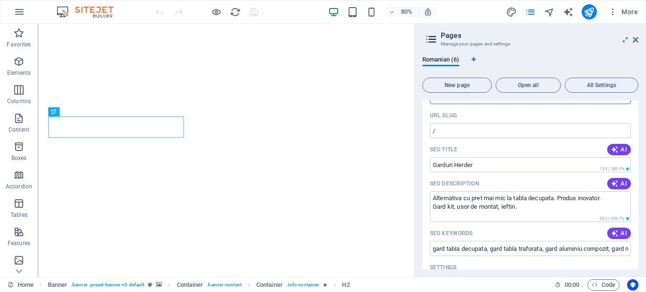
scroll to position [107, 0]
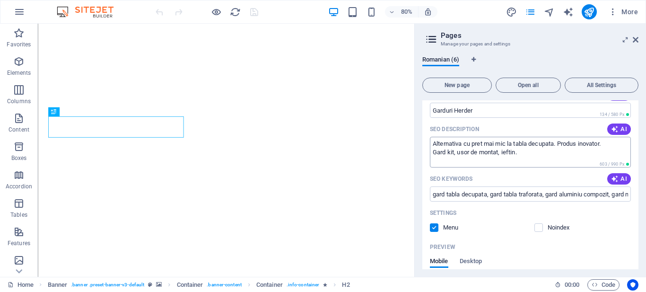
click at [528, 149] on textarea "Alternativa cu pret mai mic la tabla decupata. Produs inovator. Gard kit, usor …" at bounding box center [530, 152] width 201 height 31
click at [499, 150] on textarea "Alternativa cu pret mai mic la tabla decupata. Produs inovator. Gard kit, usor …" at bounding box center [530, 152] width 201 height 31
click at [503, 153] on textarea "Alternativa cu pret mai mic la tabla decupata. Produs inovator. Gard kit, usor …" at bounding box center [530, 152] width 201 height 31
click at [515, 152] on textarea "Alternativa cu pret mai mic la tabla decupata. Produs inovator. Gard kit, usor …" at bounding box center [530, 152] width 201 height 31
click at [552, 151] on textarea "Alternativa cu pret mai mic la tabla decupata. Produs inovator. Gard kit, usor …" at bounding box center [530, 152] width 201 height 31
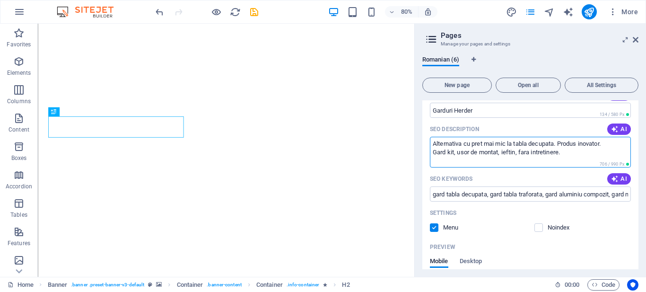
drag, startPoint x: 557, startPoint y: 151, endPoint x: 519, endPoint y: 151, distance: 37.4
click at [519, 151] on textarea "Alternativa cu pret mai mic la tabla decupata. Produs inovator. Gard kit, usor …" at bounding box center [530, 152] width 201 height 31
click at [557, 152] on textarea "Alternativa cu pret mai mic la tabla decupata. Produs inovator. Gard kit, usor …" at bounding box center [530, 152] width 201 height 31
drag, startPoint x: 557, startPoint y: 152, endPoint x: 519, endPoint y: 151, distance: 37.8
click at [519, 151] on textarea "Alternativa cu pret mai mic la tabla decupata. Produs inovator. Gard kit, usor …" at bounding box center [530, 152] width 201 height 31
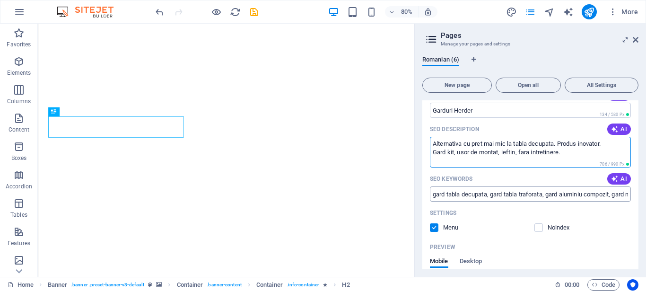
type textarea "Alternativa cu pret mai mic la tabla decupata. Produs inovator. Gard kit, usor …"
click at [612, 196] on input "gard tabla decupata, gard tabla traforata, gard aluminiu compozit, gard metalic…" at bounding box center [530, 193] width 201 height 15
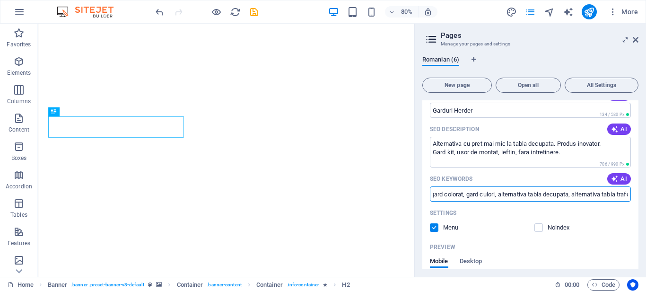
scroll to position [0, 593]
drag, startPoint x: 612, startPoint y: 196, endPoint x: 646, endPoint y: 188, distance: 34.4
click at [646, 188] on div "Romanian (6) New page Open all All Settings Home / Name Home ​ URL SLUG / ​ SEO…" at bounding box center [530, 162] width 231 height 228
click at [628, 194] on input "gard tabla decupata, gard tabla traforata, gard aluminiu compozit, gard metalic…" at bounding box center [530, 193] width 201 height 15
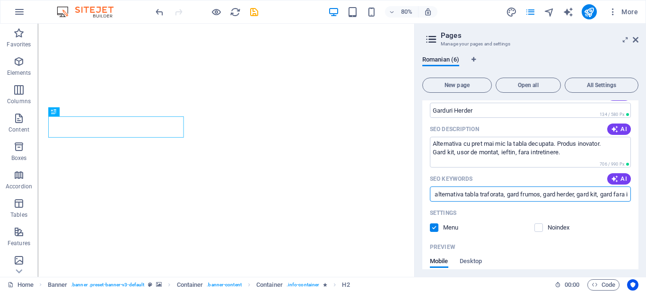
type input "gard tabla decupata, gard tabla traforata, gard aluminiu compozit, gard metalic…"
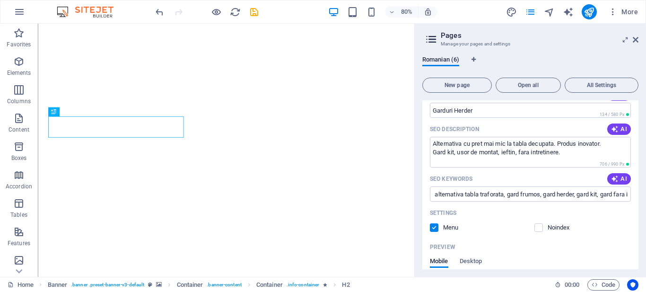
scroll to position [0, 0]
drag, startPoint x: 638, startPoint y: 165, endPoint x: 640, endPoint y: 191, distance: 26.1
click at [640, 191] on div "Romanian (6) New page Open all All Settings Home / Name Home ​ URL SLUG / ​ SEO…" at bounding box center [530, 162] width 231 height 228
click at [614, 193] on input "gard tabla decupata, gard tabla traforata, gard aluminiu compozit, gard metalic…" at bounding box center [530, 193] width 201 height 15
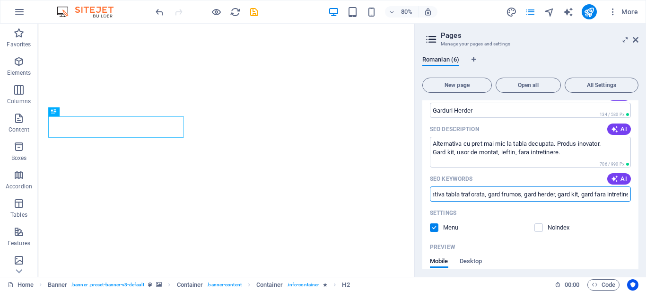
scroll to position [0, 650]
drag, startPoint x: 614, startPoint y: 193, endPoint x: 646, endPoint y: 193, distance: 31.7
click at [646, 193] on div "Romanian (6) New page Open all All Settings Home / Name Home ​ URL SLUG / ​ SEO…" at bounding box center [530, 162] width 231 height 228
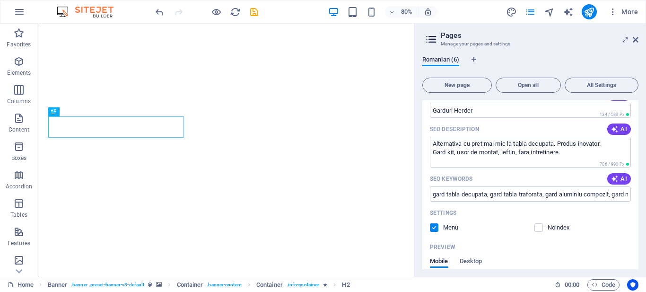
drag, startPoint x: 638, startPoint y: 156, endPoint x: 638, endPoint y: 183, distance: 27.4
click at [638, 183] on div "Romanian (6) New page Open all All Settings Home / Name Home ​ URL SLUG / ​ SEO…" at bounding box center [530, 162] width 231 height 228
click at [638, 188] on div "Romanian (6) New page Open all All Settings Home / Name Home ​ URL SLUG / ​ SEO…" at bounding box center [530, 162] width 231 height 228
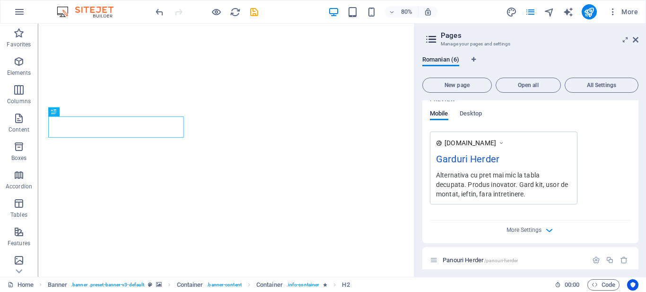
drag, startPoint x: 636, startPoint y: 197, endPoint x: 637, endPoint y: 227, distance: 30.3
click at [637, 227] on div "Home / Name Home ​ URL SLUG / ​ SEO Title AI Garduri Herder ​ 134 / 580 Px SEO …" at bounding box center [530, 184] width 216 height 169
click at [523, 233] on span "More Settings" at bounding box center [524, 230] width 35 height 7
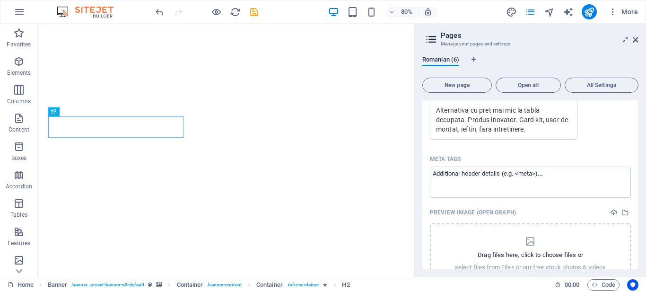
scroll to position [517, 0]
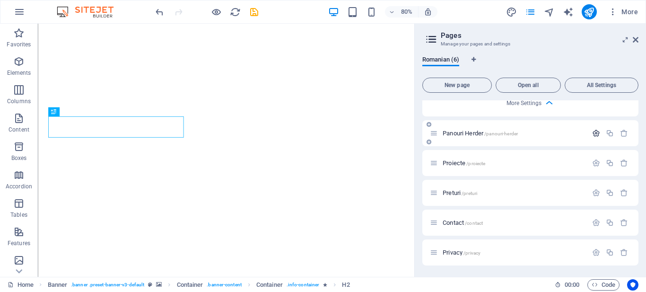
click at [593, 135] on icon "button" at bounding box center [596, 133] width 8 height 8
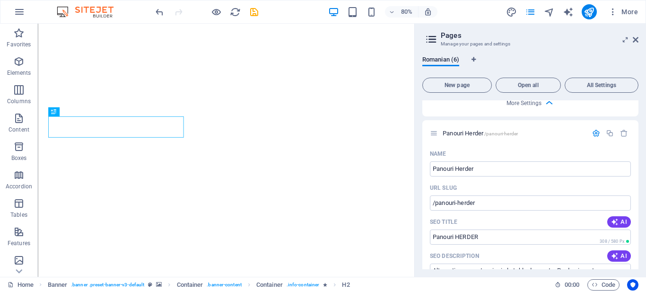
drag, startPoint x: 635, startPoint y: 189, endPoint x: 641, endPoint y: 212, distance: 23.5
click at [641, 212] on div "Romanian (6) New page Open all All Settings Home / Name Home ​ URL SLUG / ​ SEO…" at bounding box center [530, 162] width 231 height 228
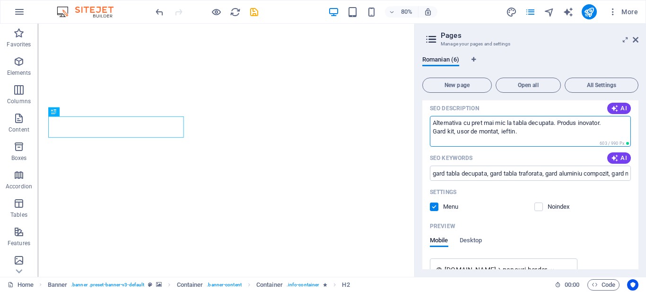
click at [514, 130] on textarea "Alternativa cu pret mai mic la tabla decupata. Produs inovator. Gard kit, usor …" at bounding box center [530, 131] width 201 height 31
paste textarea "fara intretinere"
type textarea "Alternativa cu pret mai mic la tabla decupata. Produs inovator. Gard kit, usor …"
click at [582, 170] on input "gard tabla decupata, gard tabla traforata, gard aluminiu compozit, gard metalic…" at bounding box center [530, 173] width 201 height 15
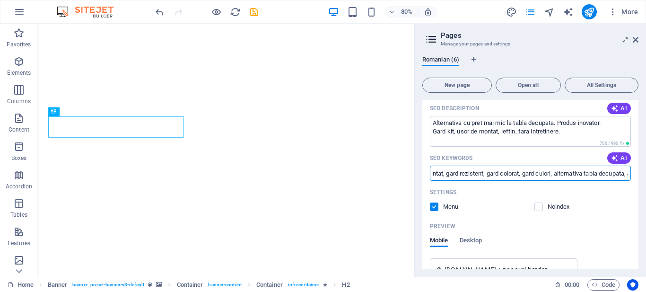
scroll to position [0, 593]
drag, startPoint x: 582, startPoint y: 170, endPoint x: 646, endPoint y: 169, distance: 63.4
click at [646, 169] on div "Romanian (6) New page Open all All Settings Home / Name Home ​ URL SLUG / ​ SEO…" at bounding box center [530, 162] width 231 height 228
click at [626, 170] on input "gard tabla decupata, gard tabla traforata, gard aluminiu compozit, gard metalic…" at bounding box center [530, 173] width 201 height 15
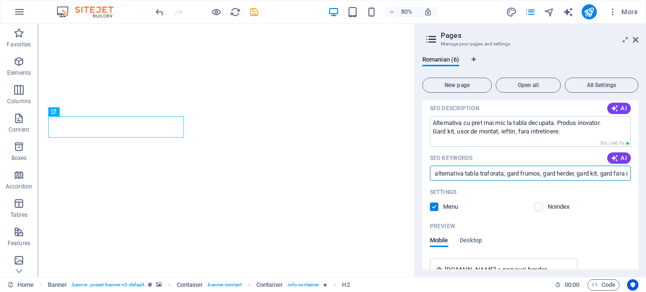
click at [626, 170] on input "gard tabla decupata, gard tabla traforata, gard aluminiu compozit, gard metalic…" at bounding box center [530, 173] width 201 height 15
drag, startPoint x: 621, startPoint y: 172, endPoint x: 636, endPoint y: 174, distance: 15.2
click at [636, 174] on div "Name Panouri Herder ​ URL SLUG /panouri-herder ​ SEO Title AI Panouri HERDER ​ …" at bounding box center [530, 191] width 216 height 385
click at [627, 174] on input "gard tabla decupata, gard tabla traforata, gard aluminiu compozit, gard metalic…" at bounding box center [530, 173] width 201 height 15
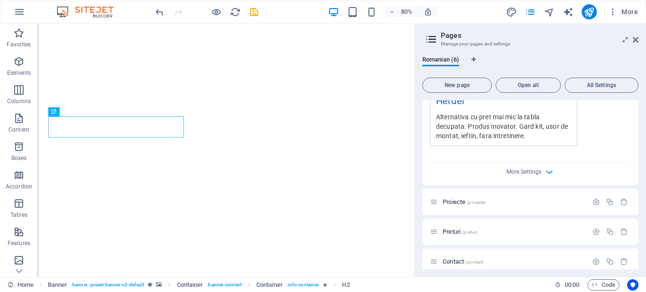
scroll to position [866, 0]
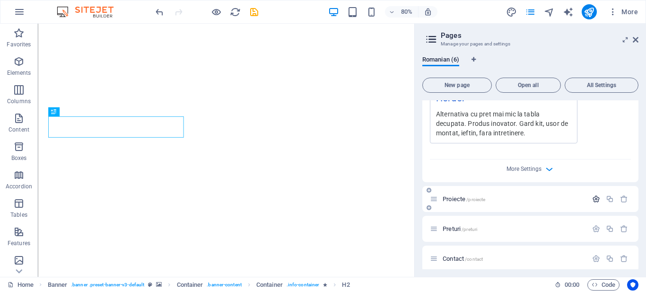
type input "gard tabla decupata, gard tabla traforata, gard aluminiu compozit, gard metalic…"
click at [592, 197] on icon "button" at bounding box center [596, 199] width 8 height 8
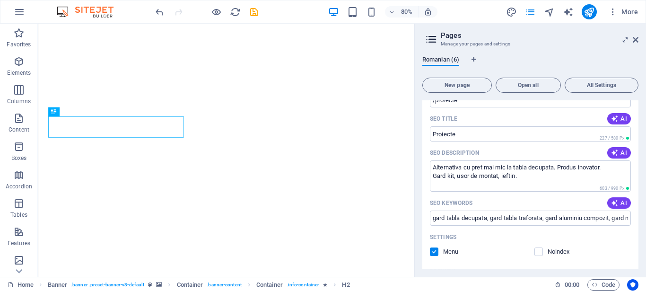
scroll to position [1051, 0]
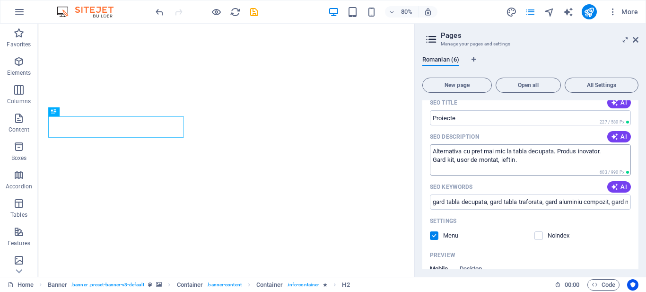
click at [533, 163] on textarea "Alternativa cu pret mai mic la tabla decupata. Produs inovator. Gard kit, usor …" at bounding box center [530, 159] width 201 height 31
paste textarea "fara intretinere"
type textarea "Alternativa cu pret mai mic la tabla decupata. Produs inovator. Gard kit, usor …"
click at [605, 202] on input "gard tabla decupata, gard tabla traforata, gard aluminiu compozit, gard metalic…" at bounding box center [530, 201] width 201 height 15
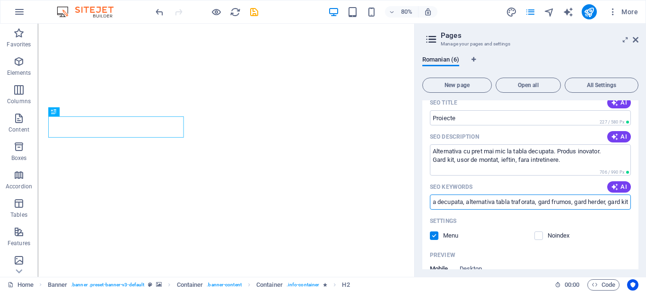
drag, startPoint x: 605, startPoint y: 202, endPoint x: 646, endPoint y: 208, distance: 40.6
click at [646, 208] on div "Romanian (6) New page Open all All Settings Home / Name Home ​ URL SLUG / ​ SEO…" at bounding box center [530, 162] width 231 height 228
click at [625, 203] on input "gard tabla decupata, gard tabla traforata, gard aluminiu compozit, gard metalic…" at bounding box center [530, 201] width 201 height 15
paste input "fara intretinere"
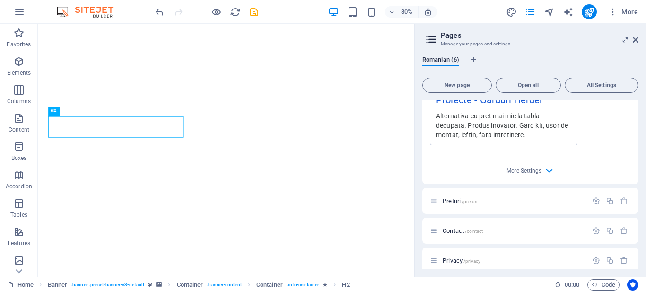
scroll to position [1274, 0]
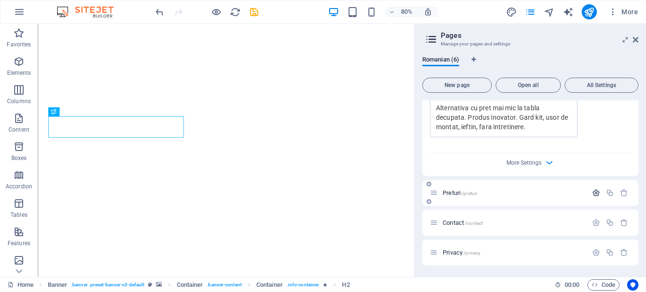
type input "gard tabla decupata, gard tabla traforata, gard aluminiu compozit, gard metalic…"
click at [595, 191] on icon "button" at bounding box center [596, 193] width 8 height 8
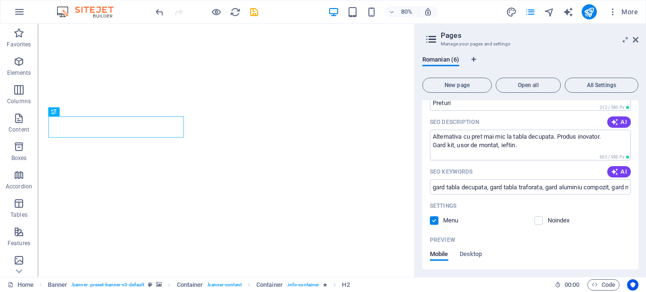
scroll to position [1478, 0]
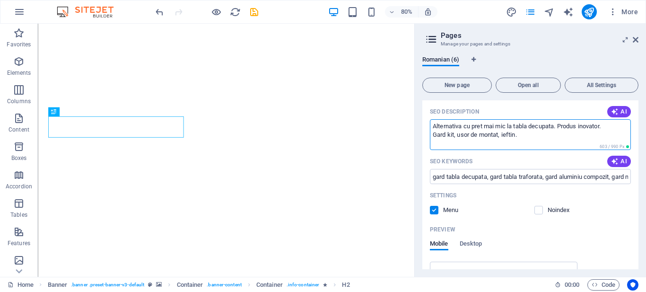
click at [539, 131] on textarea "Alternativa cu pret mai mic la tabla decupata. Produs inovator. Gard kit, usor …" at bounding box center [530, 134] width 201 height 31
paste textarea "fara intretinere"
type textarea "Alternativa cu pret mai mic la tabla decupata. Produs inovator. Gard kit, usor …"
click at [564, 170] on input "gard tabla decupata, gard tabla traforata, gard aluminiu compozit, gard metalic…" at bounding box center [530, 176] width 201 height 15
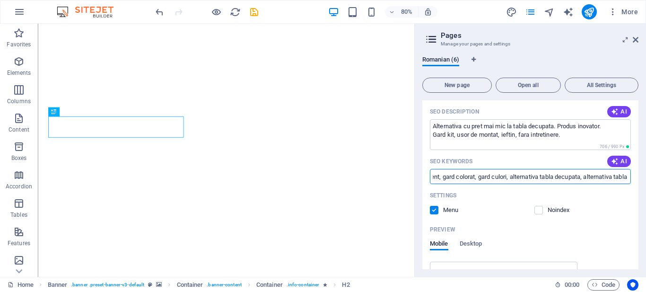
scroll to position [0, 593]
drag, startPoint x: 591, startPoint y: 175, endPoint x: 646, endPoint y: 190, distance: 56.9
click at [646, 190] on div "Romanian (6) New page Open all All Settings Home / Name Home ​ URL SLUG / ​ SEO…" at bounding box center [530, 162] width 231 height 228
click at [626, 176] on input "gard tabla decupata, gard tabla traforata, gard aluminiu compozit, gard metalic…" at bounding box center [530, 176] width 201 height 15
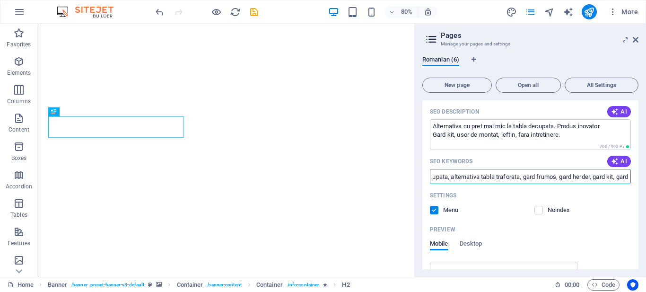
paste input "fara intretinere"
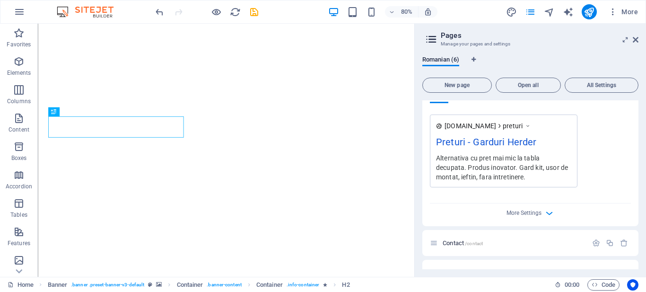
scroll to position [1645, 0]
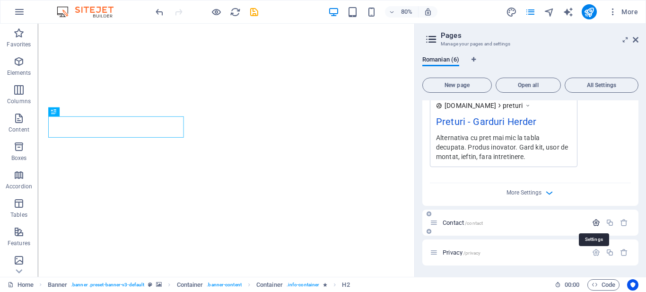
type input "gard tabla decupata, gard tabla traforata, gard aluminiu compozit, gard metalic…"
click at [596, 223] on icon "button" at bounding box center [596, 223] width 8 height 8
click at [254, 14] on icon "save" at bounding box center [254, 12] width 11 height 11
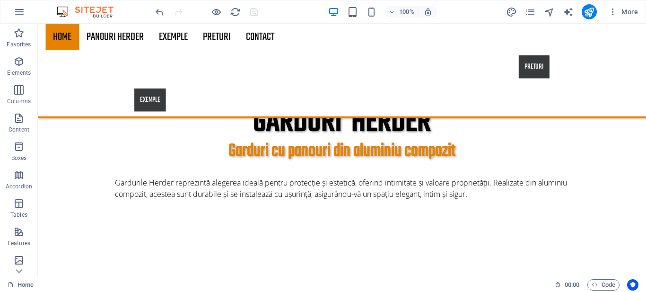
scroll to position [479, 0]
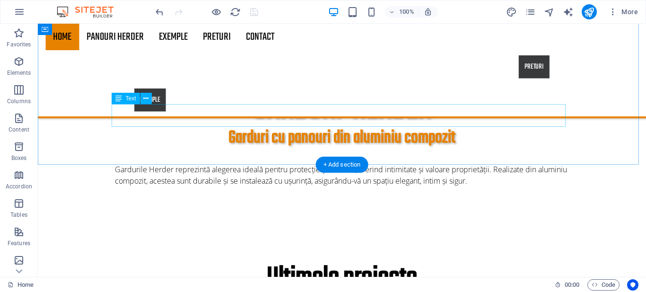
click at [466, 164] on div "Gardurile Herder reprezintă alegerea ideală pentru protecție și estetică, oferi…" at bounding box center [342, 175] width 454 height 23
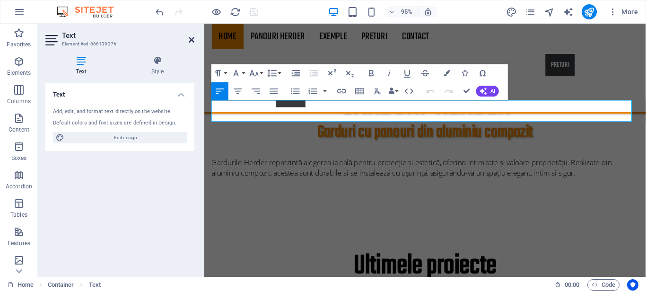
click at [190, 42] on icon at bounding box center [192, 40] width 6 height 8
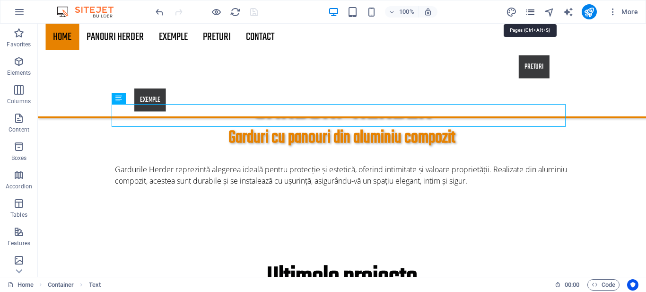
click at [532, 14] on icon "pages" at bounding box center [530, 12] width 11 height 11
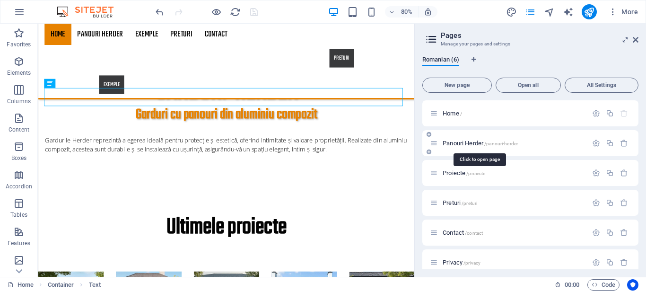
click at [472, 144] on span "Panouri Herder /panouri-herder" at bounding box center [480, 143] width 75 height 7
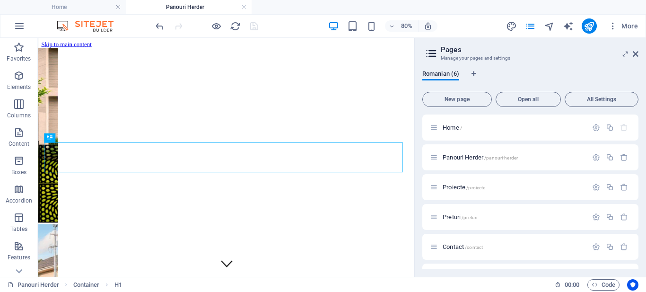
scroll to position [283, 0]
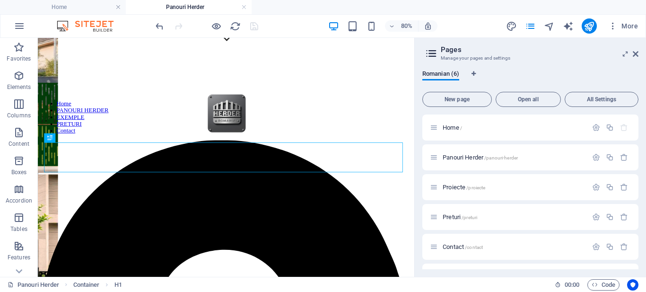
click at [639, 52] on aside "Pages Manage your pages and settings Romanian (6) New page Open all All Setting…" at bounding box center [530, 157] width 232 height 239
click at [637, 53] on icon at bounding box center [636, 54] width 6 height 8
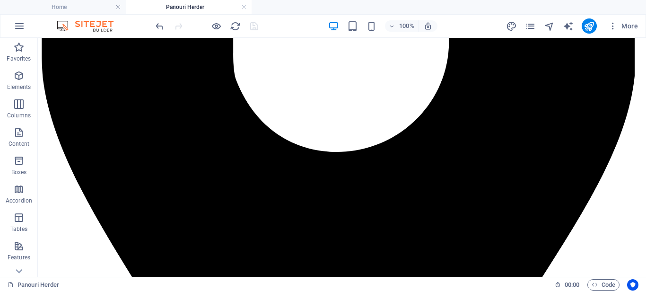
scroll to position [623, 0]
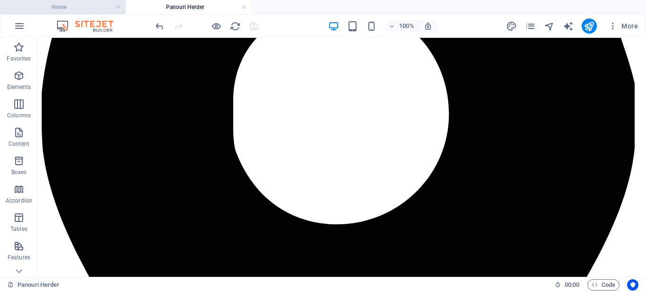
click at [93, 5] on h4 "Home" at bounding box center [63, 7] width 126 height 10
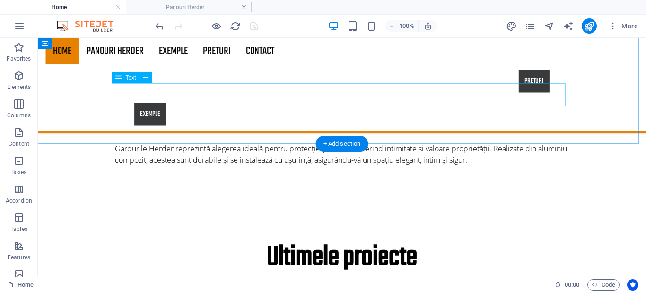
click at [464, 143] on div "Gardurile Herder reprezintă alegerea ideală pentru protecție și estetică, oferi…" at bounding box center [342, 154] width 454 height 23
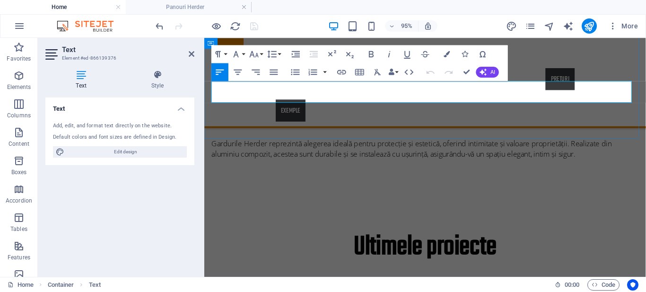
click at [598, 143] on p "Gardurile Herder reprezintă alegerea ideală pentru protecție și estetică, oferi…" at bounding box center [437, 154] width 450 height 23
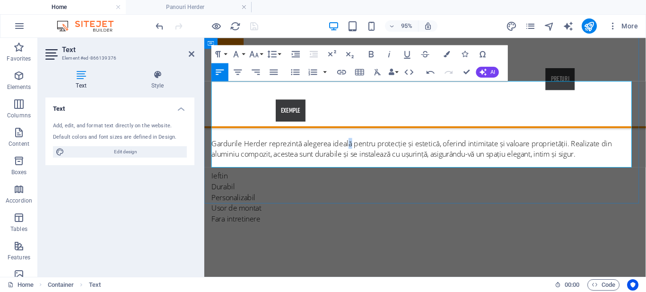
click at [357, 143] on p "Gardurile Herder reprezintă alegerea ideală pentru protecție și estetică, oferi…" at bounding box center [437, 154] width 450 height 23
copy p "ă"
click at [219, 222] on p "Fara intretinere" at bounding box center [437, 227] width 450 height 11
click at [321, 200] on p "Personalizabil" at bounding box center [437, 205] width 450 height 11
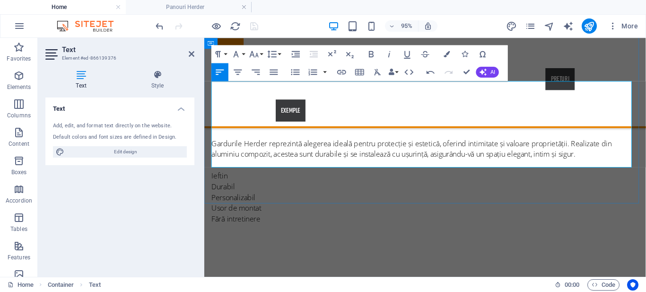
click at [420, 143] on p "Gardurile Herder reprezintă alegerea ideală pentru protecție și estetică, oferi…" at bounding box center [437, 154] width 450 height 23
copy p "ș"
click at [221, 211] on p "​Usor de montat" at bounding box center [437, 216] width 450 height 11
click at [435, 143] on p "Gardurile Herder reprezintă alegerea ideală pentru protecție și estetică, oferi…" at bounding box center [437, 154] width 450 height 23
click at [246, 222] on p "Fără intretinere" at bounding box center [437, 227] width 450 height 11
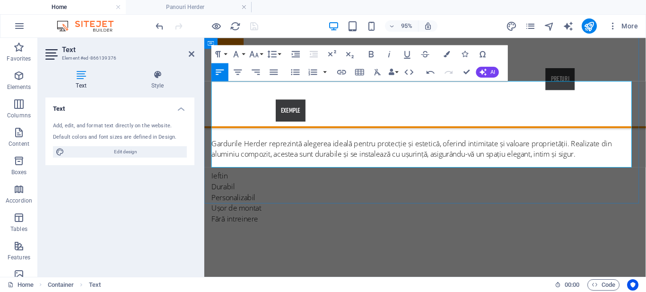
click at [436, 143] on p "Gardurile Herder reprezintă alegerea ideală pentru protecție și estetică, oferi…" at bounding box center [437, 154] width 450 height 23
copy p "ț"
click at [244, 222] on p "Fără intreinere" at bounding box center [437, 227] width 450 height 11
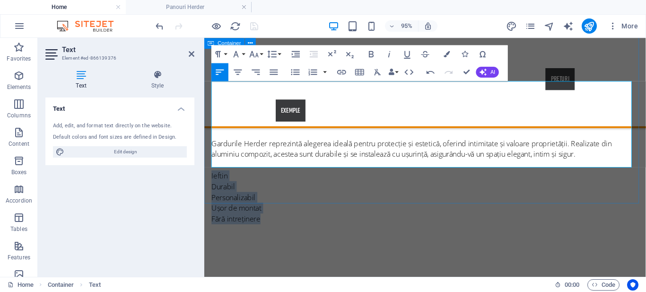
drag, startPoint x: 272, startPoint y: 170, endPoint x: 211, endPoint y: 122, distance: 77.9
click at [211, 122] on div "GARDURI HERDER Garduri cu panouri din aluminiu compozit Gardurile Herder reprez…" at bounding box center [436, 134] width 465 height 275
click at [371, 51] on icon "button" at bounding box center [371, 54] width 11 height 11
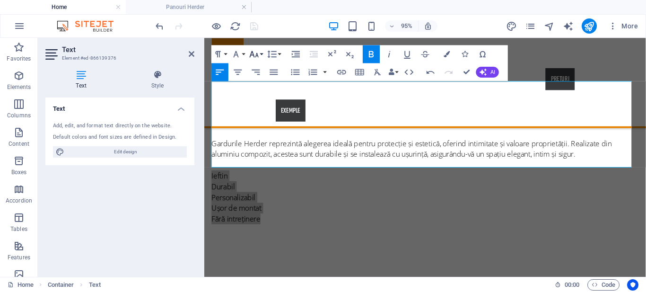
click at [257, 52] on icon "button" at bounding box center [254, 54] width 11 height 11
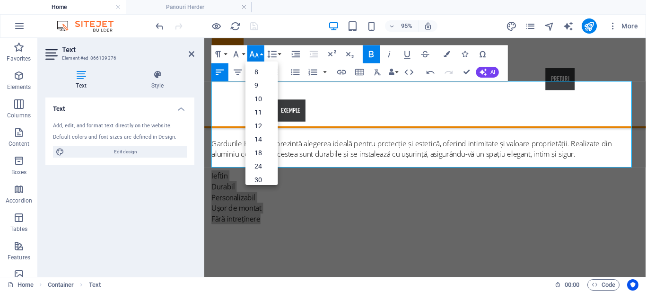
click at [257, 52] on icon "button" at bounding box center [254, 54] width 11 height 11
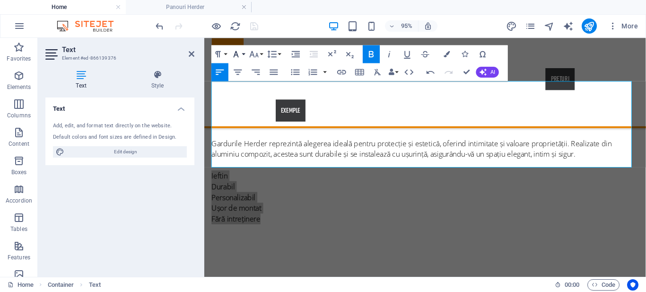
click at [241, 52] on icon "button" at bounding box center [236, 54] width 11 height 11
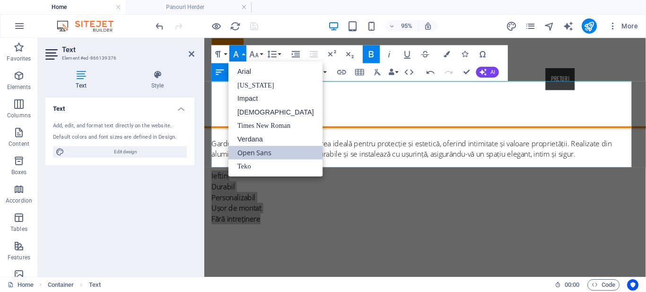
click at [241, 53] on icon "button" at bounding box center [236, 54] width 11 height 11
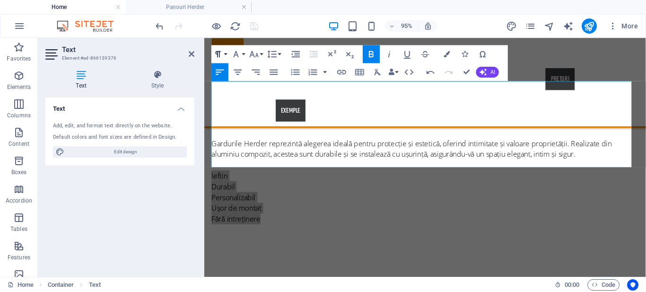
click at [220, 52] on icon "button" at bounding box center [218, 54] width 11 height 11
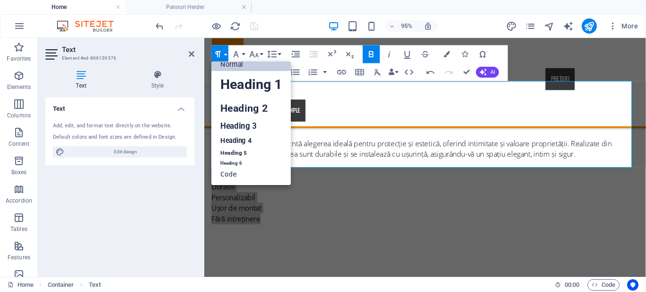
scroll to position [8, 0]
click at [358, 177] on p "Ieftin" at bounding box center [437, 182] width 450 height 11
click at [567, 177] on p "Ieftin" at bounding box center [437, 182] width 450 height 11
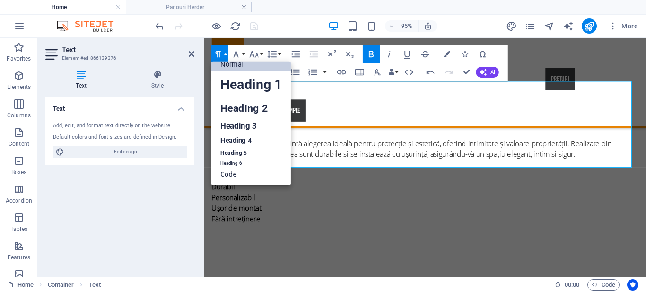
click at [189, 68] on div "Text Style Text Add, edit, and format text directly on the website. Default col…" at bounding box center [120, 169] width 164 height 214
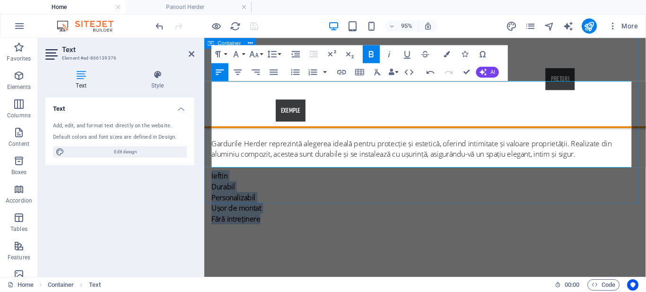
drag, startPoint x: 267, startPoint y: 167, endPoint x: 210, endPoint y: 124, distance: 71.5
click at [210, 124] on div "GARDURI HERDER Garduri cu panouri din aluminiu compozit Gardurile Herder reprez…" at bounding box center [436, 134] width 465 height 275
click at [328, 200] on p "Personalizabil" at bounding box center [437, 205] width 450 height 11
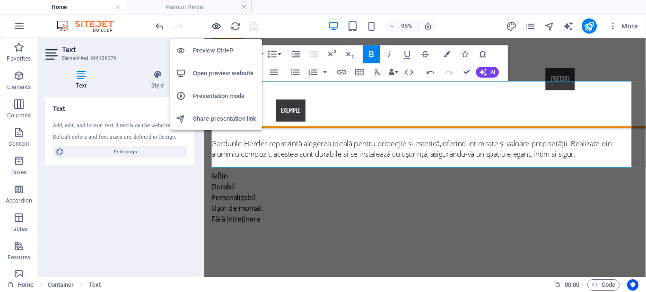
click at [219, 26] on icon "button" at bounding box center [216, 26] width 11 height 11
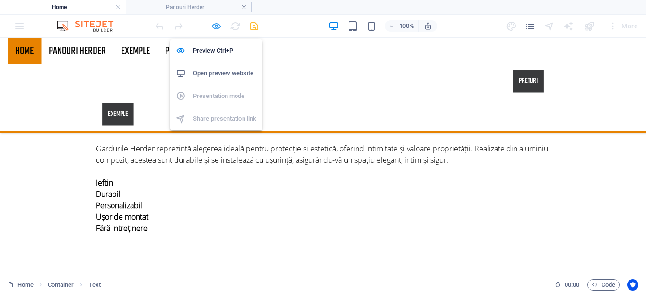
click at [219, 29] on icon "button" at bounding box center [216, 26] width 11 height 11
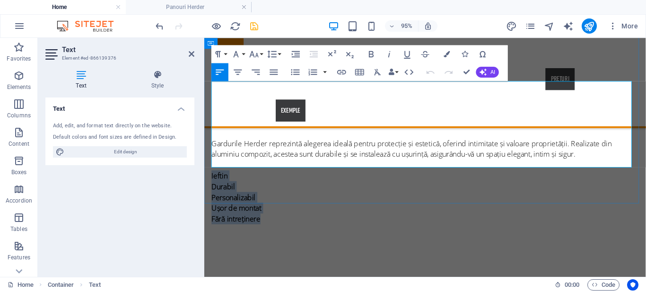
drag, startPoint x: 270, startPoint y: 168, endPoint x: 212, endPoint y: 124, distance: 72.6
click at [212, 143] on div "Gardurile Herder reprezintă alegerea ideală pentru protecție și estetică, oferi…" at bounding box center [437, 188] width 450 height 91
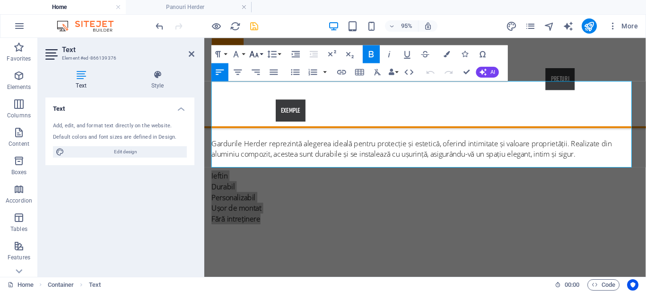
click at [254, 52] on icon "button" at bounding box center [254, 54] width 11 height 11
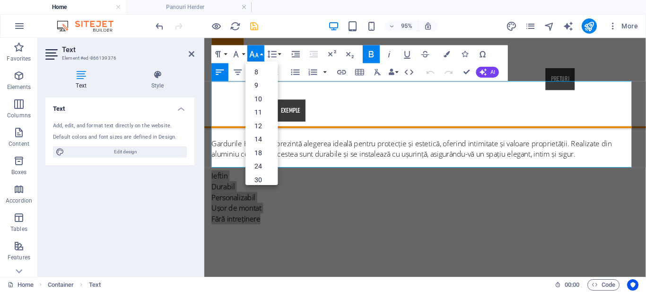
click at [192, 60] on header "Text Element #ed-866139376" at bounding box center [119, 50] width 149 height 25
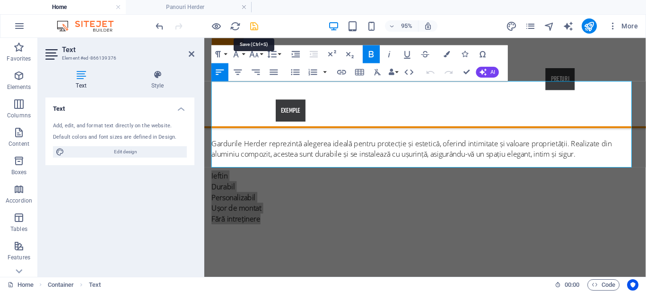
click at [249, 27] on icon "save" at bounding box center [254, 26] width 11 height 11
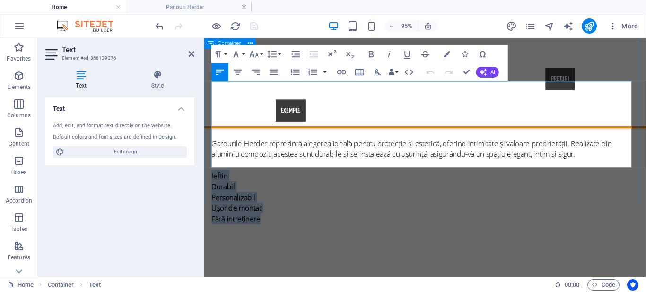
drag, startPoint x: 269, startPoint y: 171, endPoint x: 210, endPoint y: 122, distance: 77.6
click at [210, 122] on div "GARDURI HERDER Garduri cu panouri din aluminiu compozit Gardurile Herder reprez…" at bounding box center [436, 134] width 465 height 275
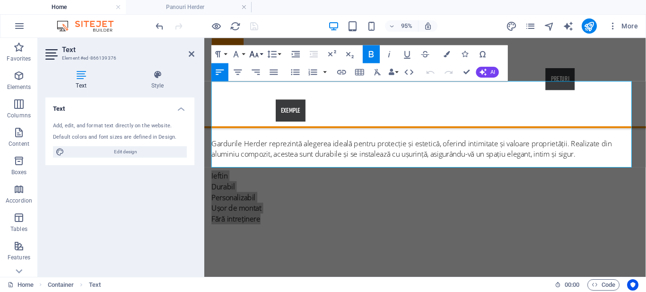
click at [257, 54] on icon "button" at bounding box center [254, 54] width 9 height 6
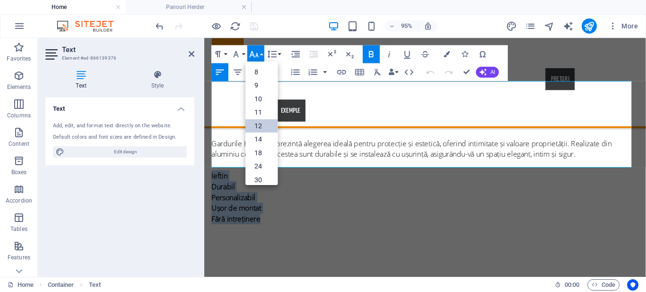
click at [260, 125] on link "12" at bounding box center [261, 126] width 32 height 14
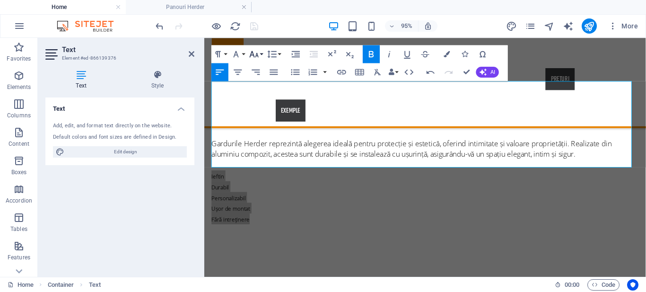
click at [252, 53] on icon "button" at bounding box center [254, 54] width 11 height 11
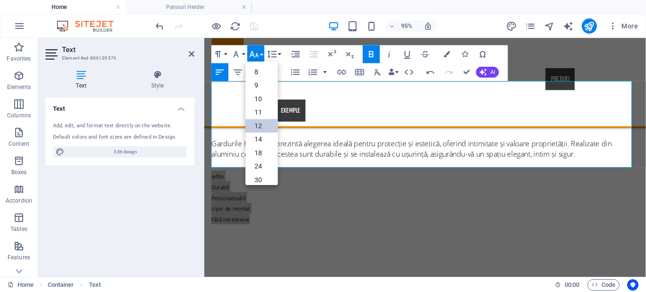
scroll to position [68, 0]
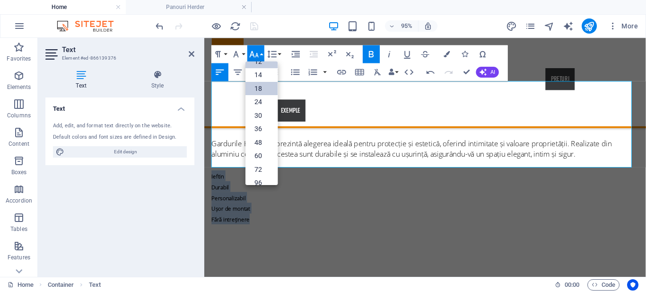
click at [256, 88] on link "18" at bounding box center [261, 88] width 32 height 14
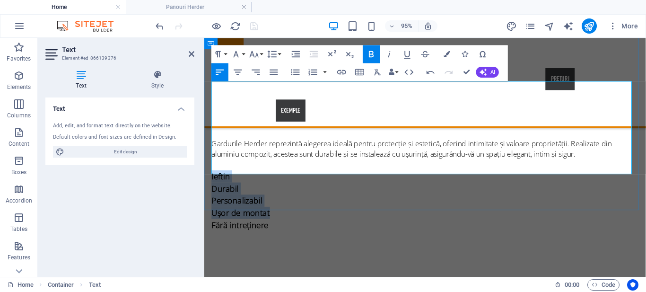
click at [332, 202] on p "Personalizabil" at bounding box center [437, 208] width 450 height 13
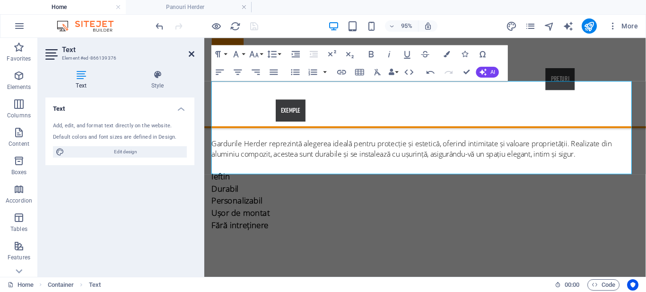
click at [191, 55] on icon at bounding box center [192, 54] width 6 height 8
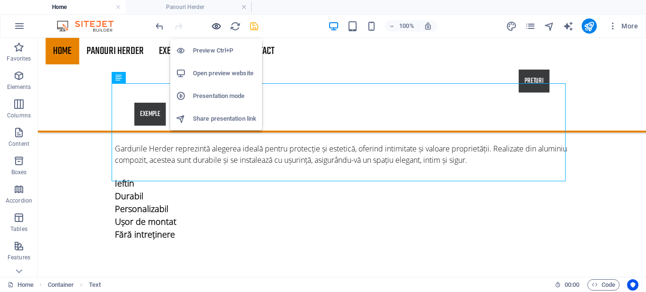
click at [217, 22] on icon "button" at bounding box center [216, 26] width 11 height 11
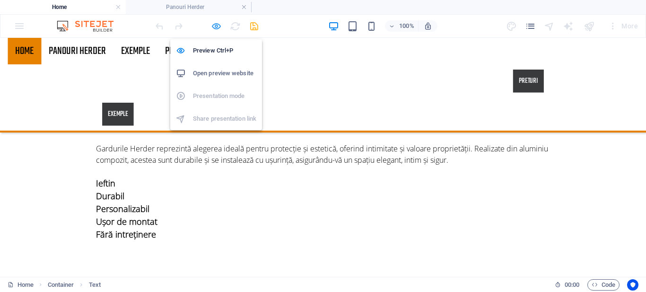
click at [220, 26] on icon "button" at bounding box center [216, 26] width 11 height 11
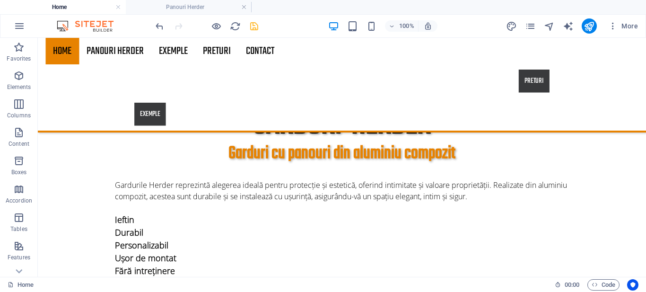
scroll to position [597, 0]
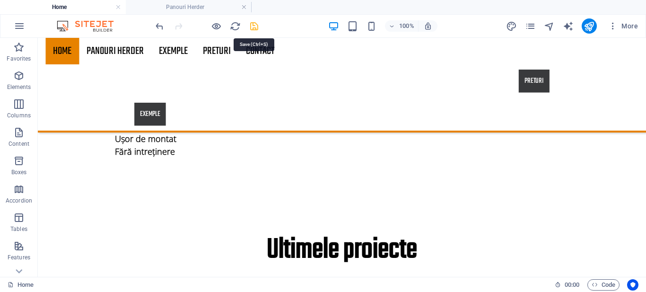
click at [254, 26] on icon "save" at bounding box center [254, 26] width 11 height 11
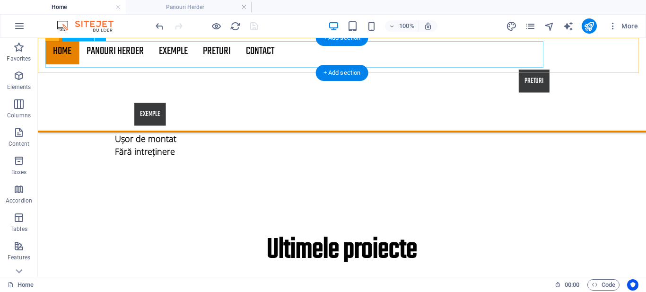
click at [122, 56] on nav "Home PANOURI HERDER EXEMPLE PRETURI Contact" at bounding box center [341, 51] width 593 height 26
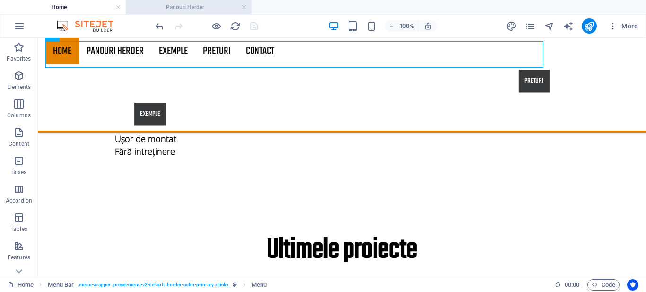
click at [196, 10] on h4 "Panouri Herder" at bounding box center [189, 7] width 126 height 10
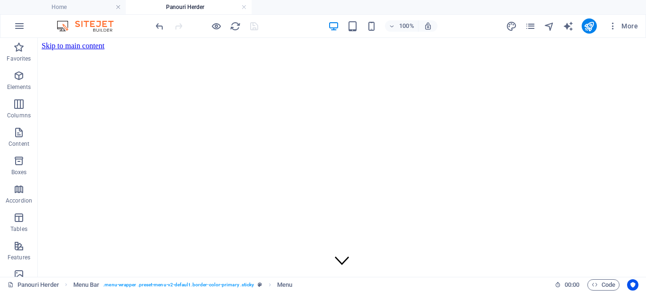
scroll to position [658, 0]
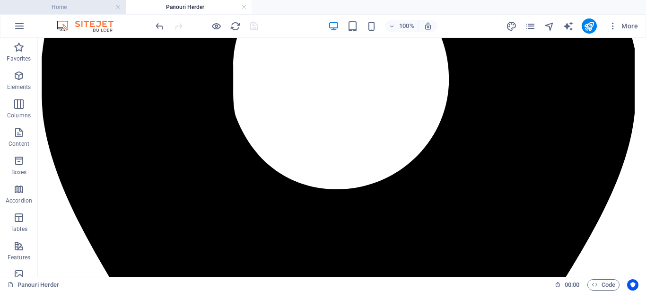
click at [79, 3] on h4 "Home" at bounding box center [63, 7] width 126 height 10
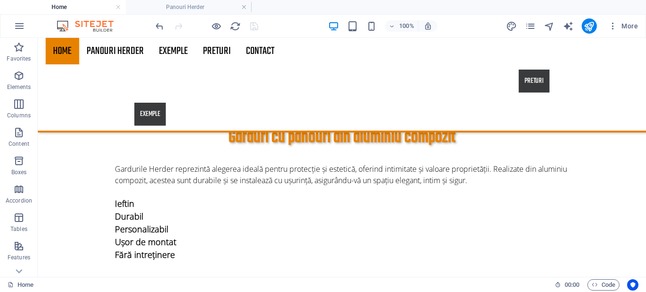
scroll to position [489, 0]
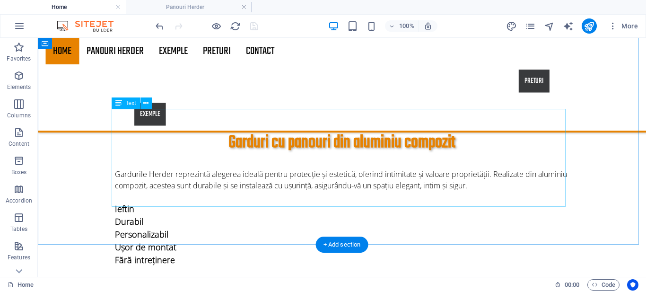
click at [165, 175] on div "Gardurile Herder reprezintă alegerea ideală pentru protecție și estetică, oferi…" at bounding box center [342, 217] width 454 height 98
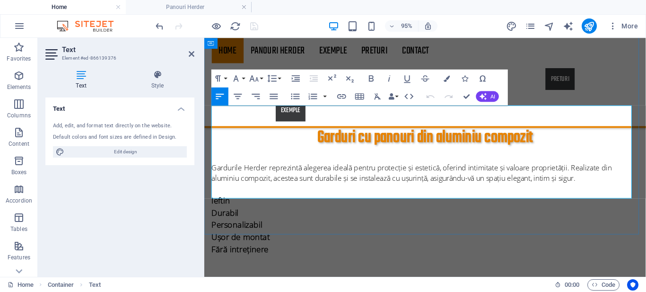
click at [271, 228] on p "Personalizabil" at bounding box center [437, 234] width 450 height 13
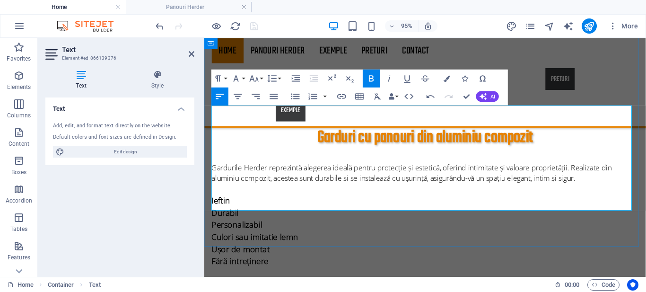
click at [252, 267] on span "Fără intreținere" at bounding box center [242, 272] width 60 height 11
copy span "ț"
click at [275, 241] on strong "Culori sau imitatie lemn" at bounding box center [257, 246] width 91 height 11
click at [328, 266] on p "Fără intreținere" at bounding box center [437, 272] width 450 height 13
click at [310, 215] on p "Durabil" at bounding box center [437, 221] width 450 height 13
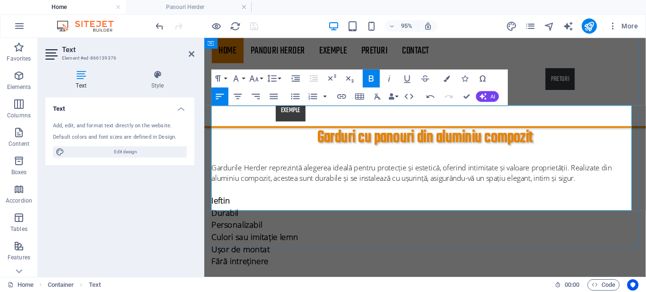
click at [313, 228] on p "Personalizabil" at bounding box center [437, 234] width 450 height 13
click at [313, 202] on p "Ieftin" at bounding box center [437, 208] width 450 height 13
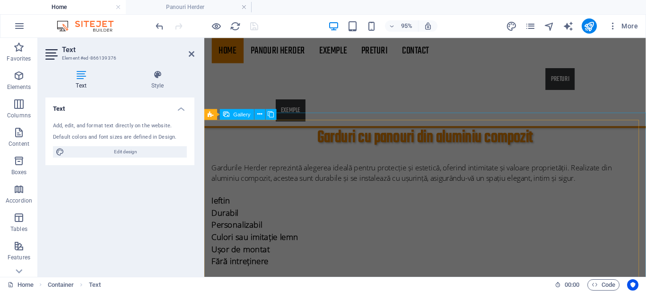
scroll to position [731, 0]
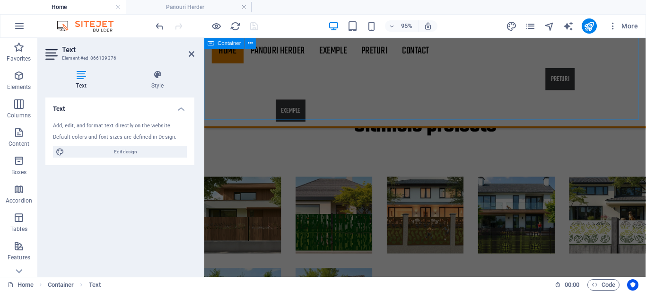
click at [328, 99] on div "Ultimele proiecte" at bounding box center [436, 128] width 465 height 109
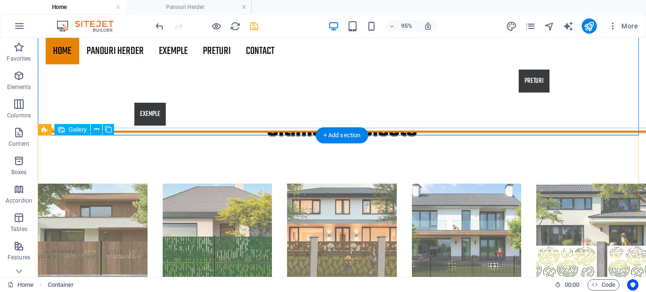
scroll to position [496, 0]
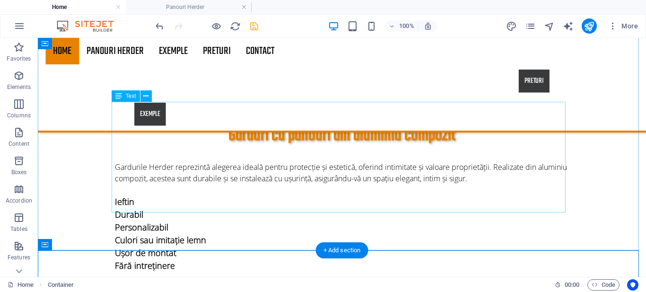
click at [257, 161] on div "Gardurile Herder reprezintă alegerea ideală pentru protecție și estetică, oferi…" at bounding box center [342, 216] width 454 height 111
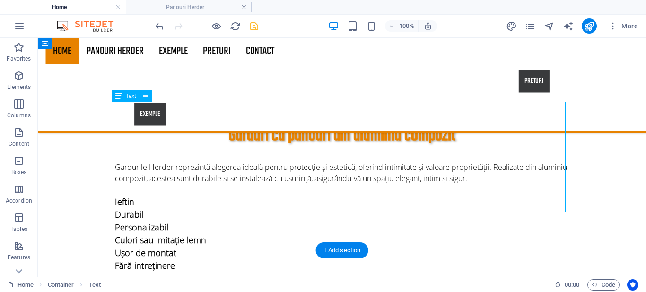
click at [257, 161] on div "Gardurile Herder reprezintă alegerea ideală pentru protecție și estetică, oferi…" at bounding box center [342, 216] width 454 height 111
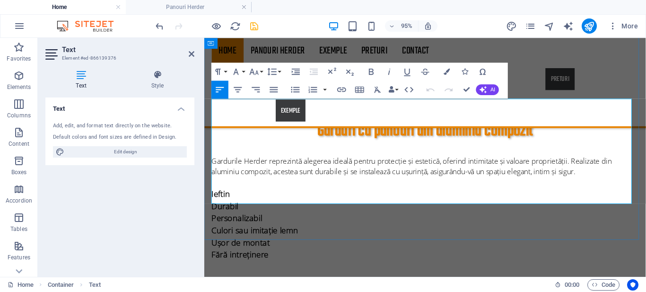
click at [260, 195] on p "Ieftin" at bounding box center [437, 201] width 450 height 13
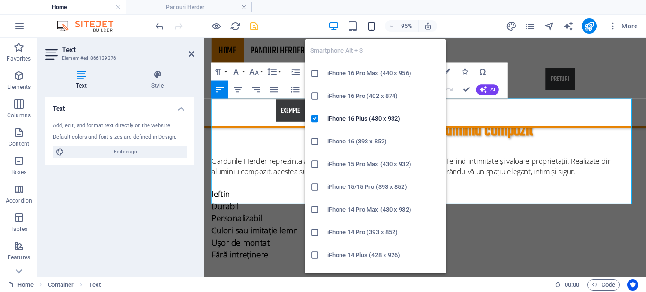
click at [372, 27] on icon "button" at bounding box center [371, 26] width 11 height 11
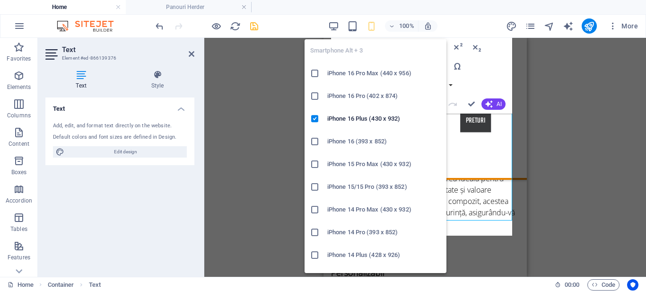
scroll to position [526, 0]
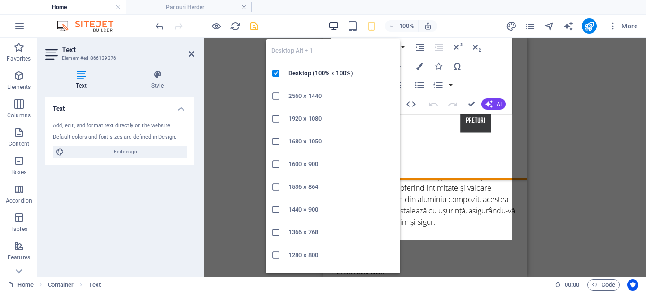
click at [334, 24] on icon "button" at bounding box center [333, 26] width 11 height 11
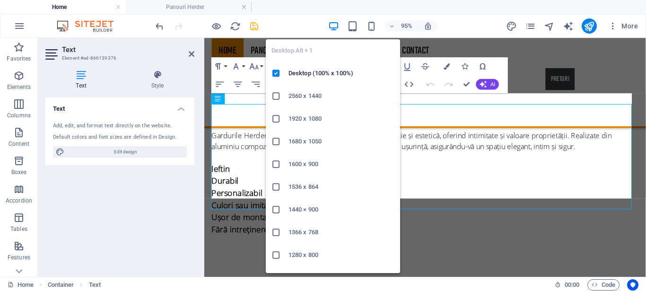
scroll to position [496, 0]
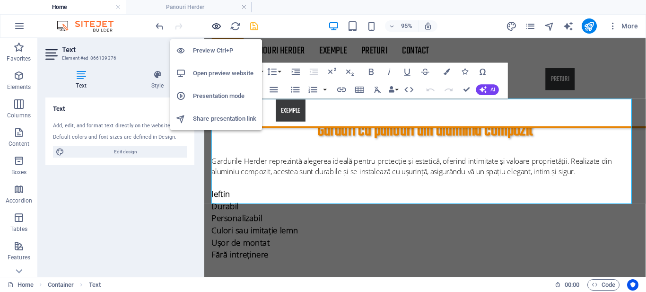
click at [218, 28] on icon "button" at bounding box center [216, 26] width 11 height 11
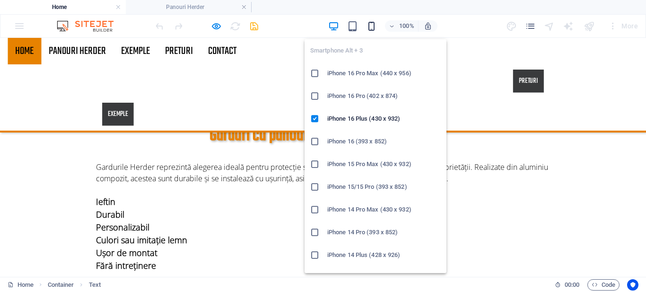
click at [373, 26] on icon "button" at bounding box center [371, 26] width 11 height 11
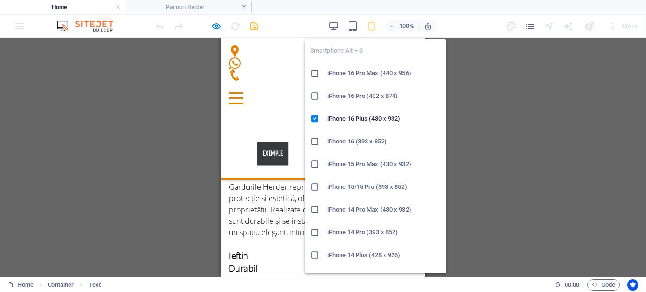
scroll to position [526, 0]
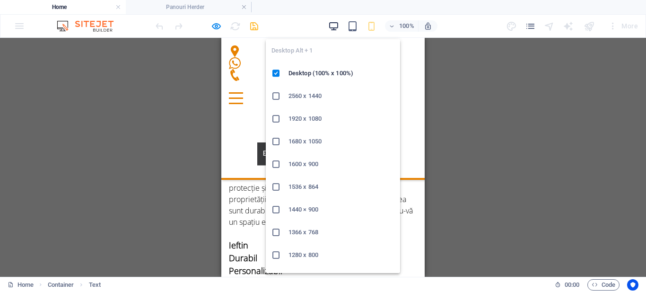
click at [337, 25] on icon "button" at bounding box center [333, 26] width 11 height 11
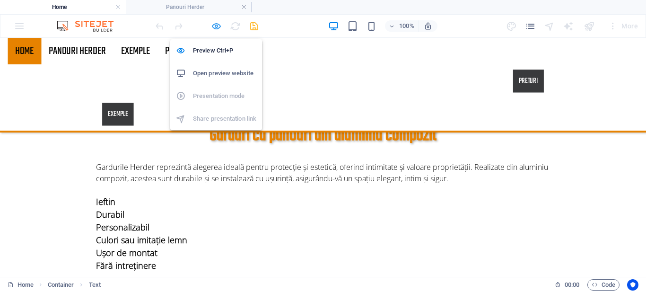
click at [218, 28] on icon "button" at bounding box center [216, 26] width 11 height 11
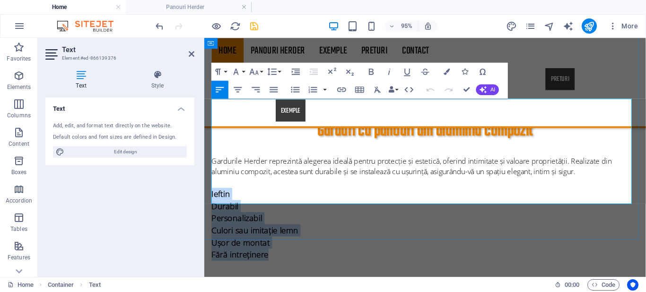
drag, startPoint x: 290, startPoint y: 209, endPoint x: 212, endPoint y: 139, distance: 105.2
click at [212, 161] on div "Gardurile Herder reprezintă alegerea ideală pentru protecție și estetică, oferi…" at bounding box center [437, 216] width 450 height 111
click at [273, 92] on icon "button" at bounding box center [274, 89] width 8 height 5
click at [238, 91] on icon "button" at bounding box center [238, 89] width 11 height 11
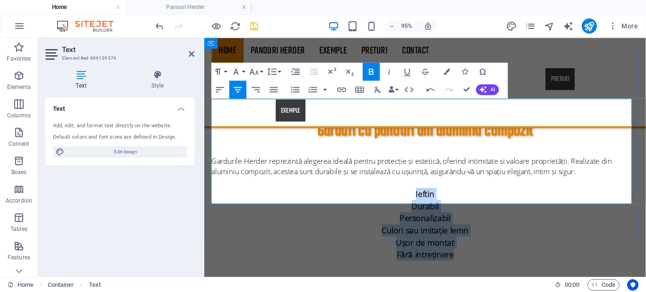
click at [319, 234] on p "Culori sau imita ț ie lemn" at bounding box center [437, 240] width 450 height 13
drag, startPoint x: 475, startPoint y: 210, endPoint x: 400, endPoint y: 143, distance: 100.2
click at [400, 161] on div "Gardurile Herder reprezintă alegerea ideală pentru protecție și estetică, oferi…" at bounding box center [437, 216] width 450 height 111
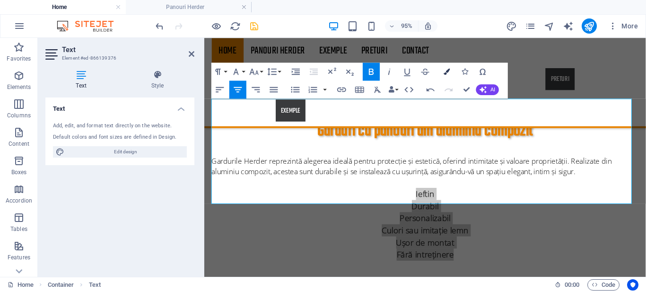
click at [447, 70] on icon "button" at bounding box center [447, 72] width 6 height 6
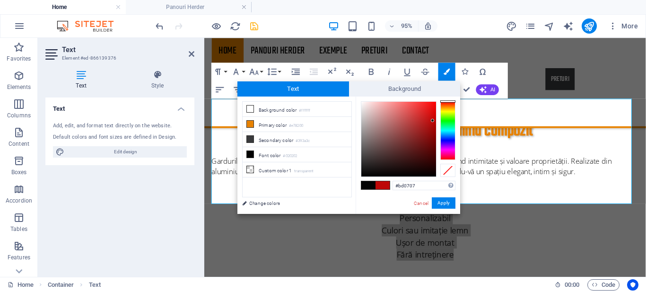
drag, startPoint x: 361, startPoint y: 173, endPoint x: 433, endPoint y: 121, distance: 89.0
click at [433, 121] on div at bounding box center [399, 139] width 76 height 76
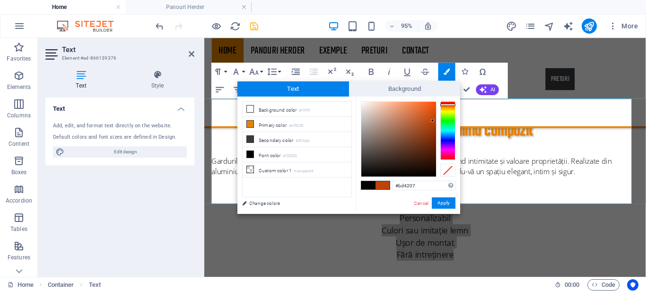
click at [452, 105] on div at bounding box center [447, 105] width 15 height 2
drag, startPoint x: 433, startPoint y: 121, endPoint x: 438, endPoint y: 98, distance: 22.8
click at [438, 98] on div "#ff5200 Supported formats #0852ed rgb(8, 82, 237) rgba(8, 82, 237, 90%) hsv(221…" at bounding box center [408, 223] width 105 height 254
type input "#000000"
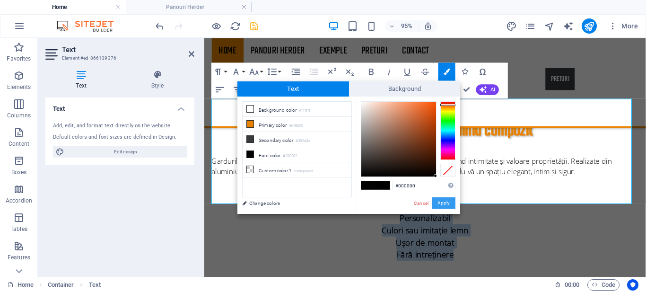
click at [442, 202] on button "Apply" at bounding box center [444, 202] width 24 height 11
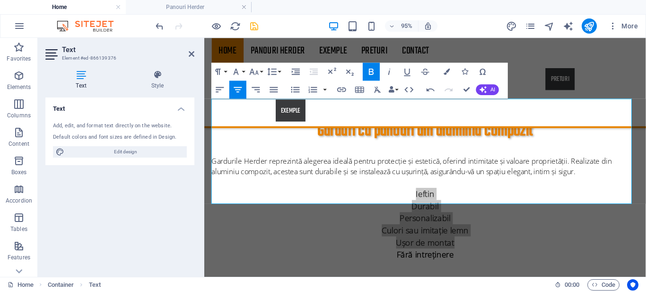
click at [482, 148] on div "Drag here to replace the existing content. Press “Ctrl” if you want to create a…" at bounding box center [425, 157] width 442 height 239
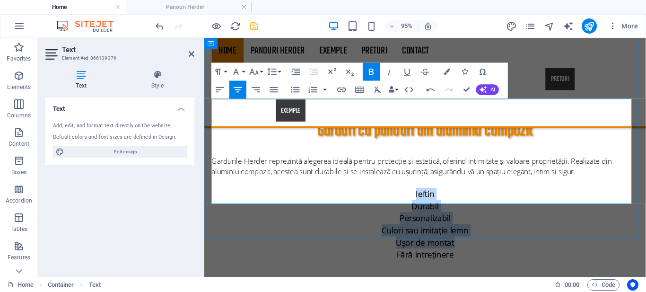
click at [497, 208] on p "Durabil" at bounding box center [437, 214] width 450 height 13
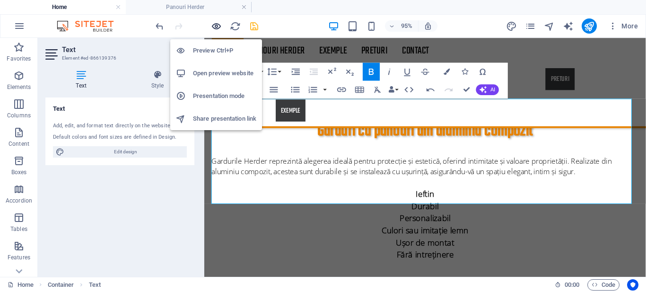
click at [217, 27] on icon "button" at bounding box center [216, 26] width 11 height 11
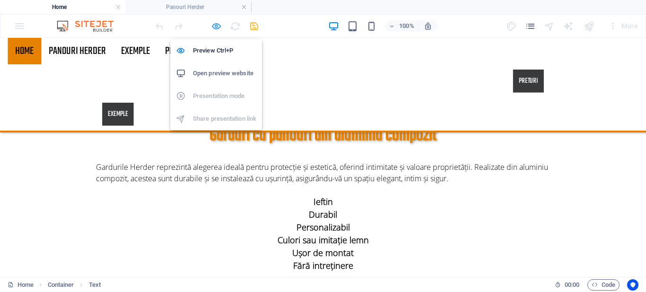
click at [216, 29] on icon "button" at bounding box center [216, 26] width 11 height 11
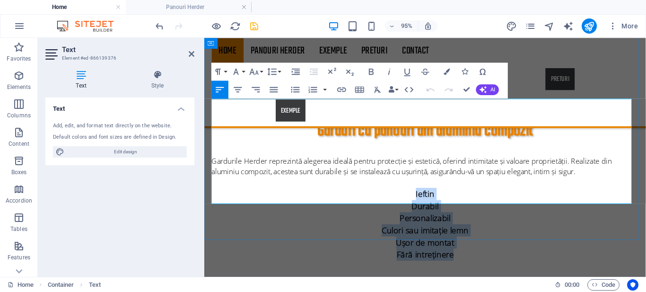
drag, startPoint x: 464, startPoint y: 205, endPoint x: 404, endPoint y: 139, distance: 89.4
click at [404, 161] on div "Gardurile Herder reprezintă alegerea ideală pentru protecție și estetică, oferi…" at bounding box center [437, 216] width 450 height 111
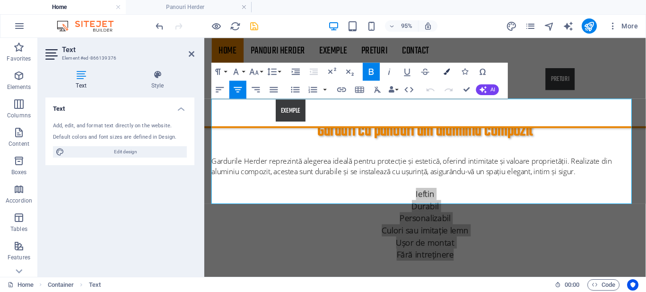
click at [444, 70] on icon "button" at bounding box center [447, 72] width 6 height 6
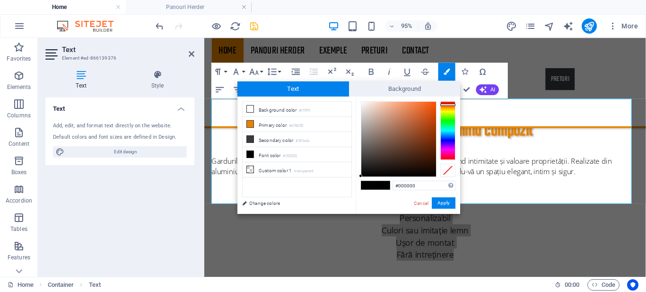
click at [449, 105] on div at bounding box center [447, 105] width 15 height 2
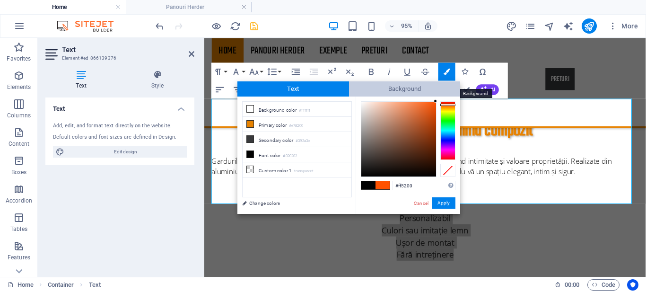
drag, startPoint x: 427, startPoint y: 115, endPoint x: 436, endPoint y: 91, distance: 25.6
click at [436, 91] on div "Text Background less Background color #ffffff Primary color #e78200 Secondary c…" at bounding box center [348, 147] width 223 height 132
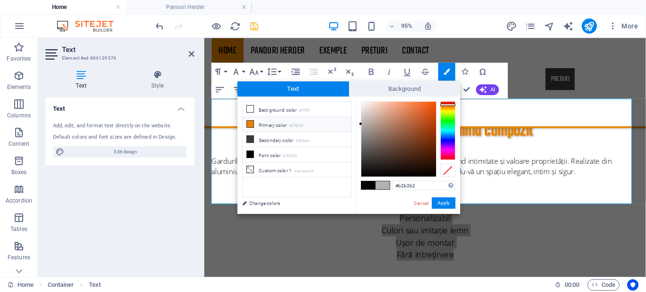
click at [261, 124] on li "Primary color #e78200" at bounding box center [297, 124] width 109 height 15
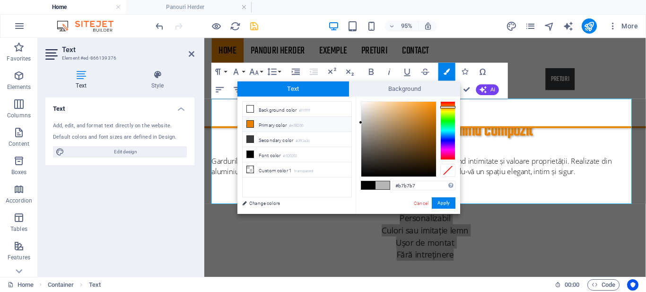
click at [249, 122] on icon at bounding box center [250, 124] width 7 height 7
click at [303, 86] on span "Text" at bounding box center [293, 88] width 112 height 15
click at [250, 123] on icon at bounding box center [250, 124] width 7 height 7
click at [253, 121] on icon at bounding box center [250, 124] width 7 height 7
click at [251, 123] on icon at bounding box center [250, 124] width 7 height 7
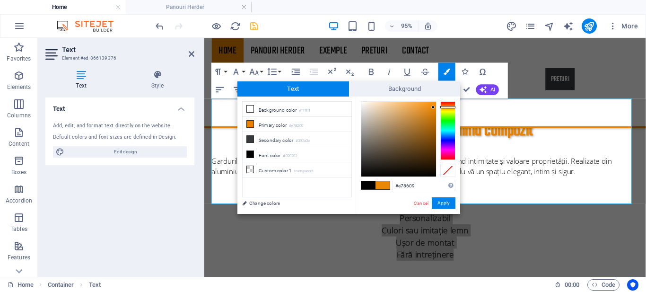
type input "#e68509"
click at [433, 109] on div at bounding box center [432, 108] width 3 height 3
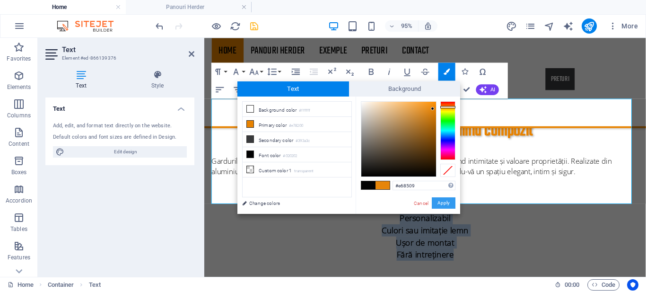
click at [439, 201] on button "Apply" at bounding box center [444, 202] width 24 height 11
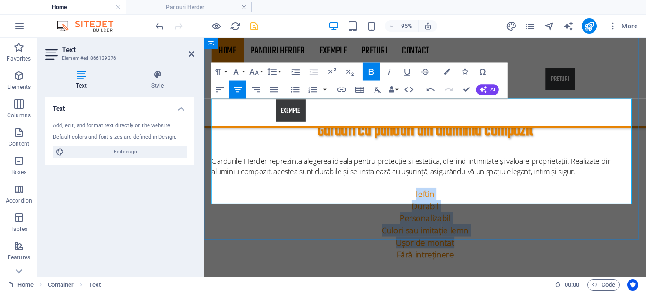
click at [528, 221] on p "Personalizabil" at bounding box center [437, 227] width 450 height 13
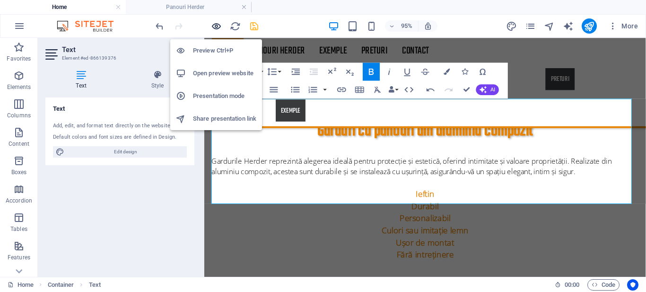
click at [218, 24] on icon "button" at bounding box center [216, 26] width 11 height 11
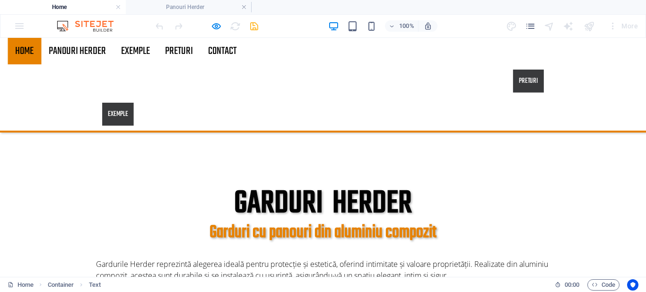
scroll to position [506, 0]
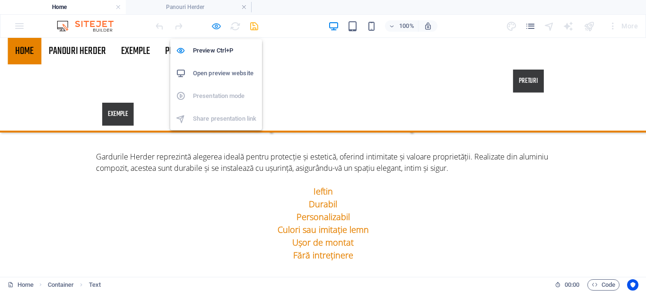
click at [219, 26] on icon "button" at bounding box center [216, 26] width 11 height 11
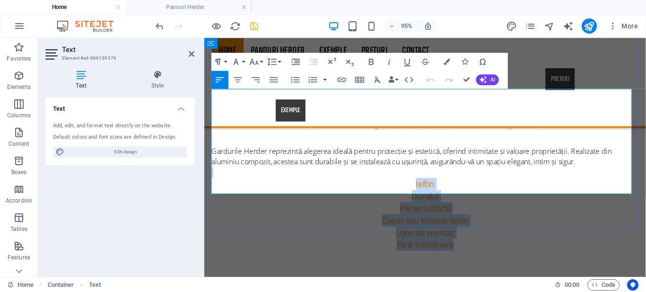
drag, startPoint x: 471, startPoint y: 197, endPoint x: 413, endPoint y: 122, distance: 94.4
click at [413, 151] on div "Gardurile Herder reprezintă alegerea ideală pentru protecție și estetică, oferi…" at bounding box center [437, 206] width 450 height 111
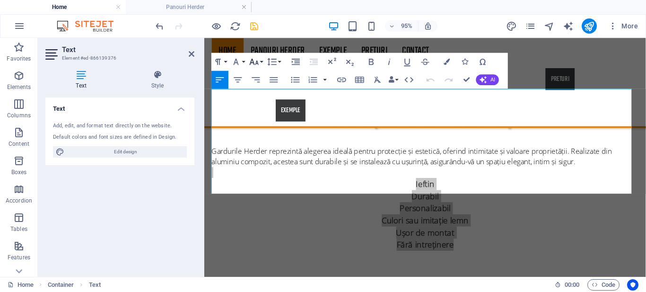
click at [252, 57] on icon "button" at bounding box center [254, 61] width 11 height 11
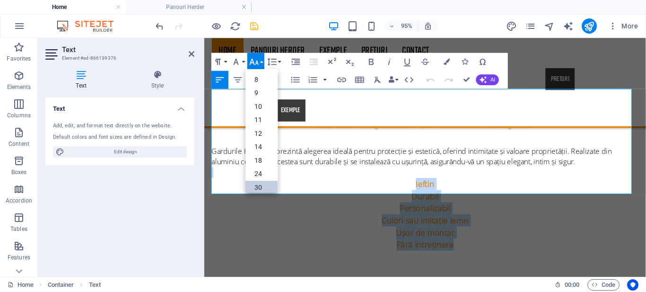
click at [263, 184] on link "30" at bounding box center [261, 187] width 32 height 14
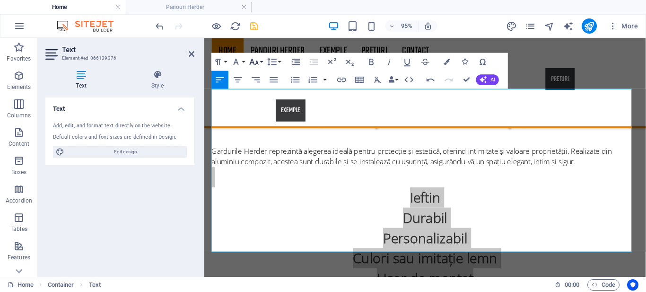
click at [257, 58] on icon "button" at bounding box center [254, 61] width 11 height 11
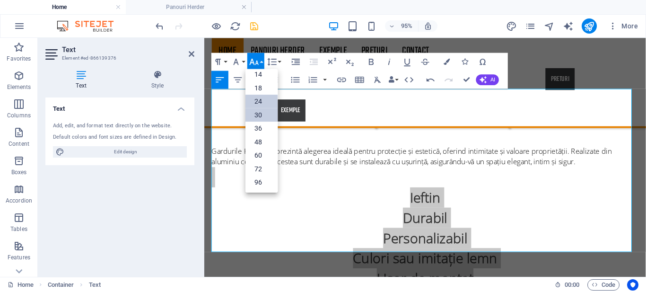
scroll to position [76, 0]
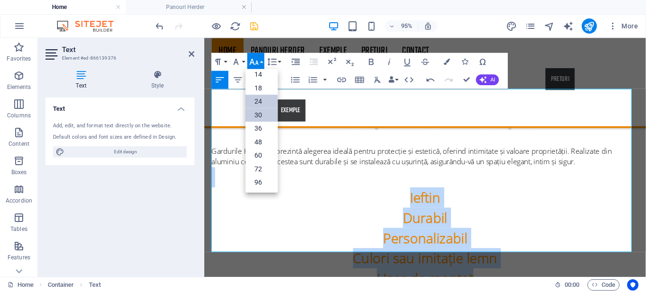
click at [257, 101] on link "24" at bounding box center [261, 102] width 32 height 14
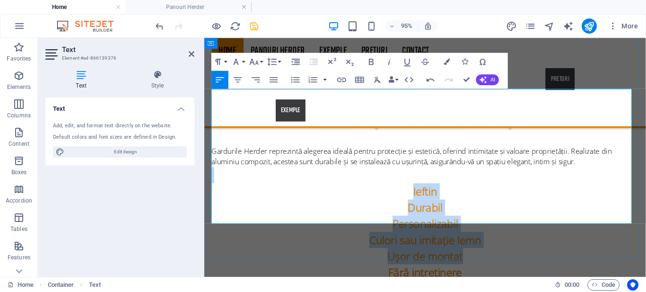
click at [328, 225] on p "Personalizabil" at bounding box center [437, 233] width 450 height 17
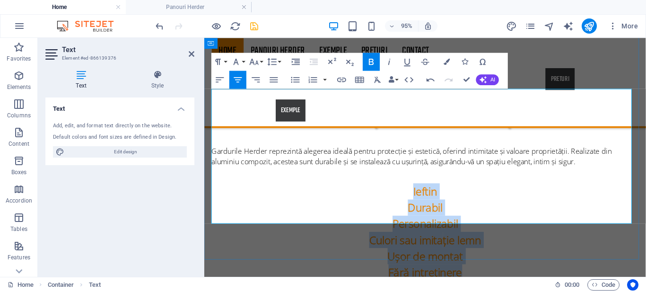
drag, startPoint x: 407, startPoint y: 138, endPoint x: 490, endPoint y: 227, distance: 121.8
click at [490, 227] on div "Gardurile Herder reprezintă alegerea ideală pentru protecție și estetică, oferi…" at bounding box center [437, 222] width 450 height 142
click at [372, 60] on icon "button" at bounding box center [371, 61] width 11 height 11
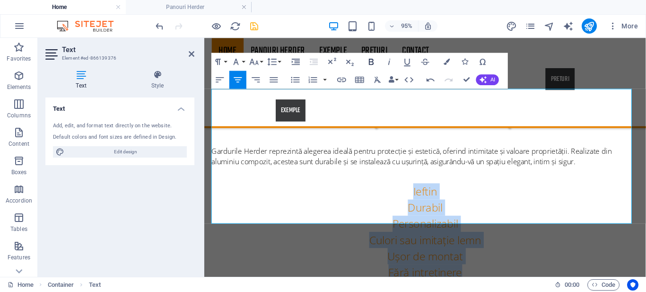
click at [372, 60] on icon "button" at bounding box center [371, 61] width 11 height 11
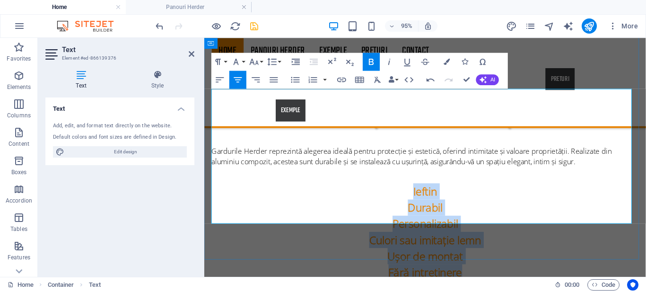
click at [511, 208] on p "Durabil" at bounding box center [437, 216] width 450 height 17
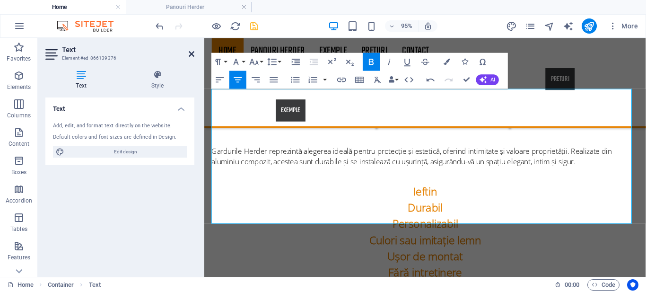
click at [190, 55] on icon at bounding box center [192, 54] width 6 height 8
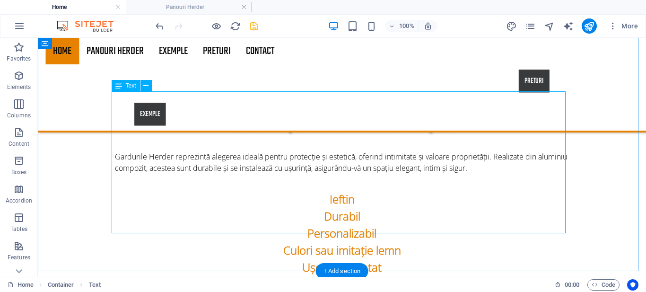
click at [386, 151] on div "Gardurile Herder reprezintă alegerea ideală pentru protecție și estetică, oferi…" at bounding box center [342, 222] width 454 height 142
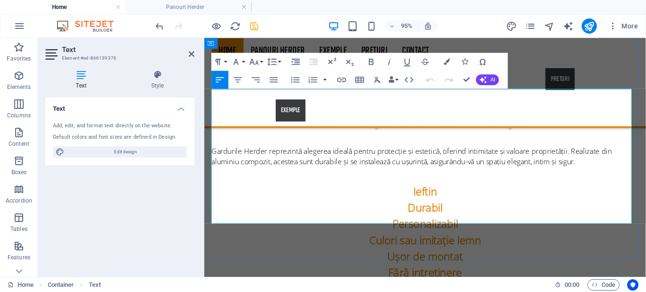
click at [421, 174] on p at bounding box center [437, 182] width 450 height 17
click at [442, 174] on p at bounding box center [437, 182] width 450 height 17
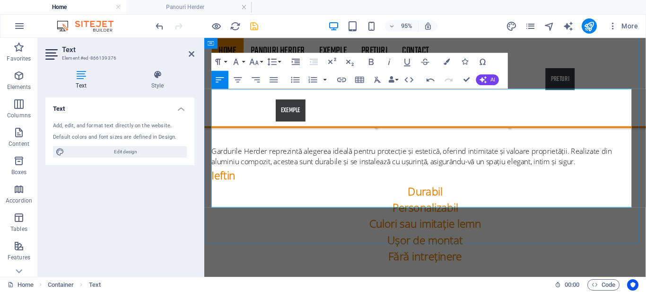
click at [442, 174] on p "Ieftin" at bounding box center [437, 182] width 450 height 17
click at [236, 79] on icon "button" at bounding box center [238, 79] width 11 height 11
click at [317, 242] on p "Ușor de montat" at bounding box center [437, 250] width 450 height 17
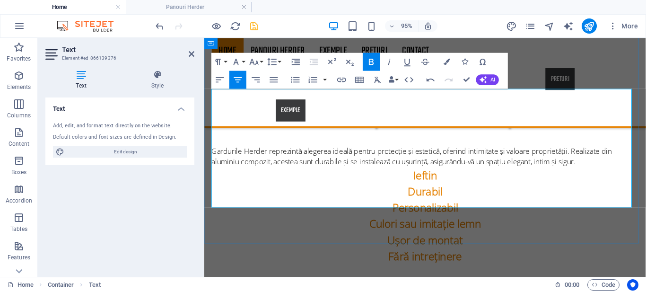
click at [603, 151] on p "Gardurile Herder reprezintă alegerea ideală pentru protecție și estetică, oferi…" at bounding box center [437, 162] width 450 height 23
click at [191, 56] on icon at bounding box center [192, 54] width 6 height 8
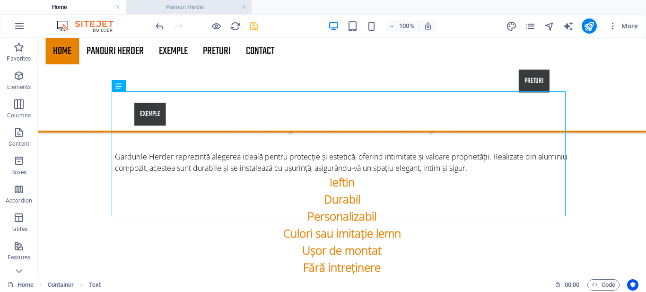
click at [189, 10] on h4 "Panouri Herder" at bounding box center [189, 7] width 126 height 10
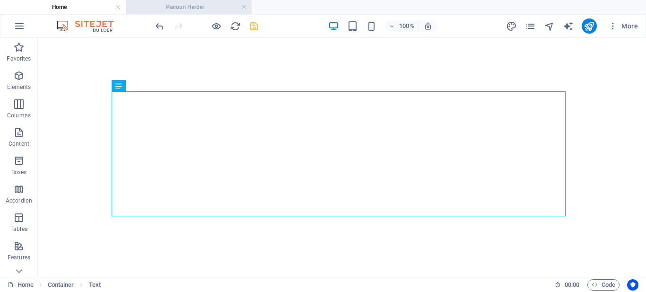
scroll to position [693, 0]
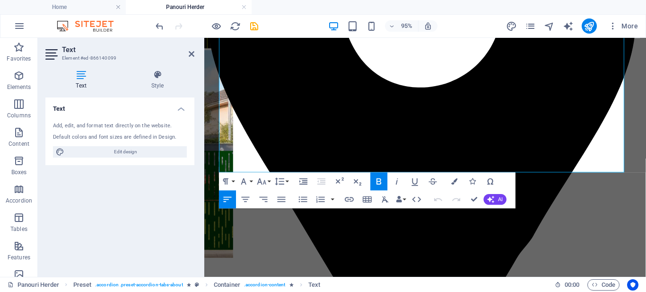
scroll to position [672, 0]
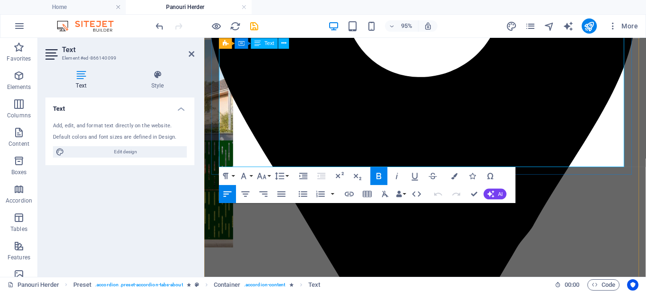
copy p "î"
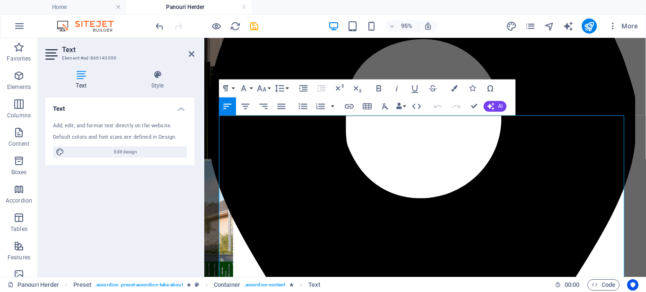
scroll to position [538, 0]
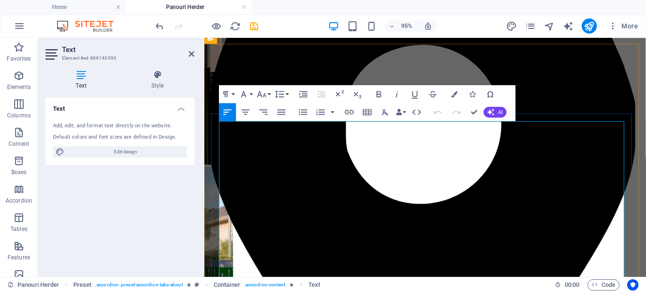
click at [179, 181] on div "Text Add, edit, and format text directly on the website. Default colors and fon…" at bounding box center [119, 183] width 149 height 172
click at [192, 54] on icon at bounding box center [192, 54] width 6 height 8
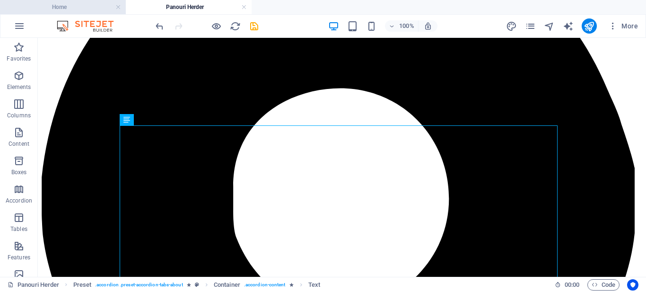
click at [91, 6] on h4 "Home" at bounding box center [63, 7] width 126 height 10
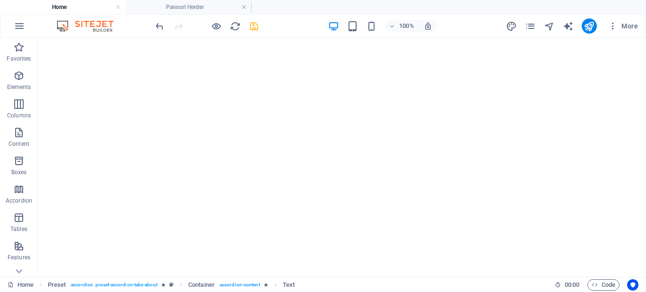
scroll to position [541, 0]
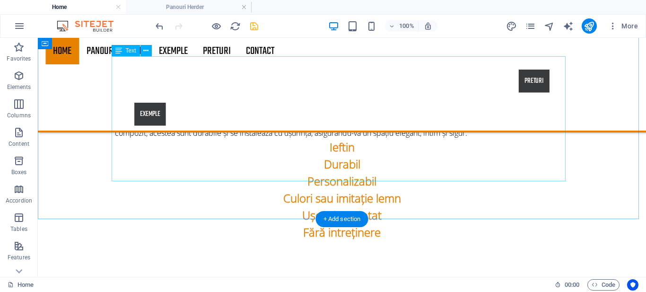
click at [328, 116] on div "Gardurile Herder reprezintă alegerea ideală pentru protecție și estetică, oferi…" at bounding box center [342, 178] width 454 height 125
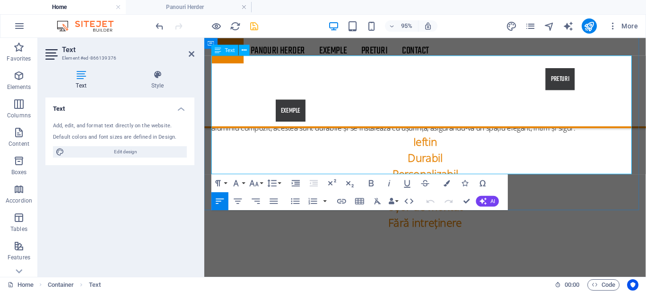
click at [424, 224] on strong "Fără intreținere" at bounding box center [437, 232] width 78 height 16
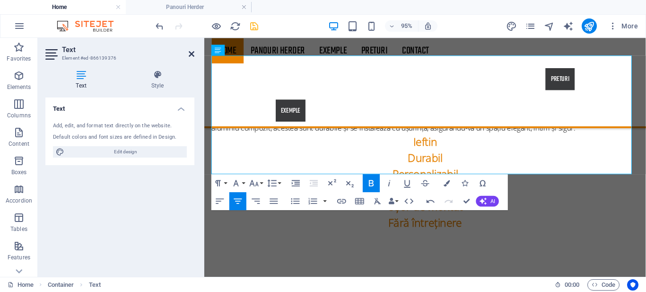
click at [189, 52] on icon at bounding box center [192, 54] width 6 height 8
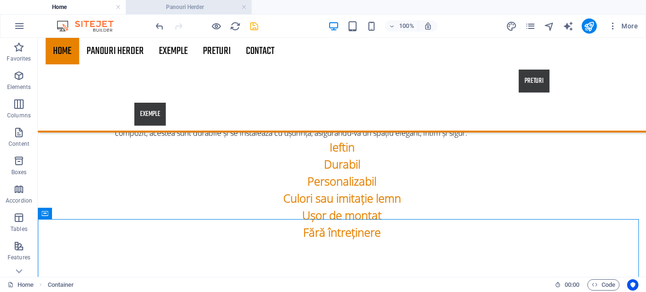
click at [185, 9] on h4 "Panouri Herder" at bounding box center [189, 7] width 126 height 10
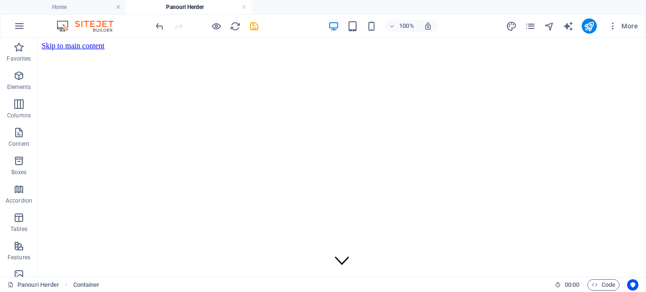
scroll to position [573, 0]
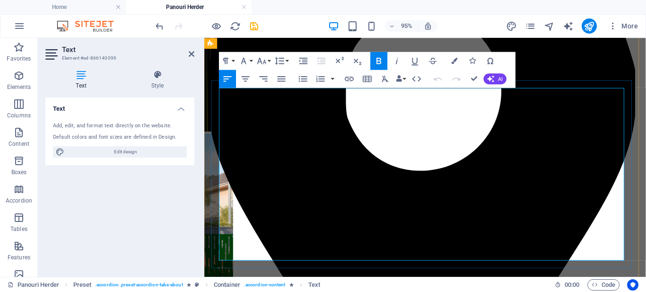
copy p "ț"
click at [189, 51] on icon at bounding box center [192, 54] width 6 height 8
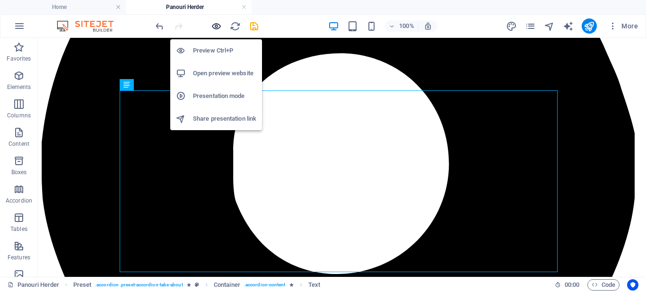
click at [213, 23] on icon "button" at bounding box center [216, 26] width 11 height 11
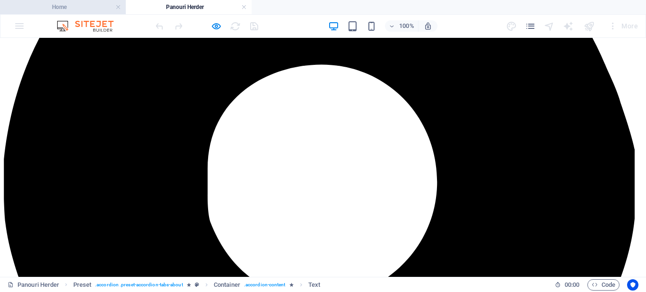
click at [58, 10] on h4 "Home" at bounding box center [63, 7] width 126 height 10
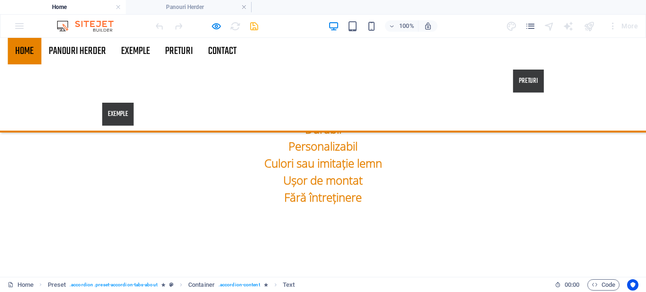
scroll to position [0, 0]
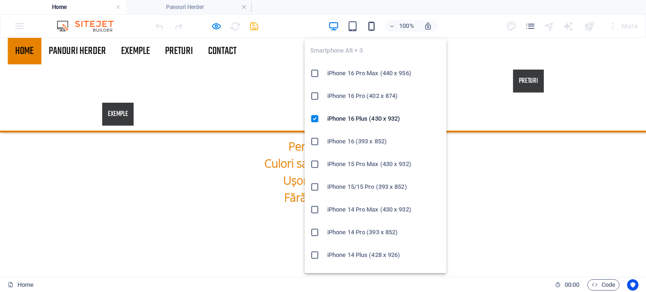
click at [369, 28] on icon "button" at bounding box center [371, 26] width 11 height 11
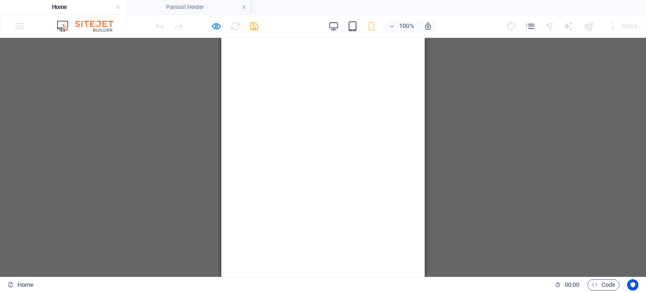
drag, startPoint x: 423, startPoint y: 133, endPoint x: 642, endPoint y: 74, distance: 226.8
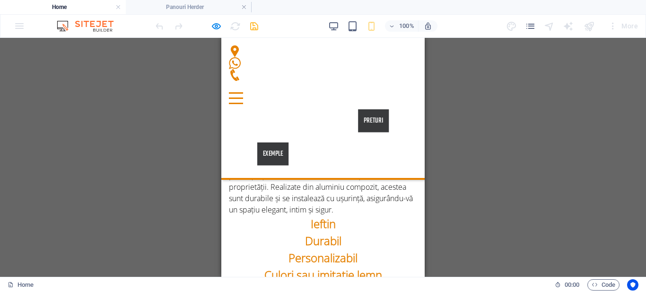
scroll to position [533, 0]
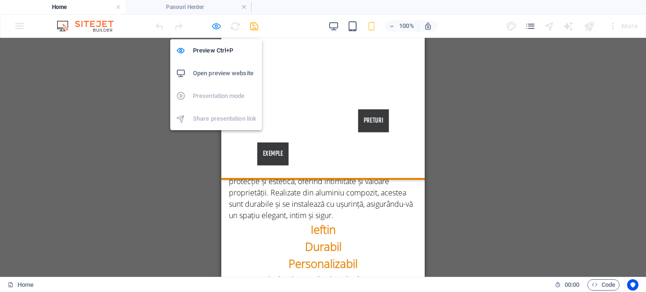
click at [213, 26] on icon "button" at bounding box center [216, 26] width 11 height 11
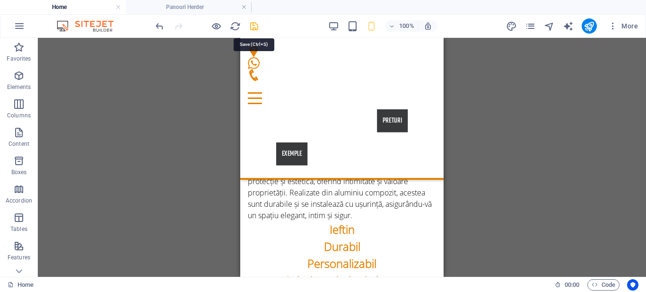
click at [255, 25] on icon "save" at bounding box center [254, 26] width 11 height 11
click at [591, 26] on icon "publish" at bounding box center [589, 26] width 11 height 11
